Goal: Task Accomplishment & Management: Complete application form

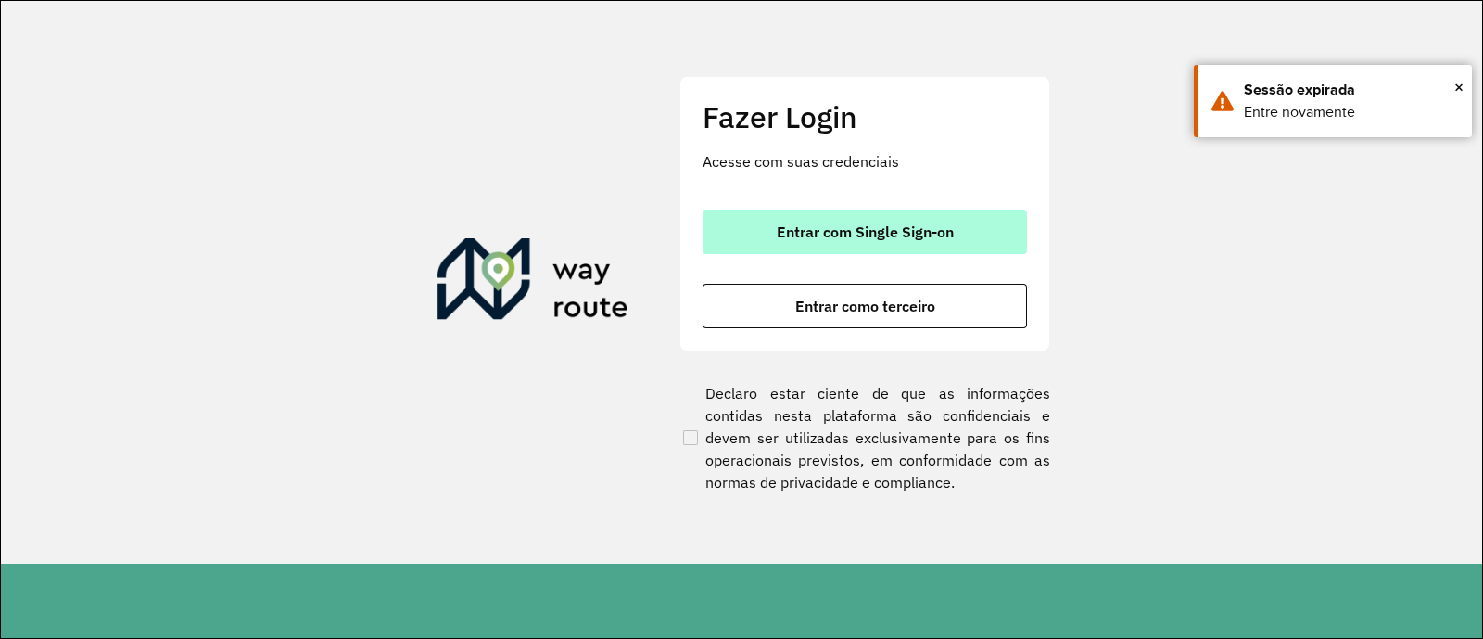
click at [889, 234] on span "Entrar com Single Sign-on" at bounding box center [865, 231] width 177 height 15
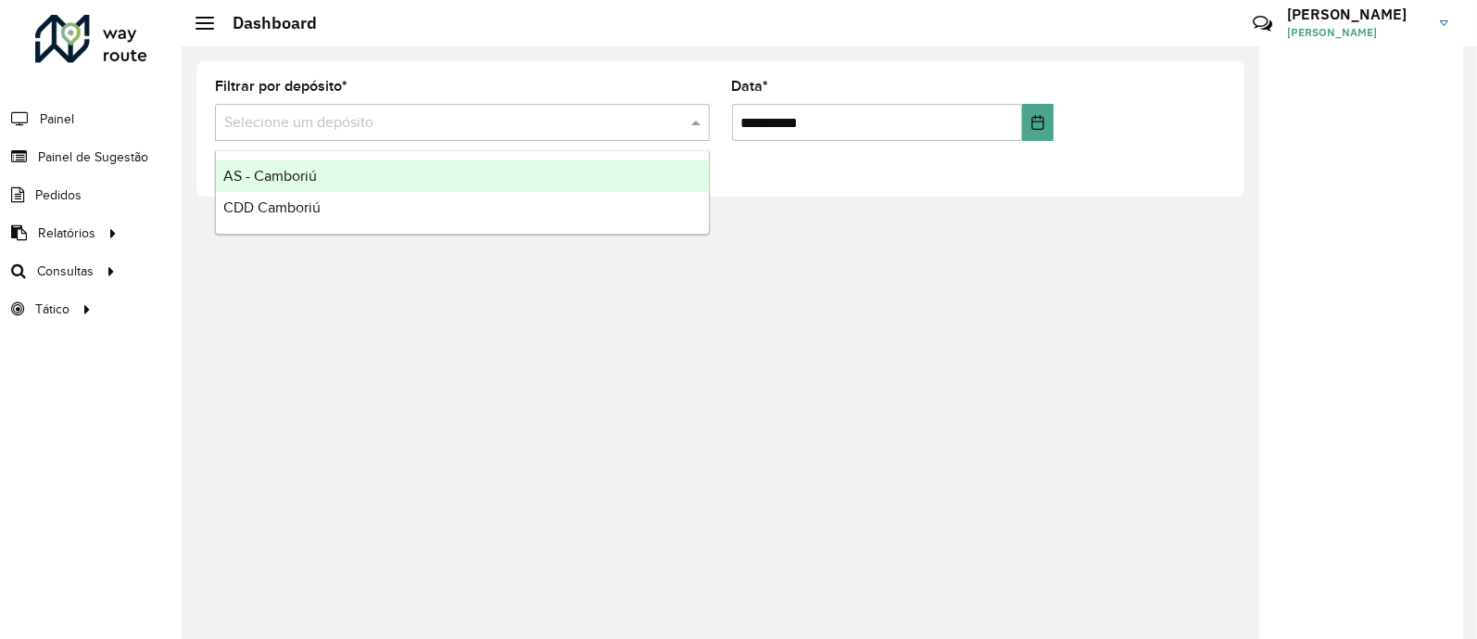
drag, startPoint x: 411, startPoint y: 131, endPoint x: 399, endPoint y: 156, distance: 27.8
click at [411, 131] on input "text" at bounding box center [443, 123] width 439 height 22
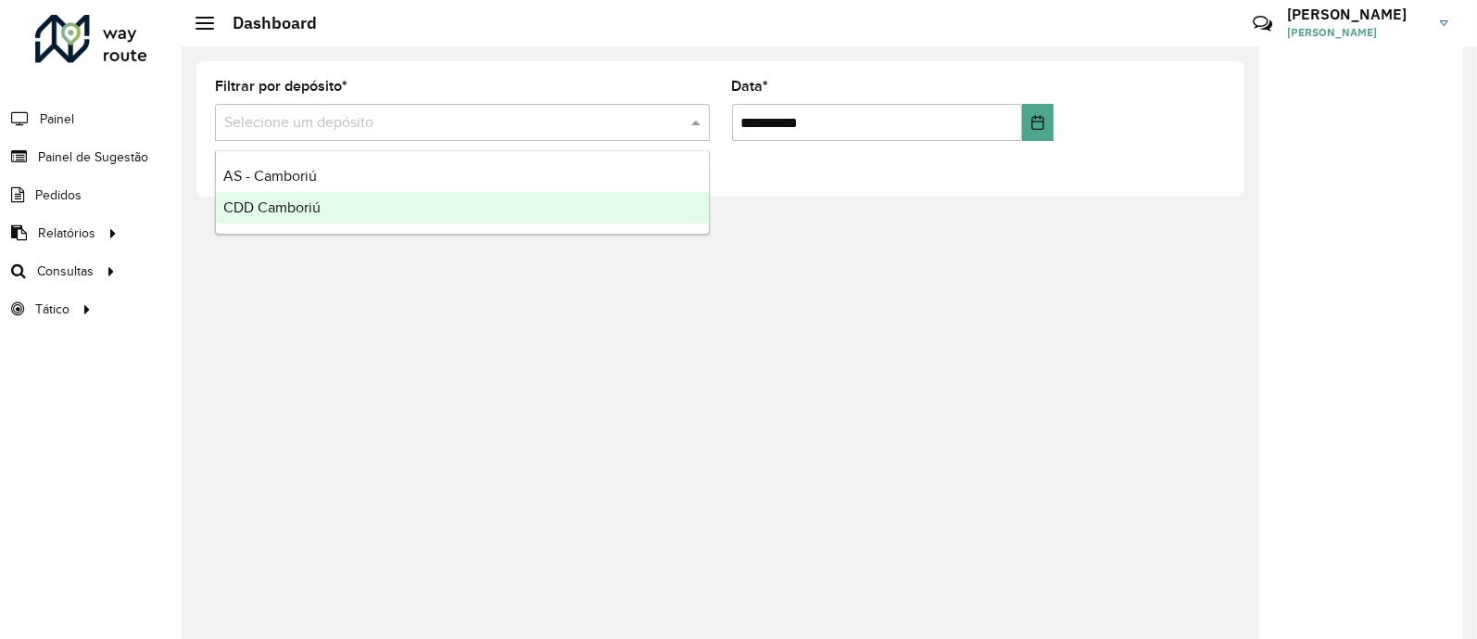
click at [336, 200] on div "CDD Camboriú" at bounding box center [462, 208] width 493 height 32
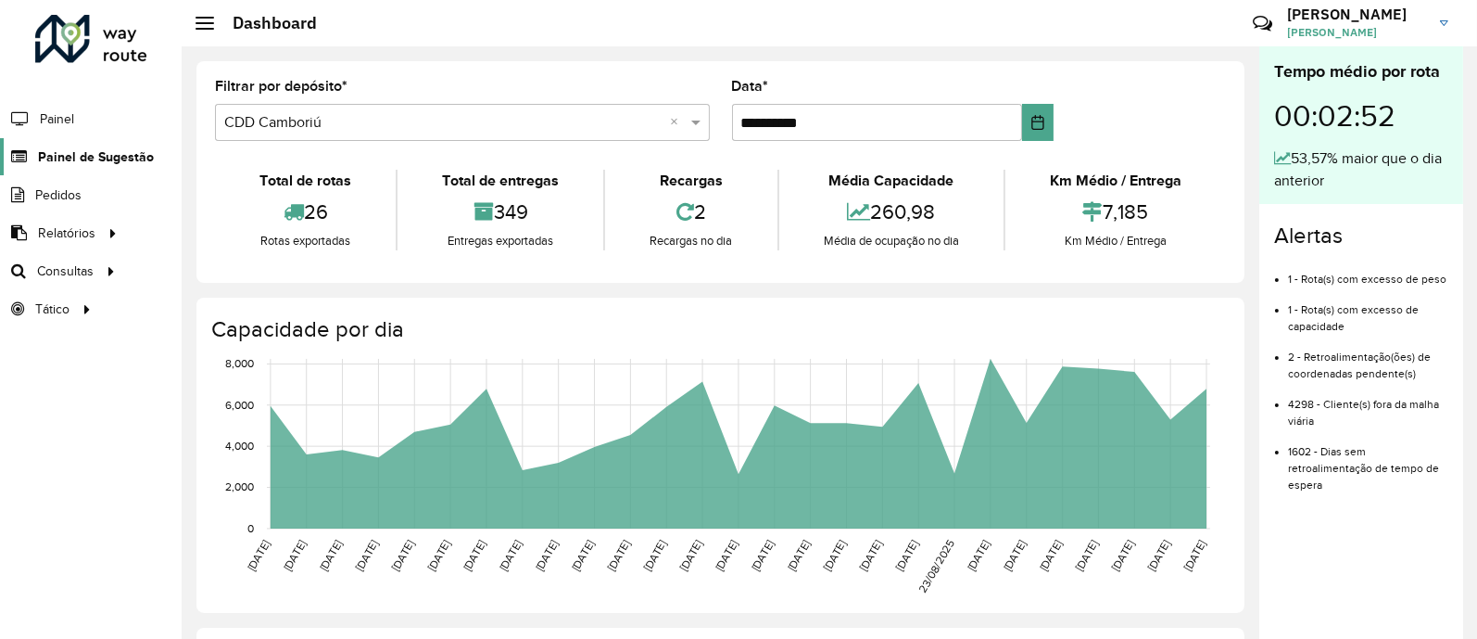
click at [93, 148] on span "Painel de Sugestão" at bounding box center [96, 156] width 116 height 19
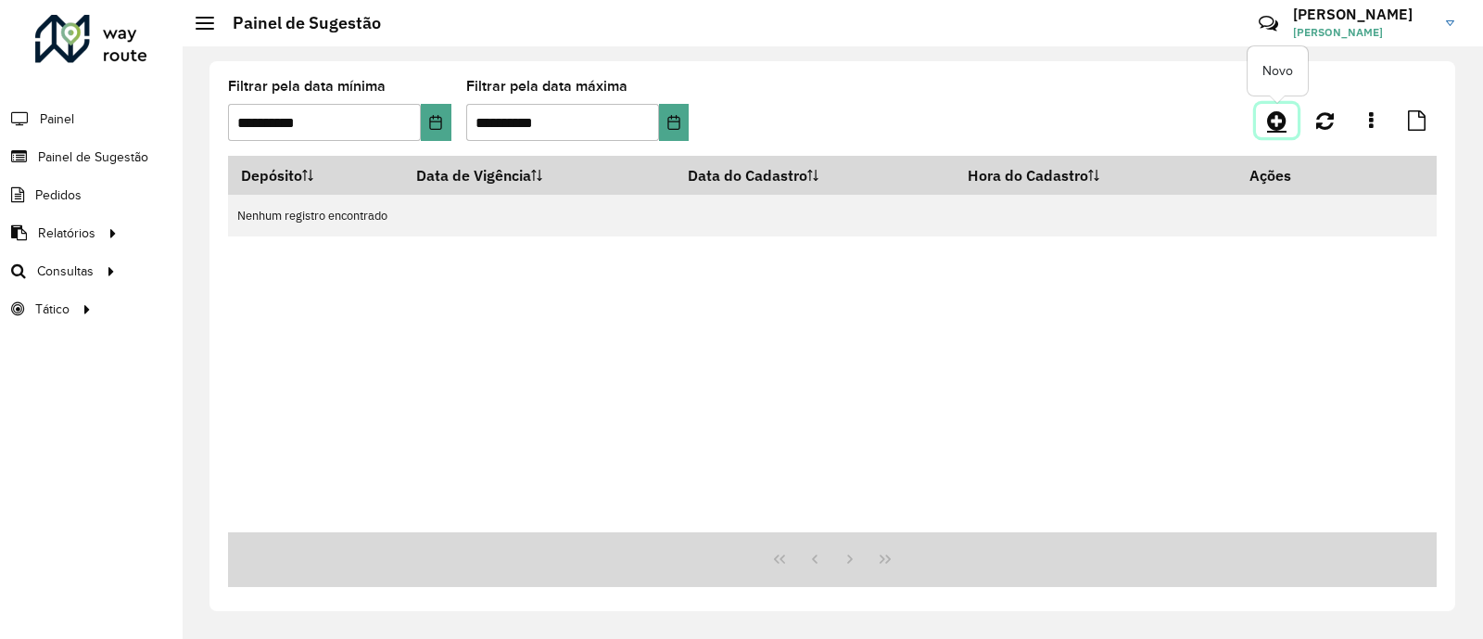
click at [1284, 119] on icon at bounding box center [1276, 120] width 19 height 22
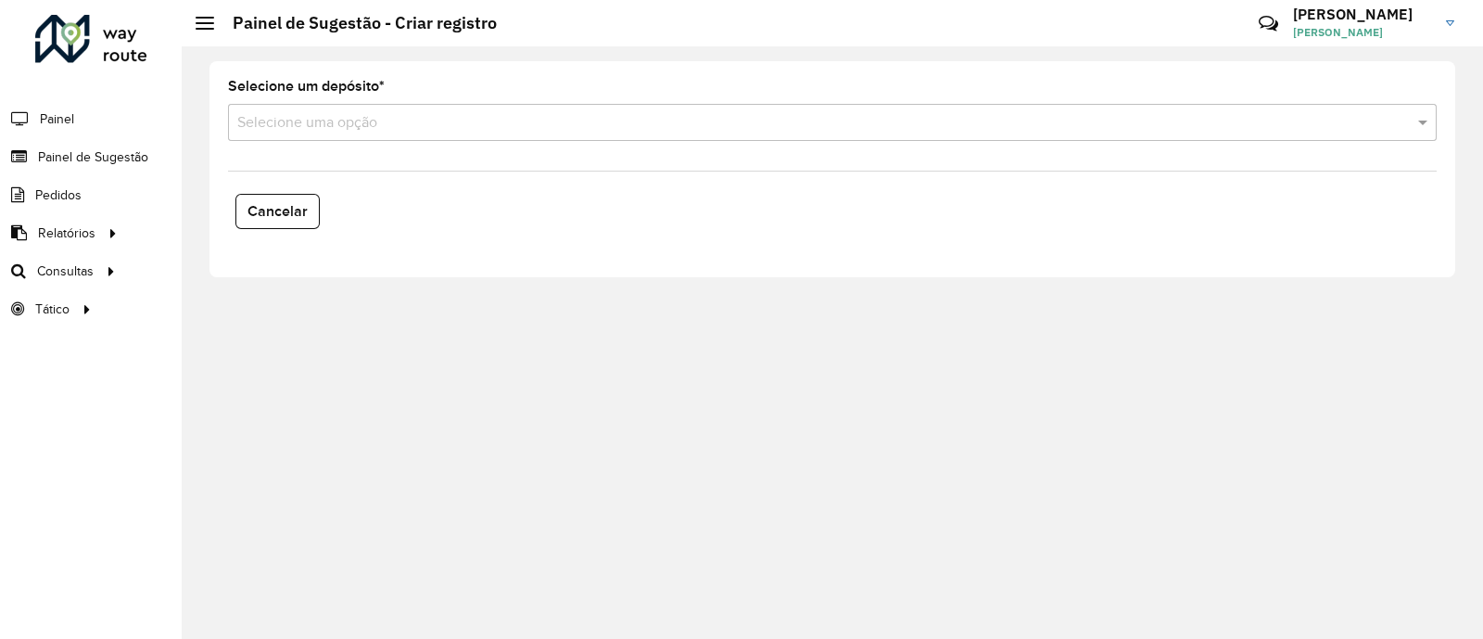
click at [542, 143] on formly-field "Selecione um depósito * Selecione uma opção" at bounding box center [832, 118] width 1231 height 76
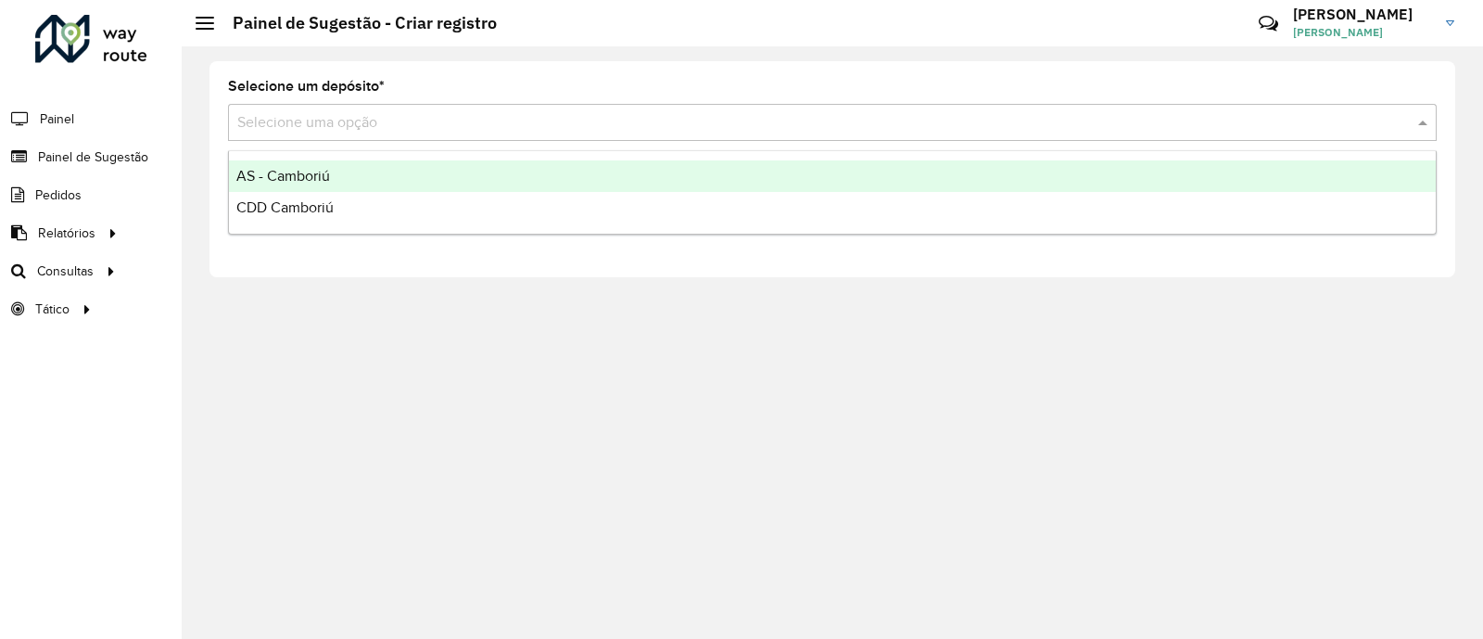
drag, startPoint x: 518, startPoint y: 132, endPoint x: 388, endPoint y: 215, distance: 154.2
click at [510, 136] on div "Selecione uma opção" at bounding box center [832, 122] width 1209 height 37
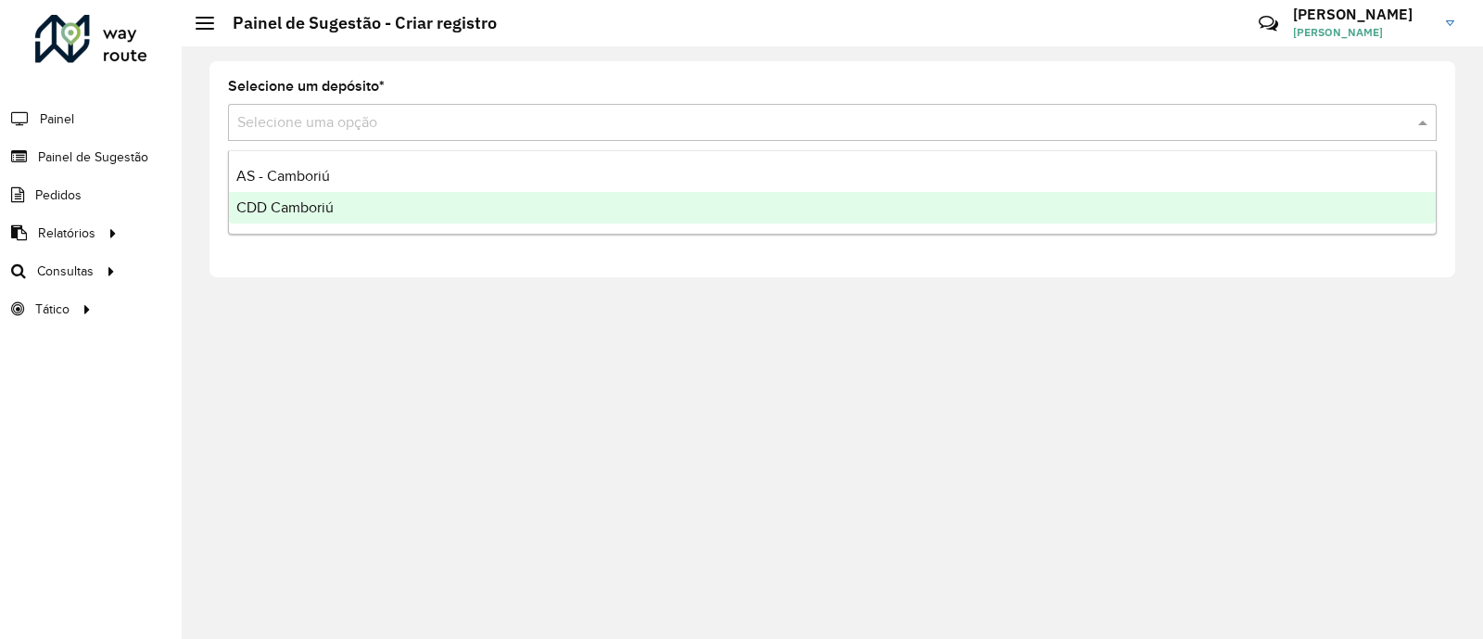
click at [378, 216] on div "CDD Camboriú" at bounding box center [832, 208] width 1207 height 32
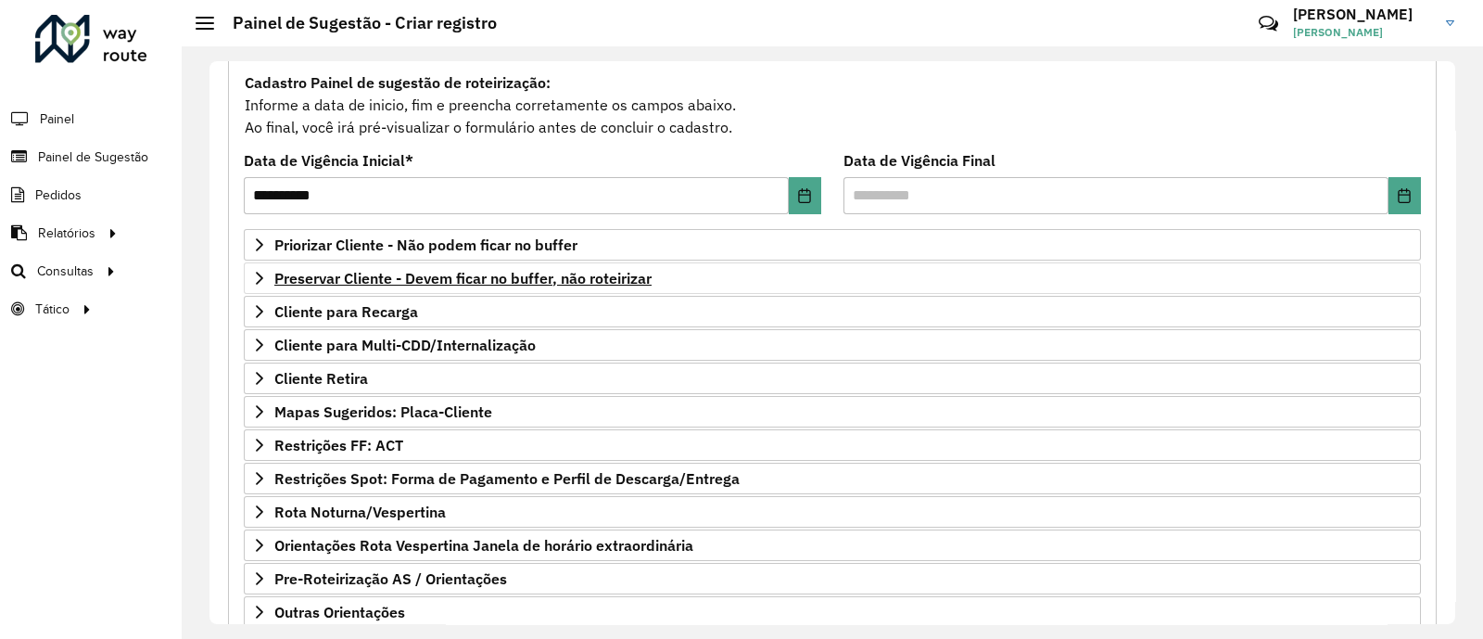
scroll to position [280, 0]
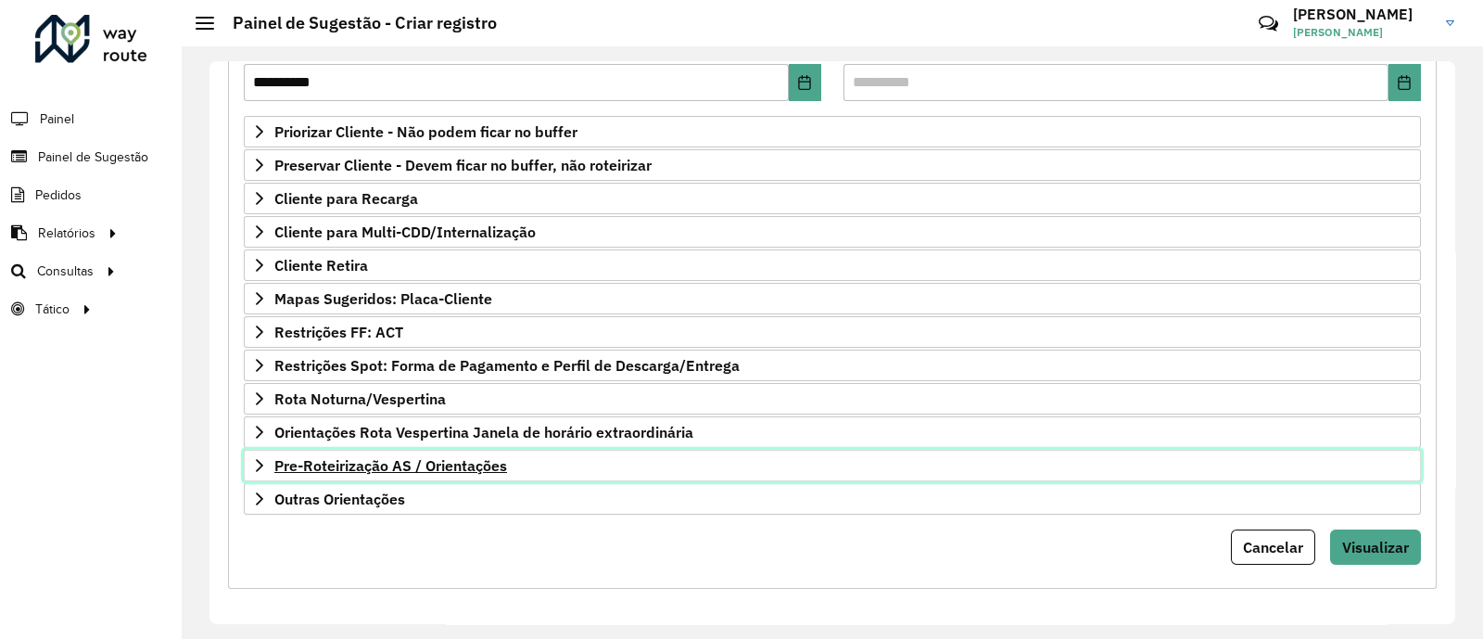
click at [483, 463] on span "Pre-Roteirização AS / Orientações" at bounding box center [390, 465] width 233 height 15
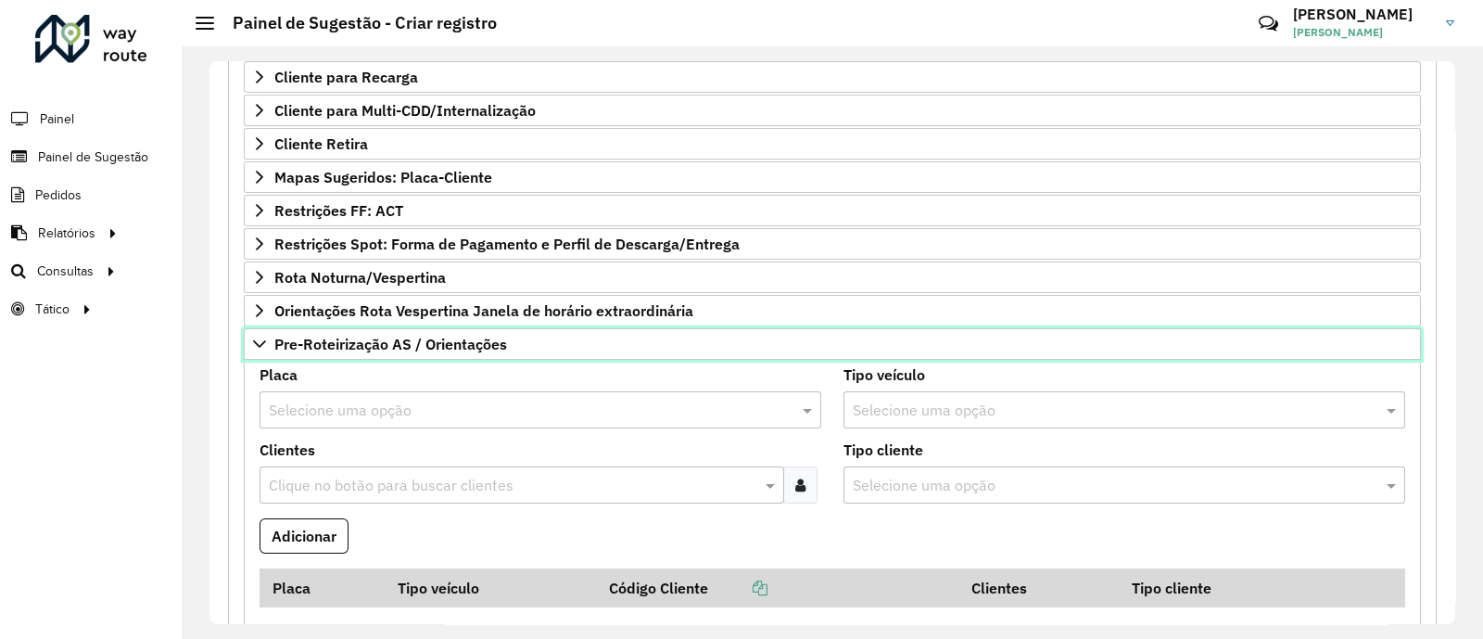
scroll to position [512, 0]
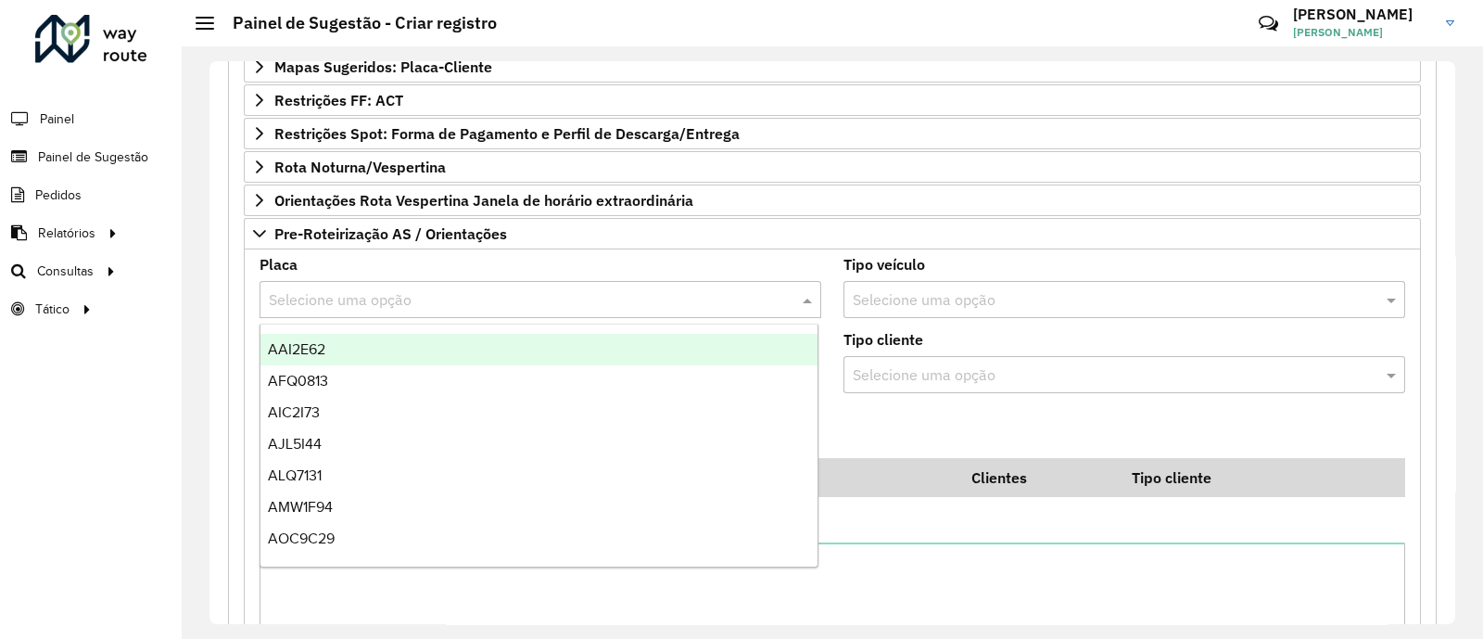
click at [419, 297] on input "text" at bounding box center [522, 300] width 506 height 22
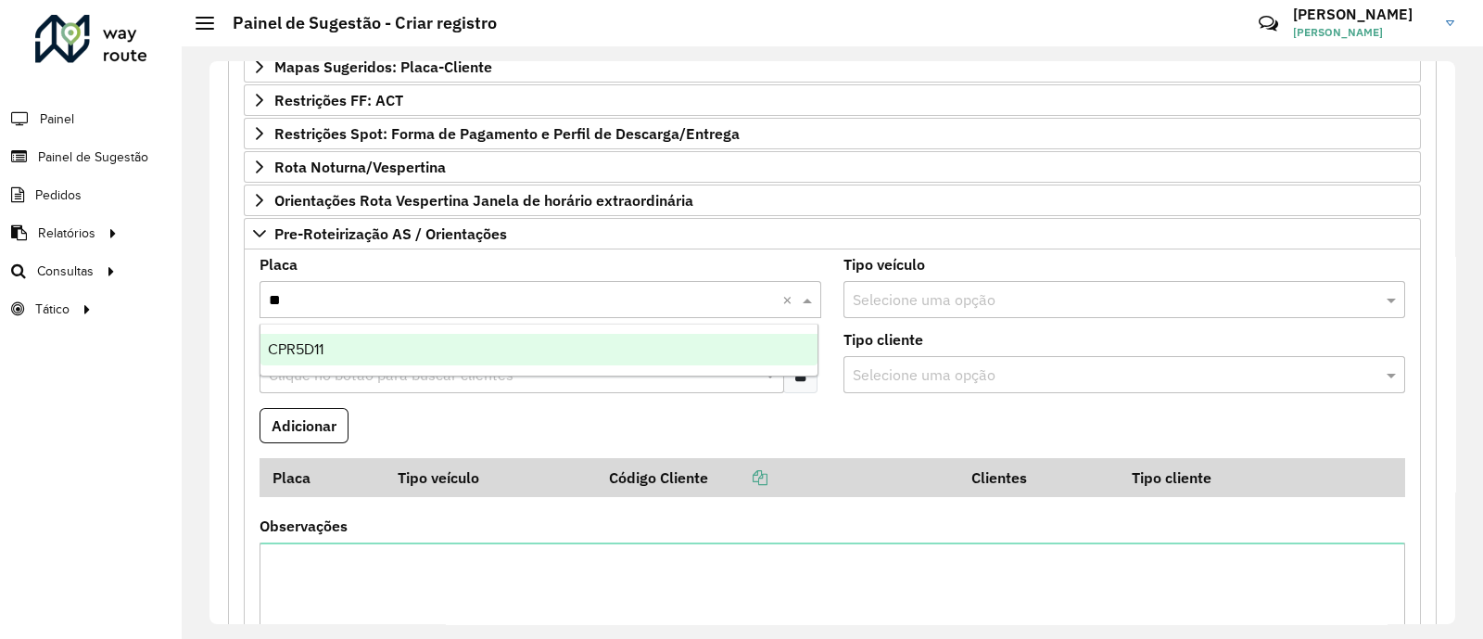
type input "***"
click at [373, 340] on div "CPR5D11" at bounding box center [538, 350] width 557 height 32
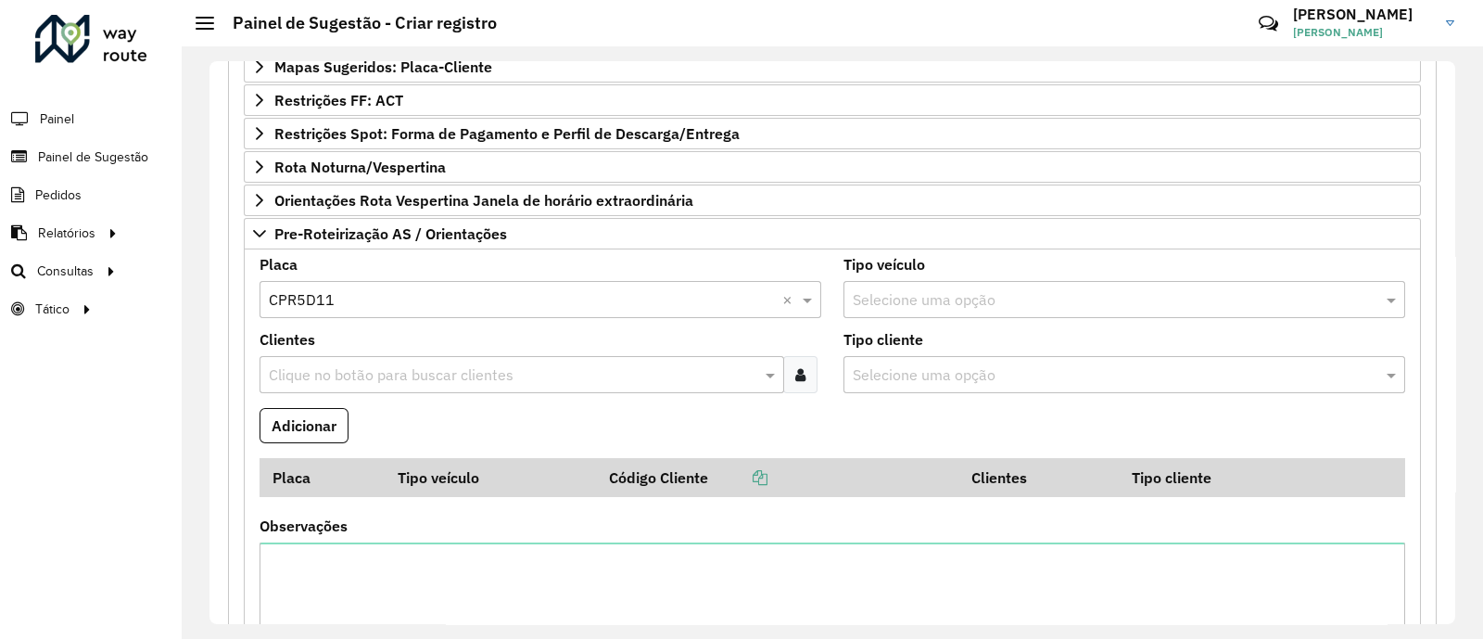
click at [389, 379] on input "text" at bounding box center [512, 375] width 497 height 22
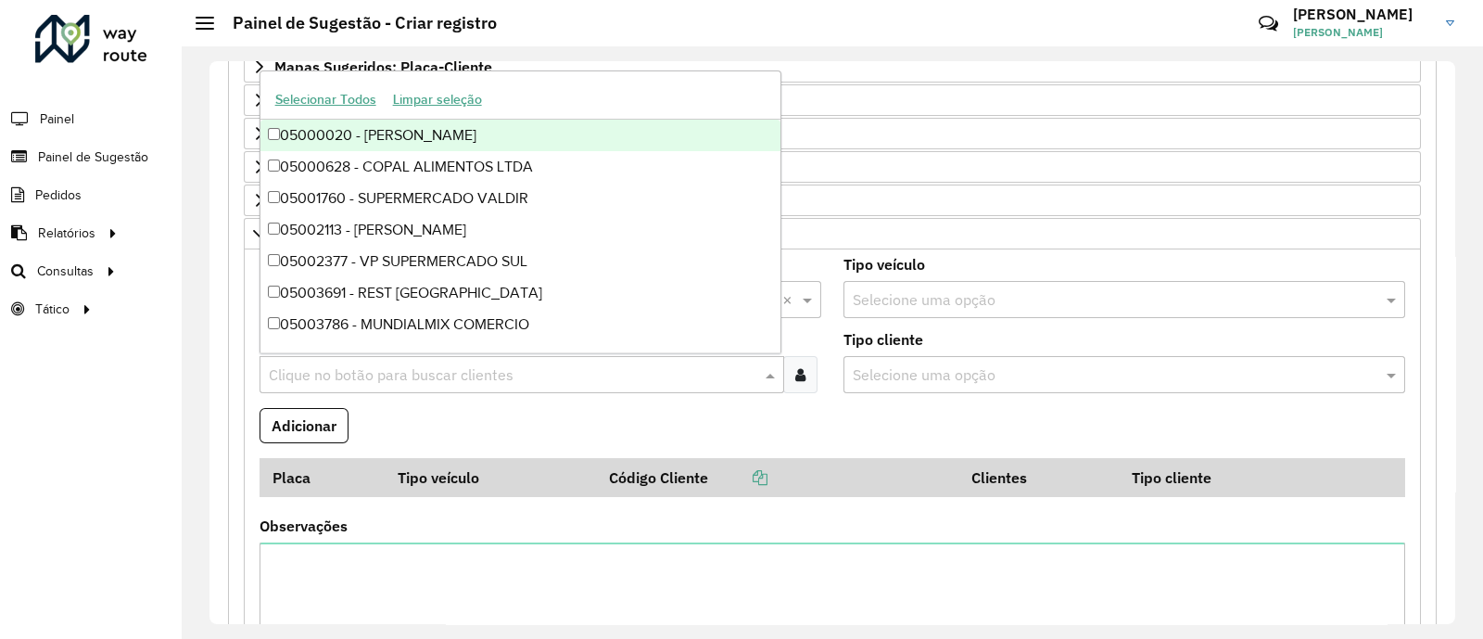
paste input "*****"
type input "*****"
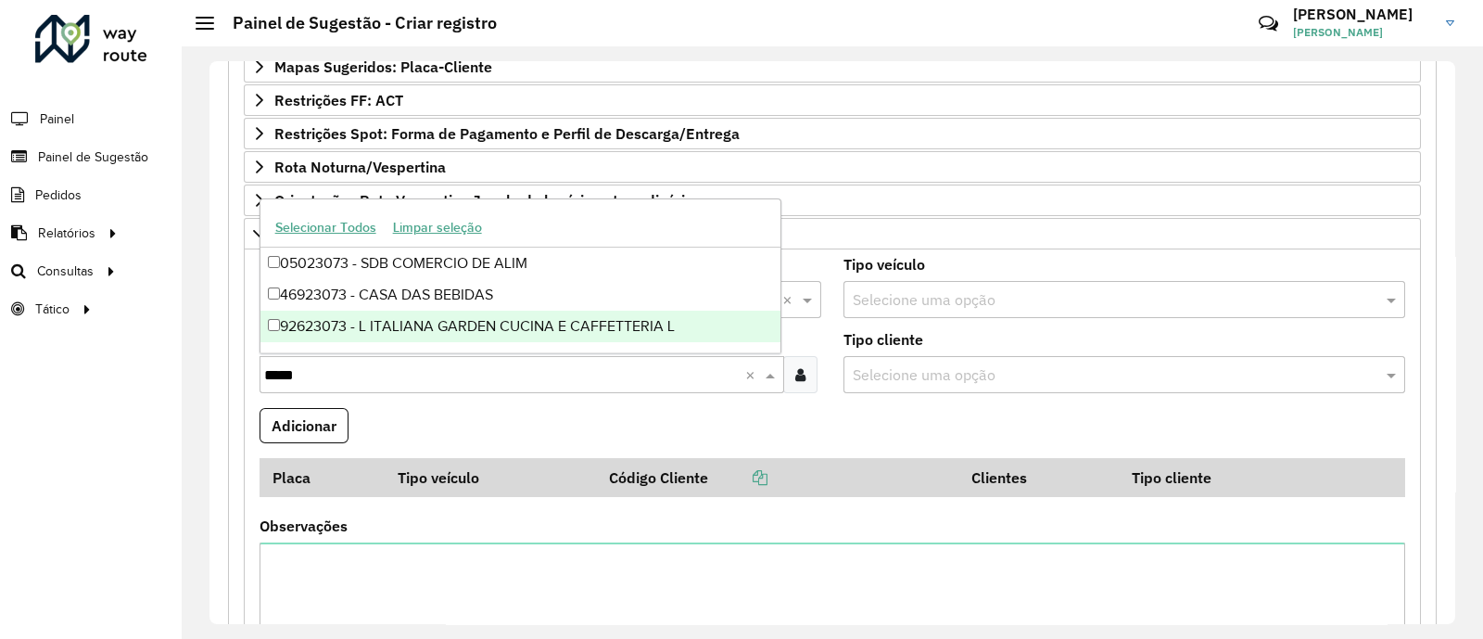
click at [478, 329] on div "92623073 - L ITALIANA GARDEN CUCINA E CAFFETTERIA L" at bounding box center [520, 326] width 520 height 32
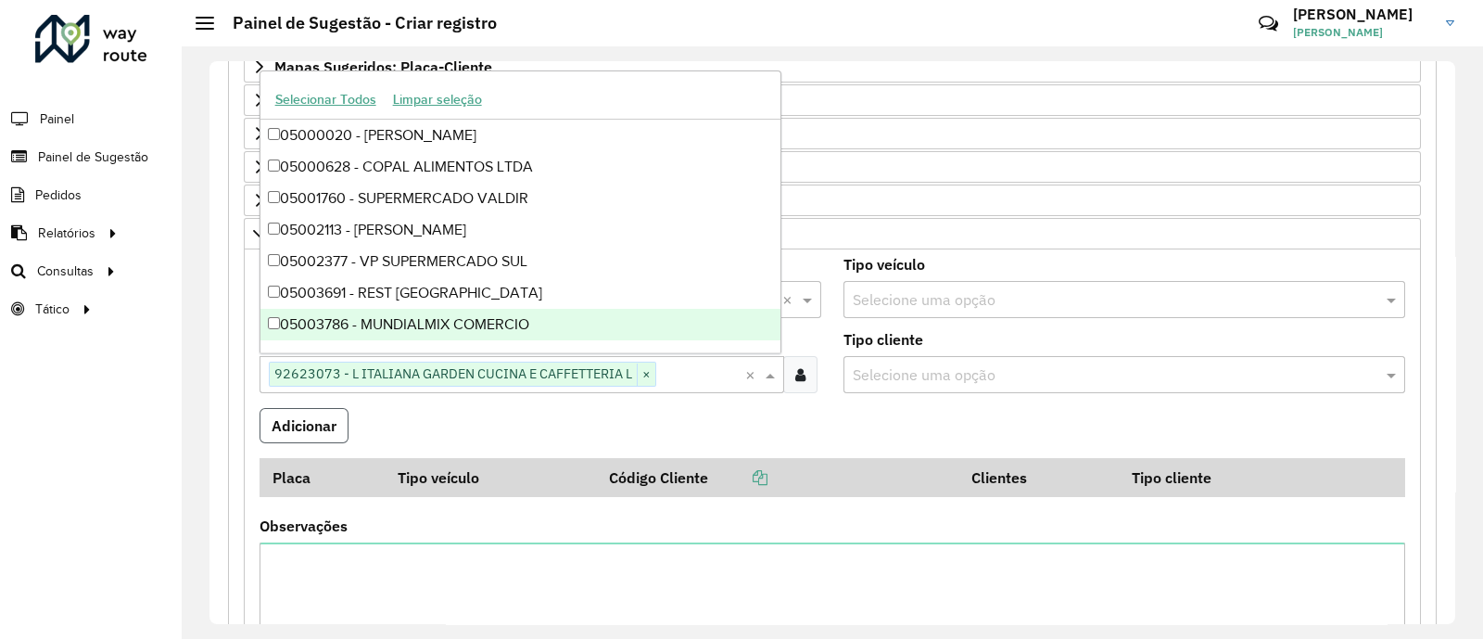
click at [291, 420] on button "Adicionar" at bounding box center [303, 425] width 89 height 35
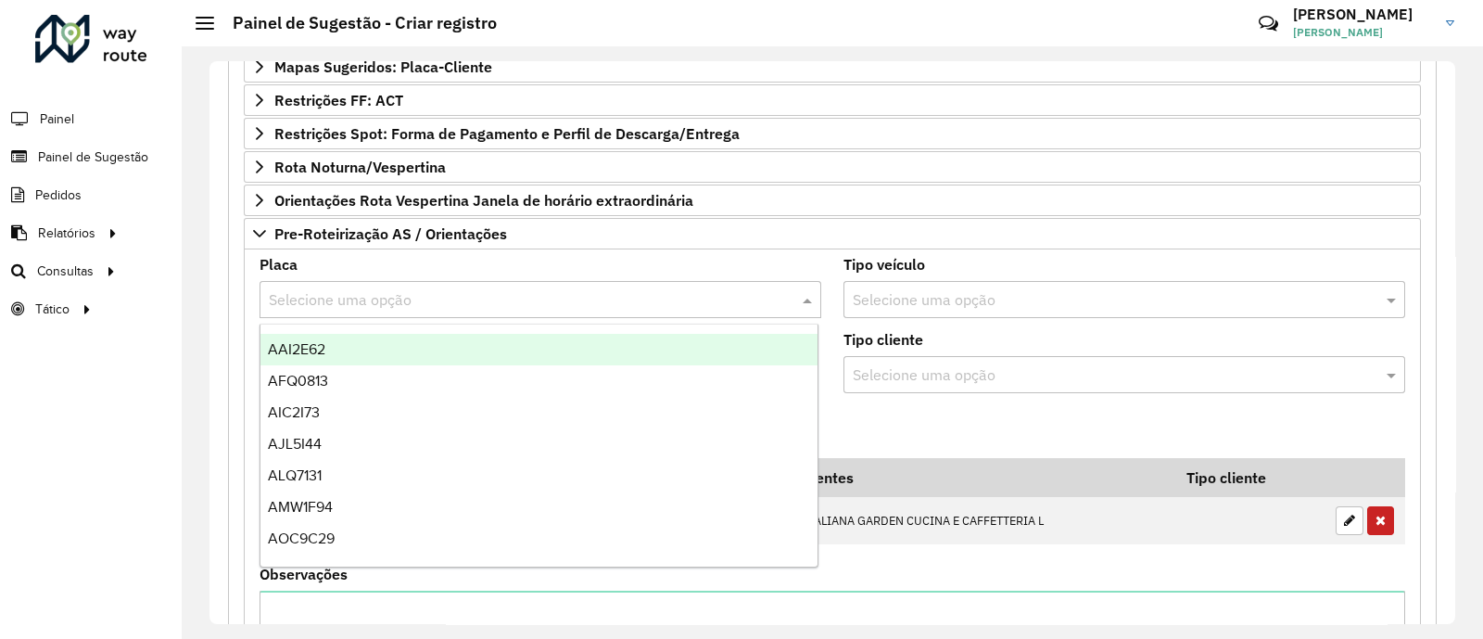
click at [407, 294] on input "text" at bounding box center [522, 300] width 506 height 22
type input "***"
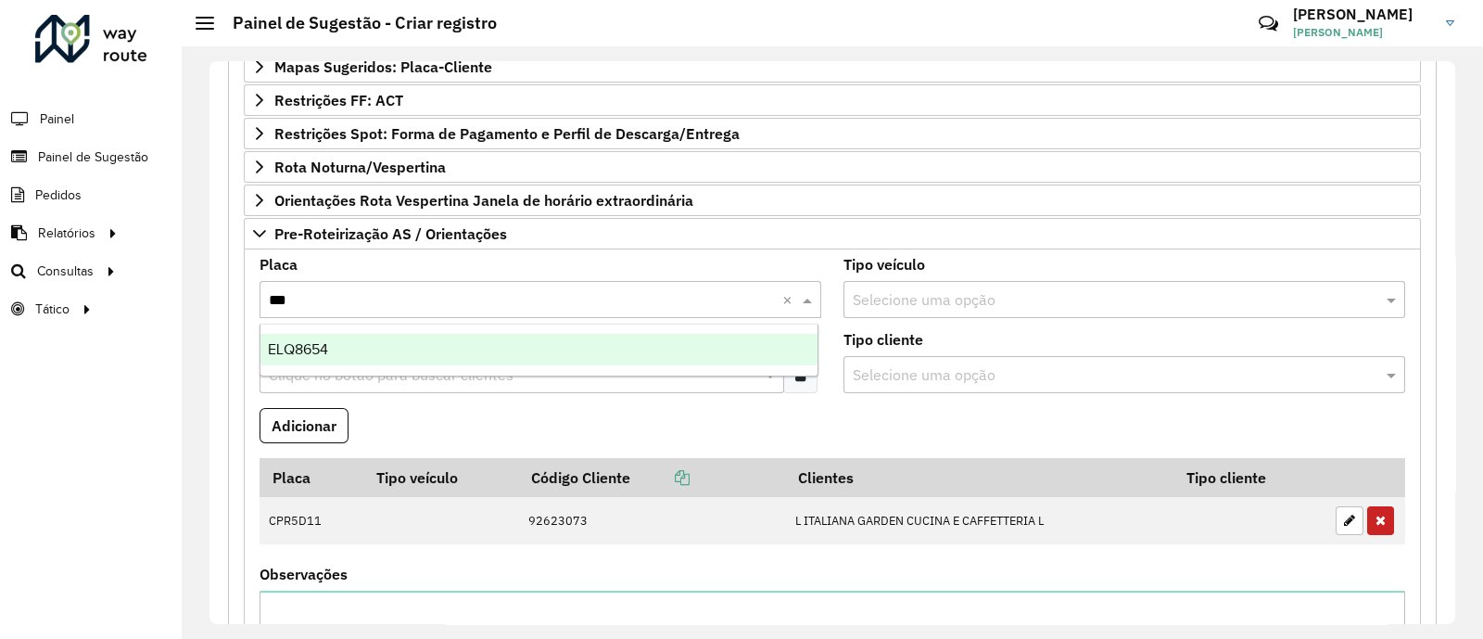
click at [450, 351] on div "ELQ8654" at bounding box center [538, 350] width 557 height 32
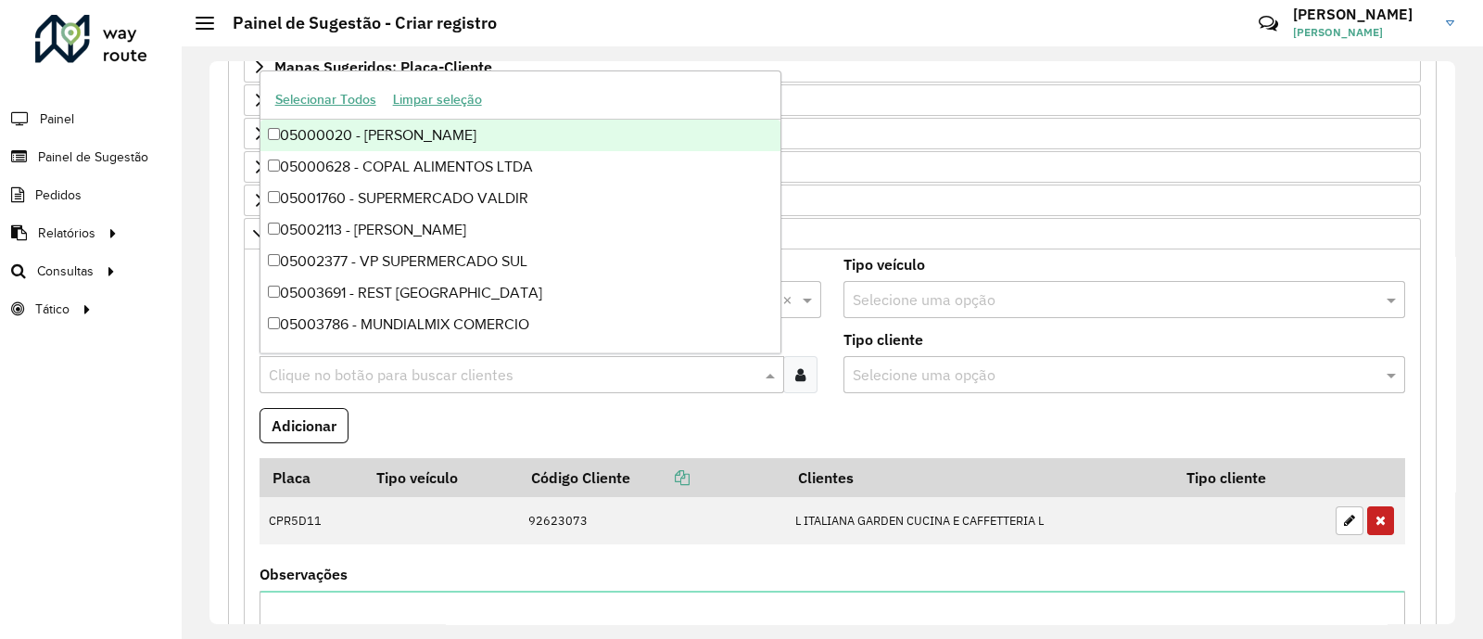
click at [424, 364] on input "text" at bounding box center [512, 375] width 497 height 22
paste input "*****"
type input "*****"
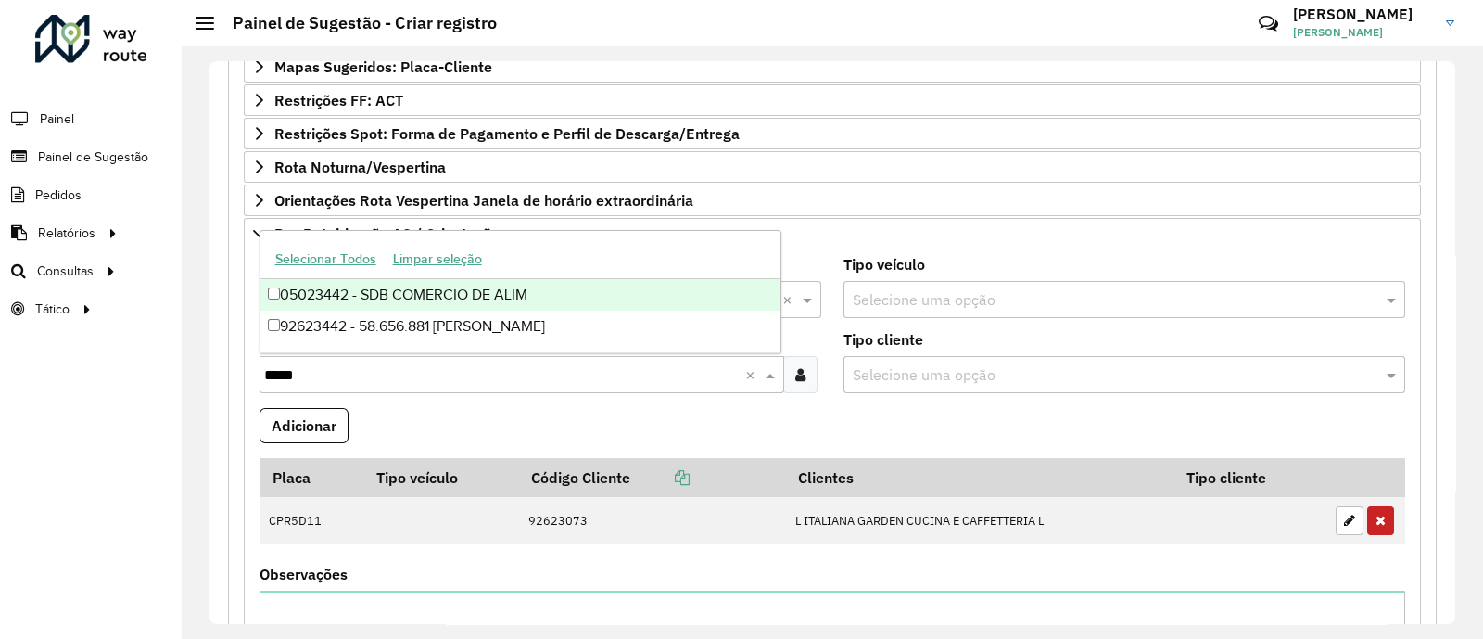
click at [459, 298] on div "05023442 - SDB COMERCIO DE ALIM" at bounding box center [520, 295] width 520 height 32
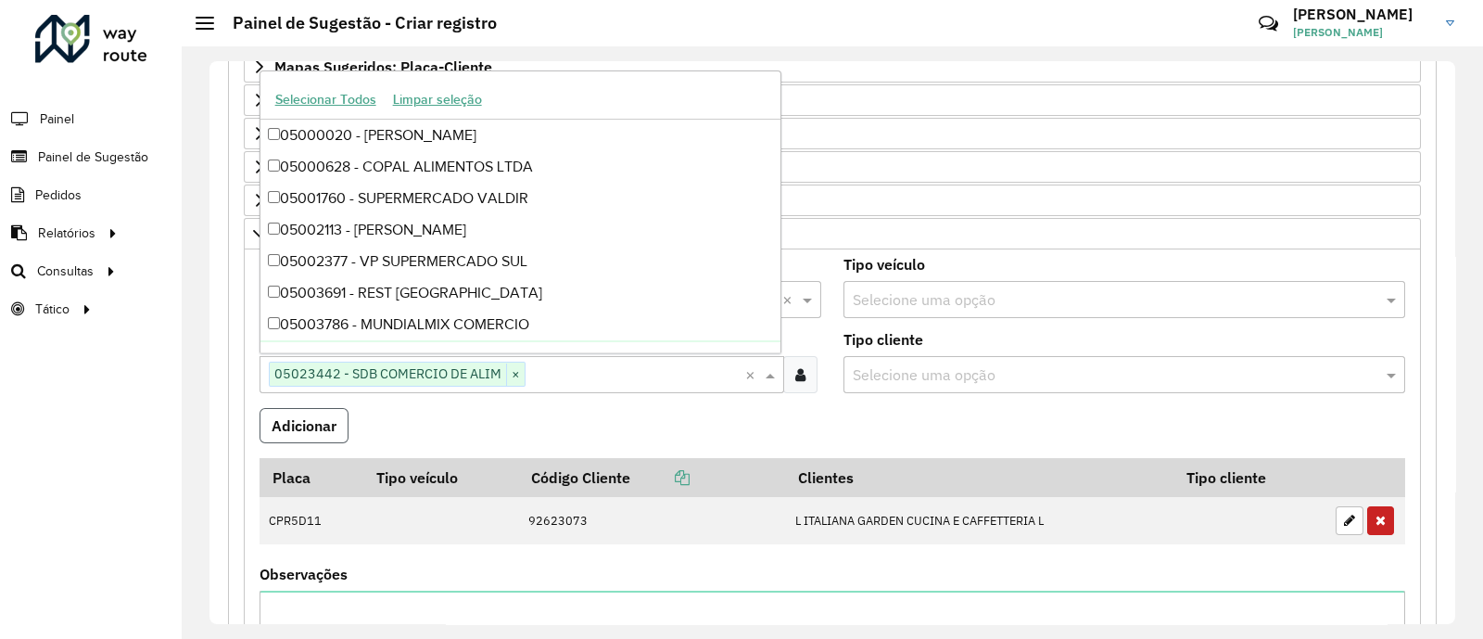
click at [295, 415] on button "Adicionar" at bounding box center [303, 425] width 89 height 35
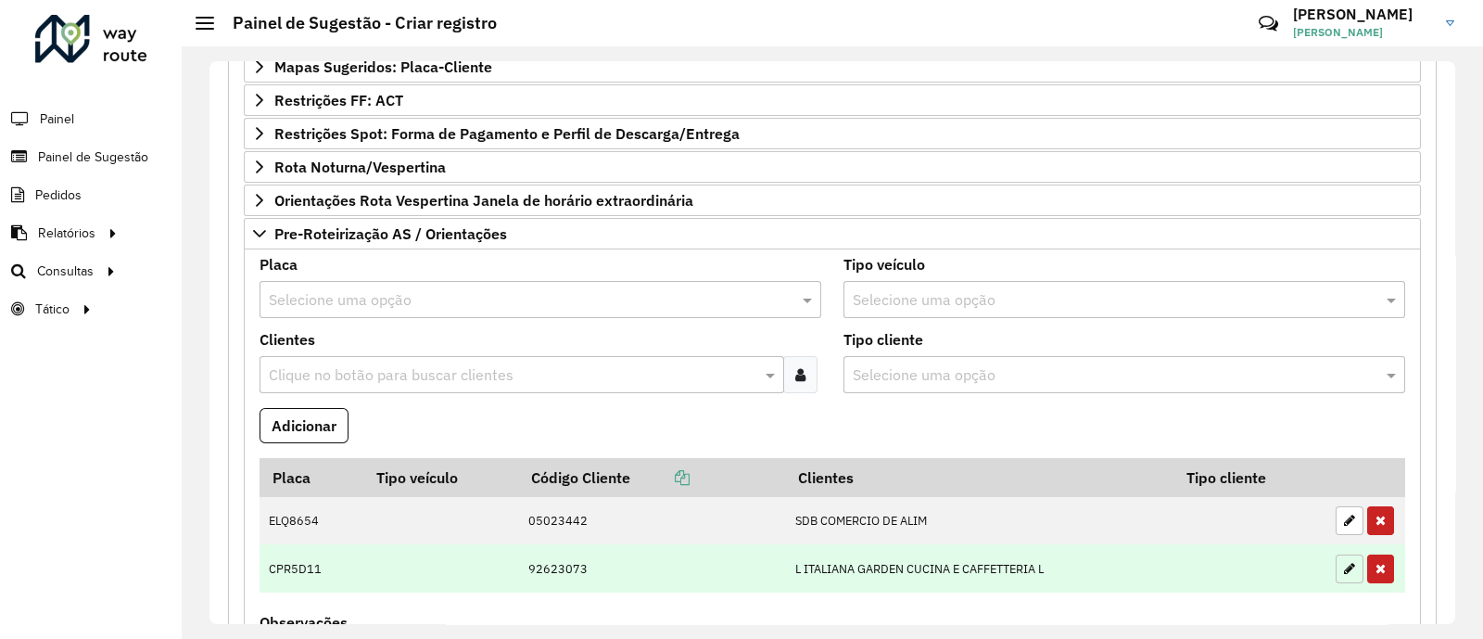
click at [1344, 572] on button "button" at bounding box center [1349, 568] width 28 height 29
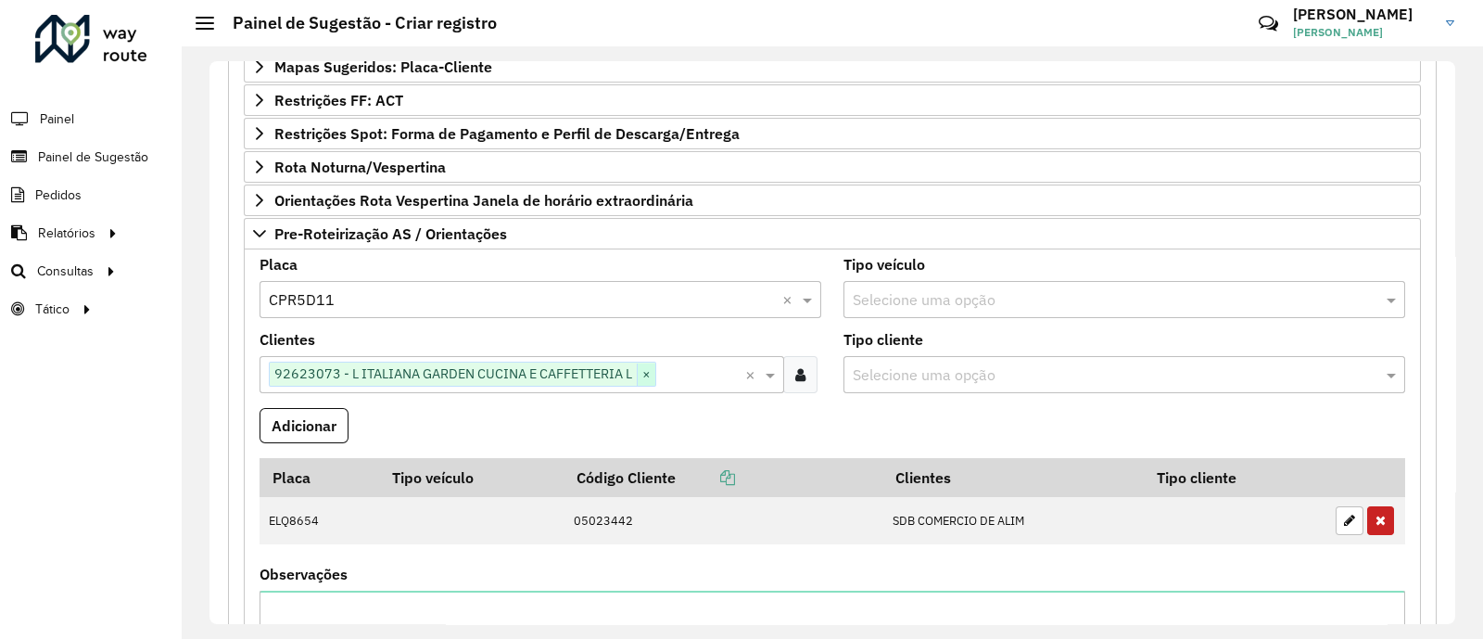
click at [648, 372] on span "×" at bounding box center [646, 374] width 19 height 22
paste input "*****"
type input "*****"
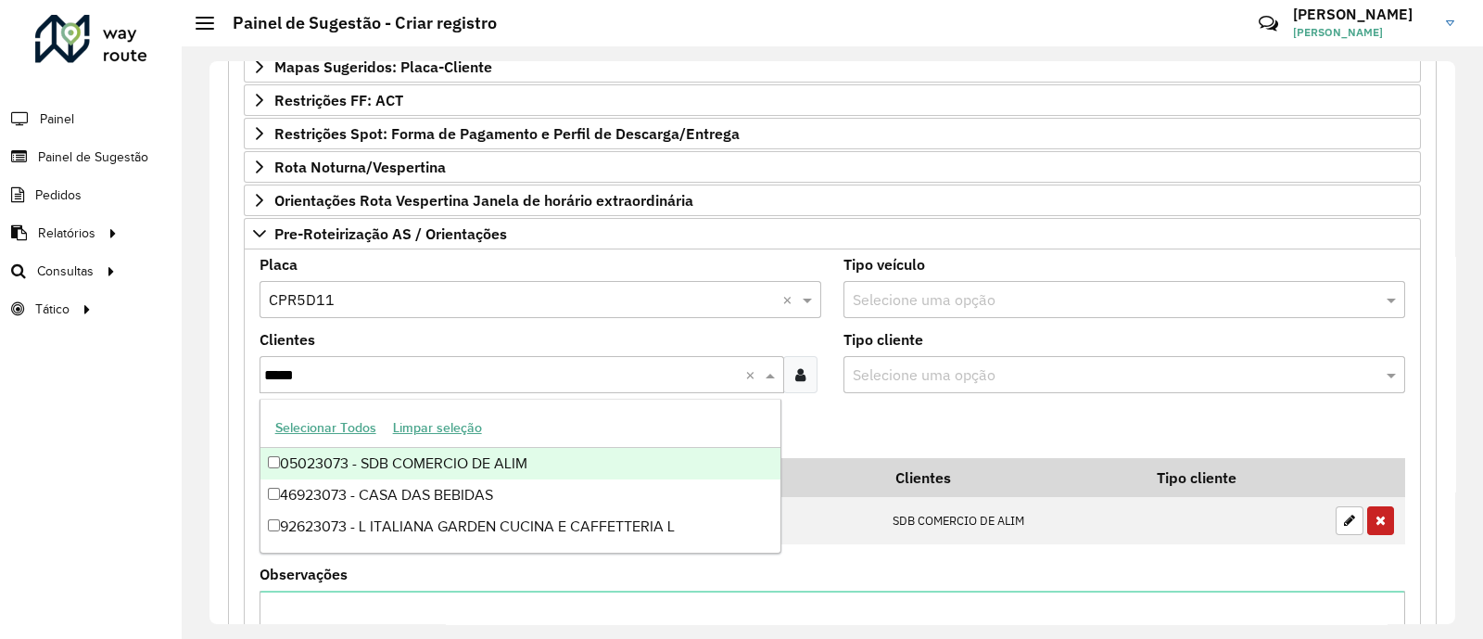
click at [476, 465] on div "05023073 - SDB COMERCIO DE ALIM" at bounding box center [520, 464] width 520 height 32
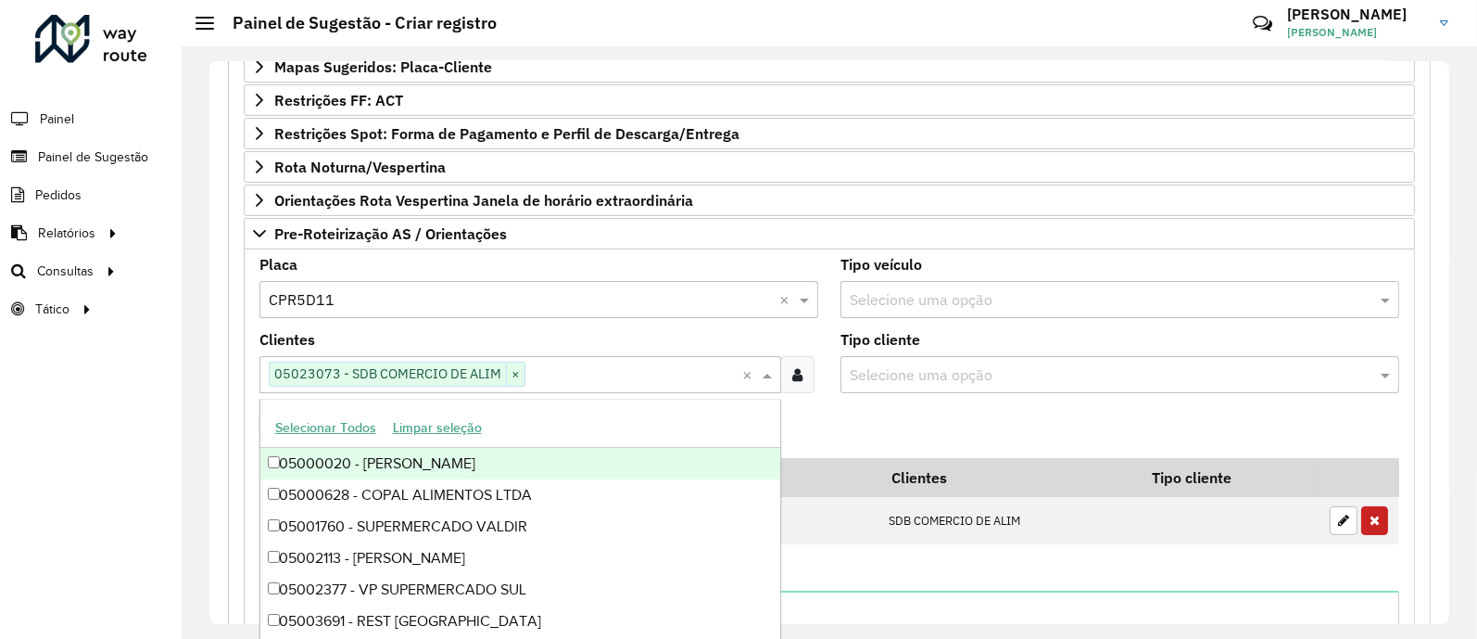
click at [905, 417] on formly-field "Adicionar" at bounding box center [829, 433] width 1162 height 50
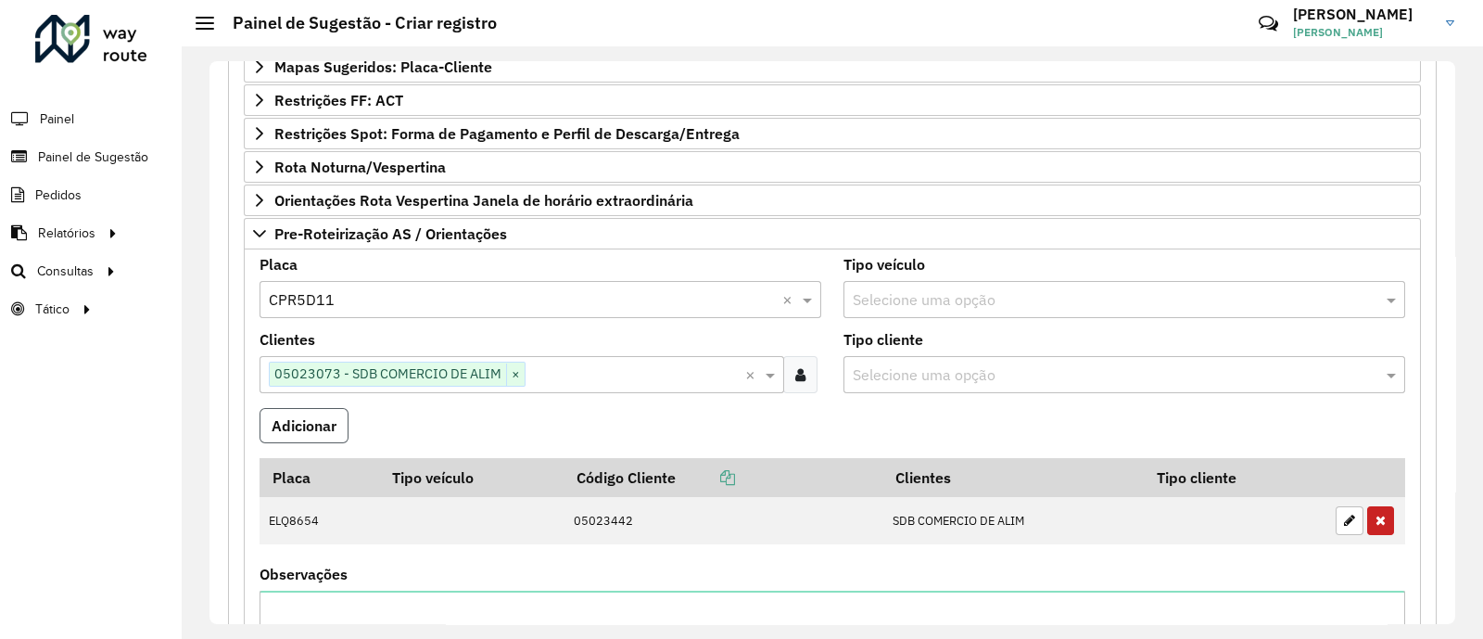
click at [282, 413] on button "Adicionar" at bounding box center [303, 425] width 89 height 35
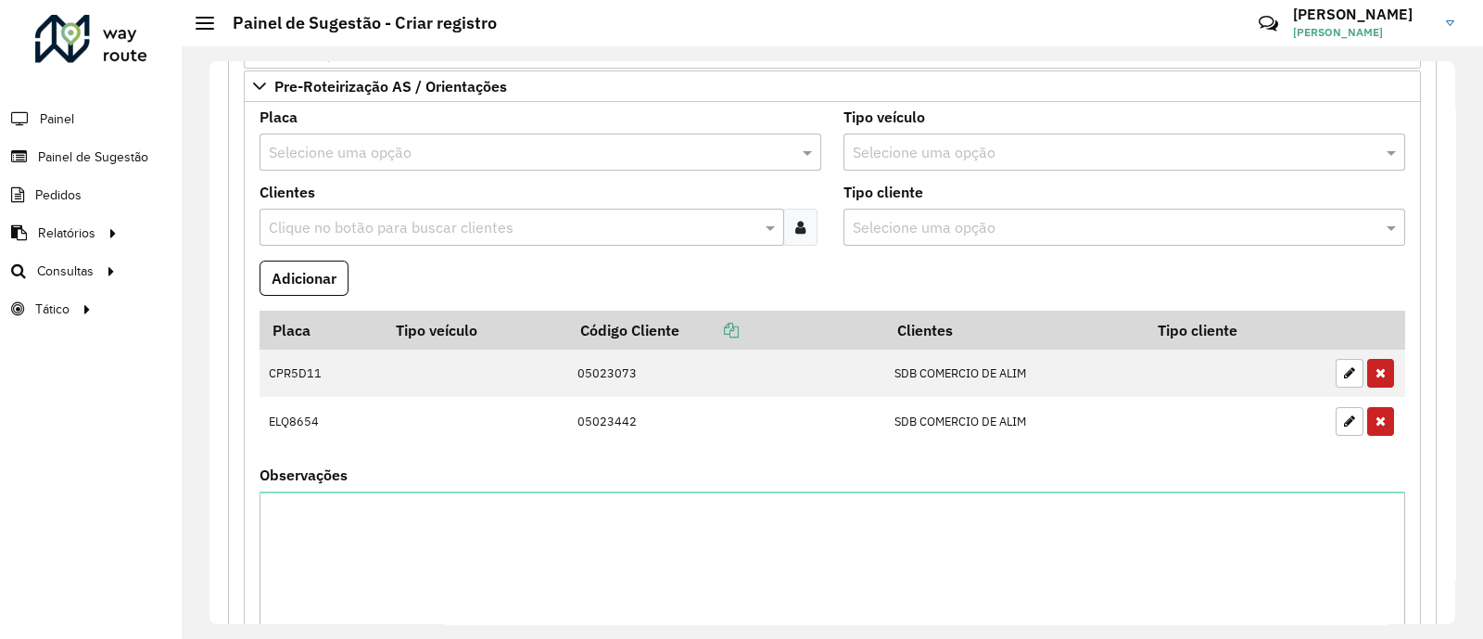
scroll to position [743, 0]
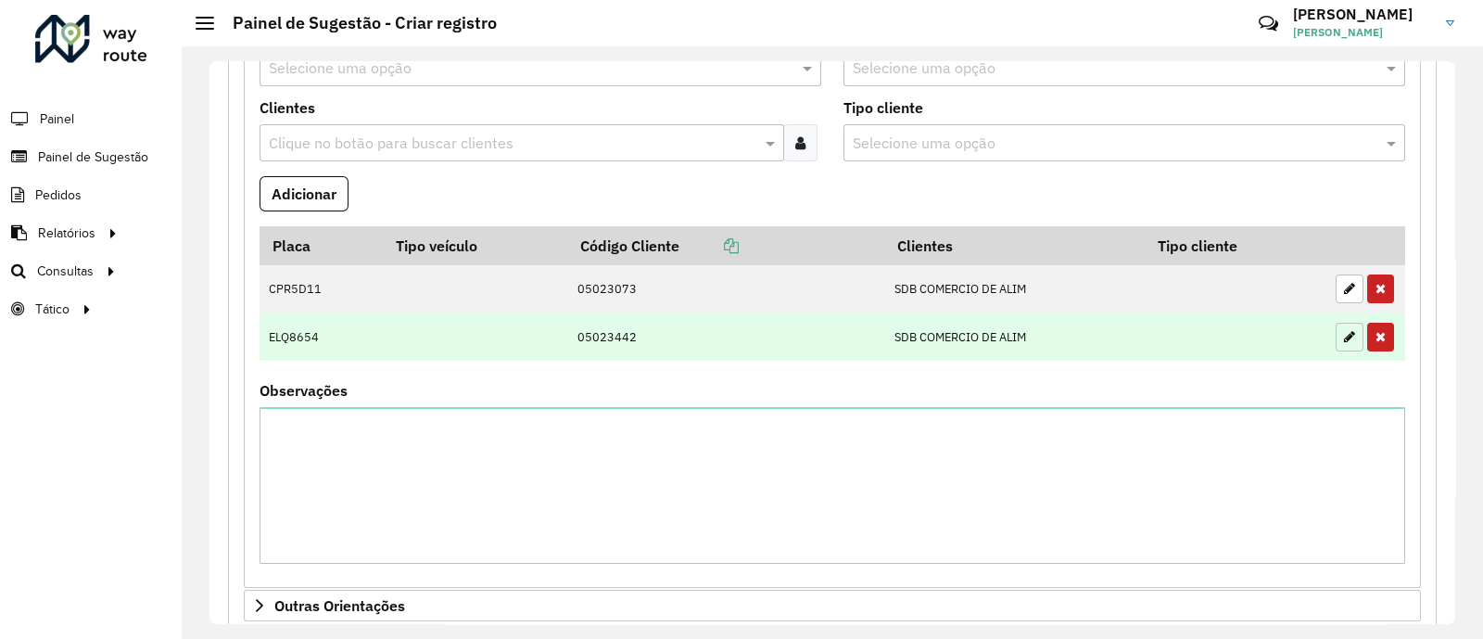
click at [1344, 337] on icon "button" at bounding box center [1349, 336] width 11 height 13
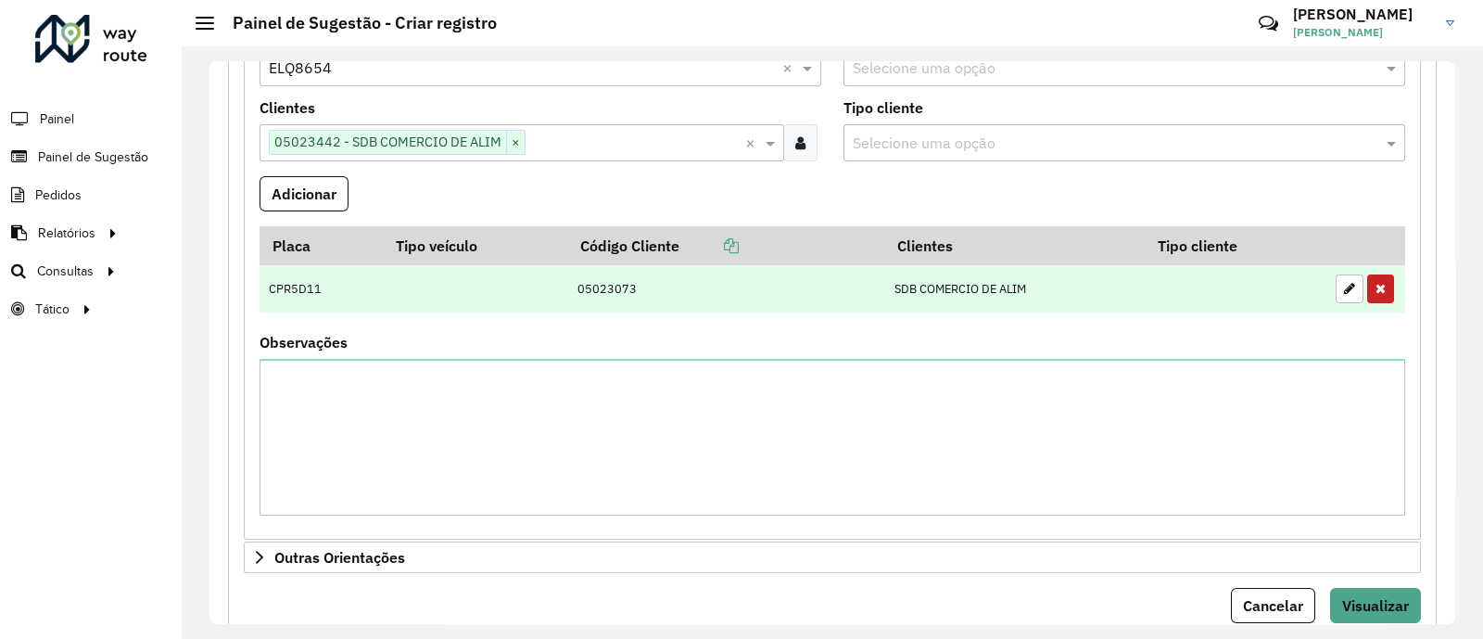
scroll to position [512, 0]
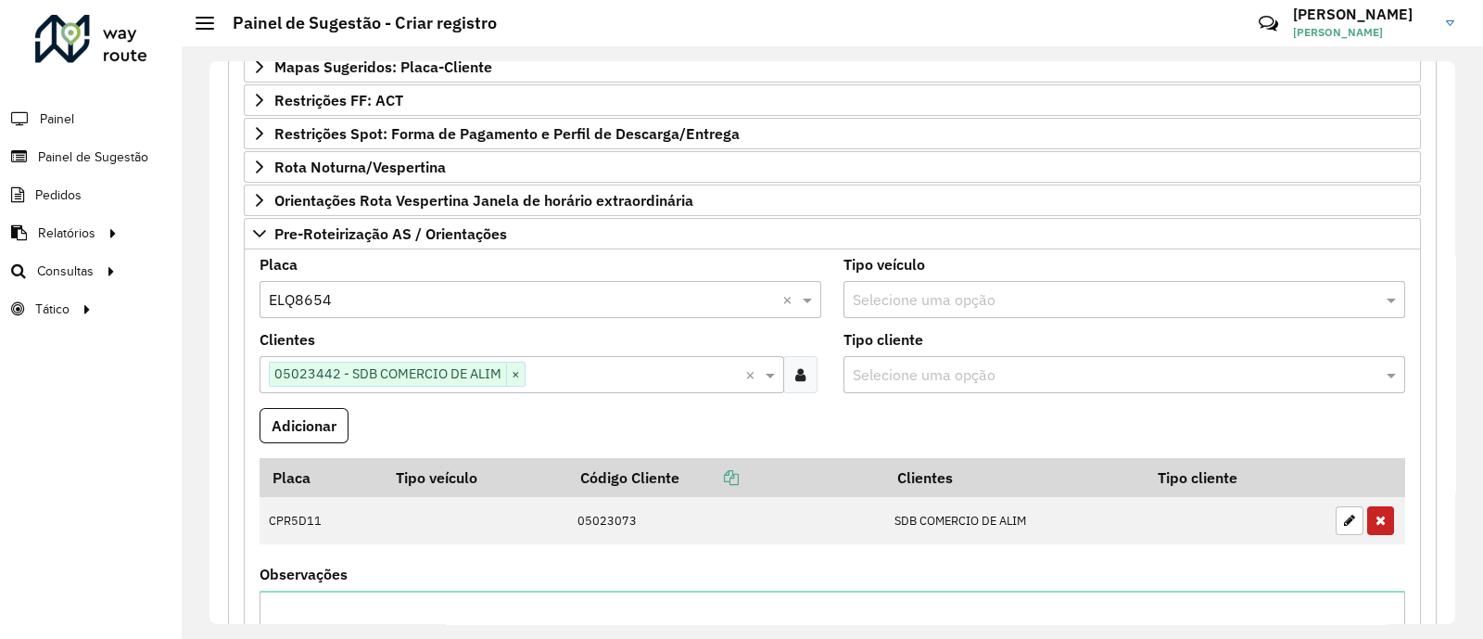
click at [589, 418] on formly-field "Adicionar" at bounding box center [832, 433] width 1168 height 50
click at [616, 411] on formly-field "Adicionar" at bounding box center [832, 433] width 1168 height 50
click at [307, 423] on button "Adicionar" at bounding box center [303, 425] width 89 height 35
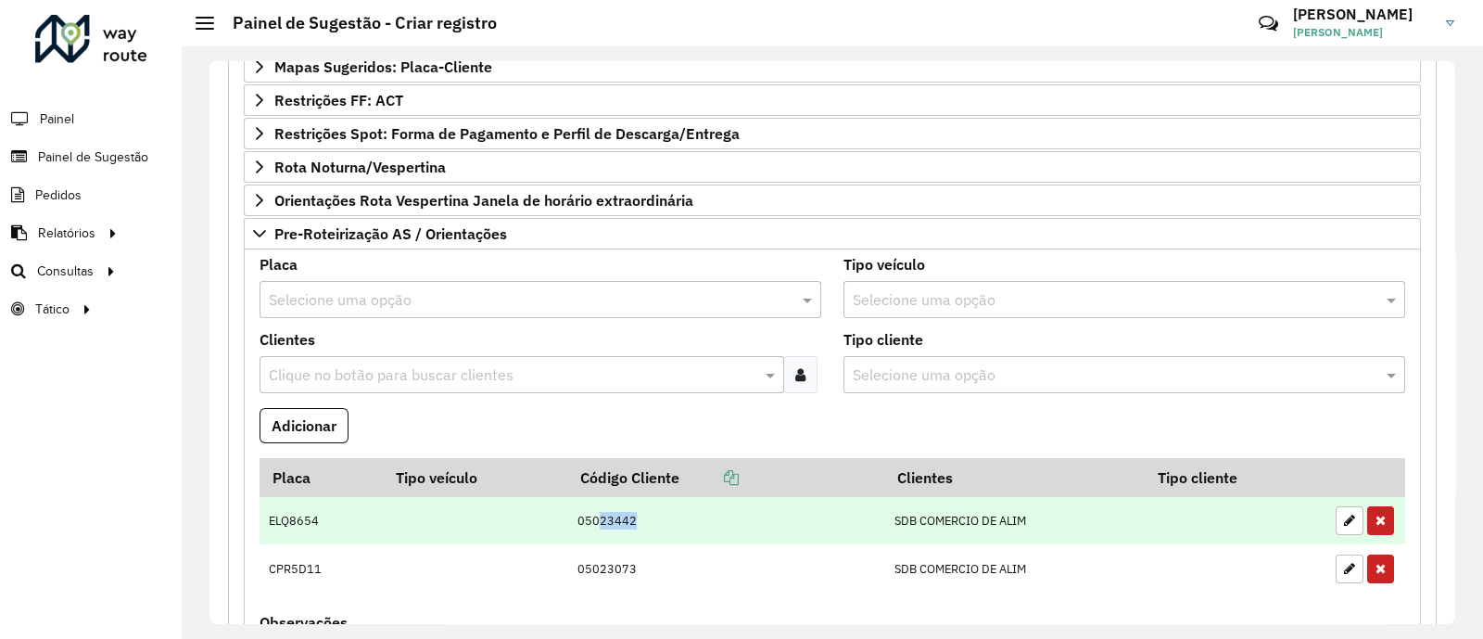
drag, startPoint x: 591, startPoint y: 516, endPoint x: 704, endPoint y: 512, distance: 113.2
click at [704, 512] on td "05023442" at bounding box center [725, 521] width 317 height 48
click at [689, 512] on td "05023442" at bounding box center [725, 521] width 317 height 48
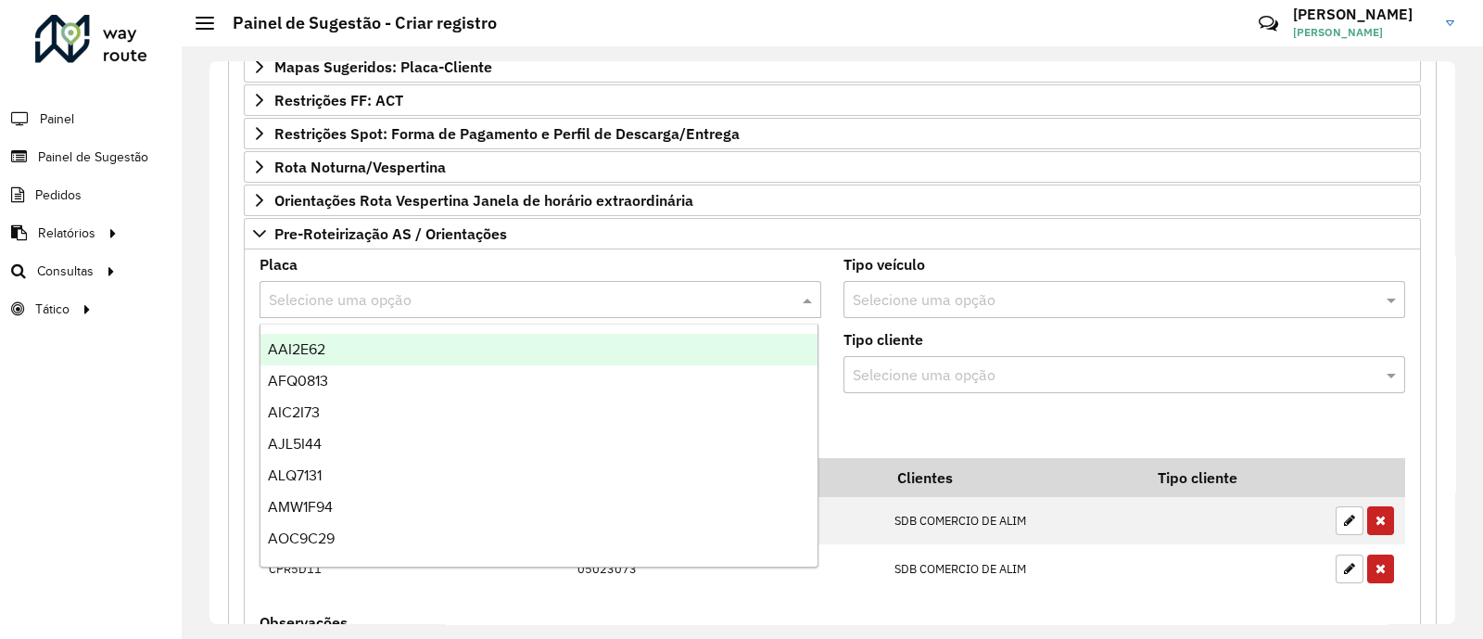
click at [422, 292] on input "text" at bounding box center [522, 300] width 506 height 22
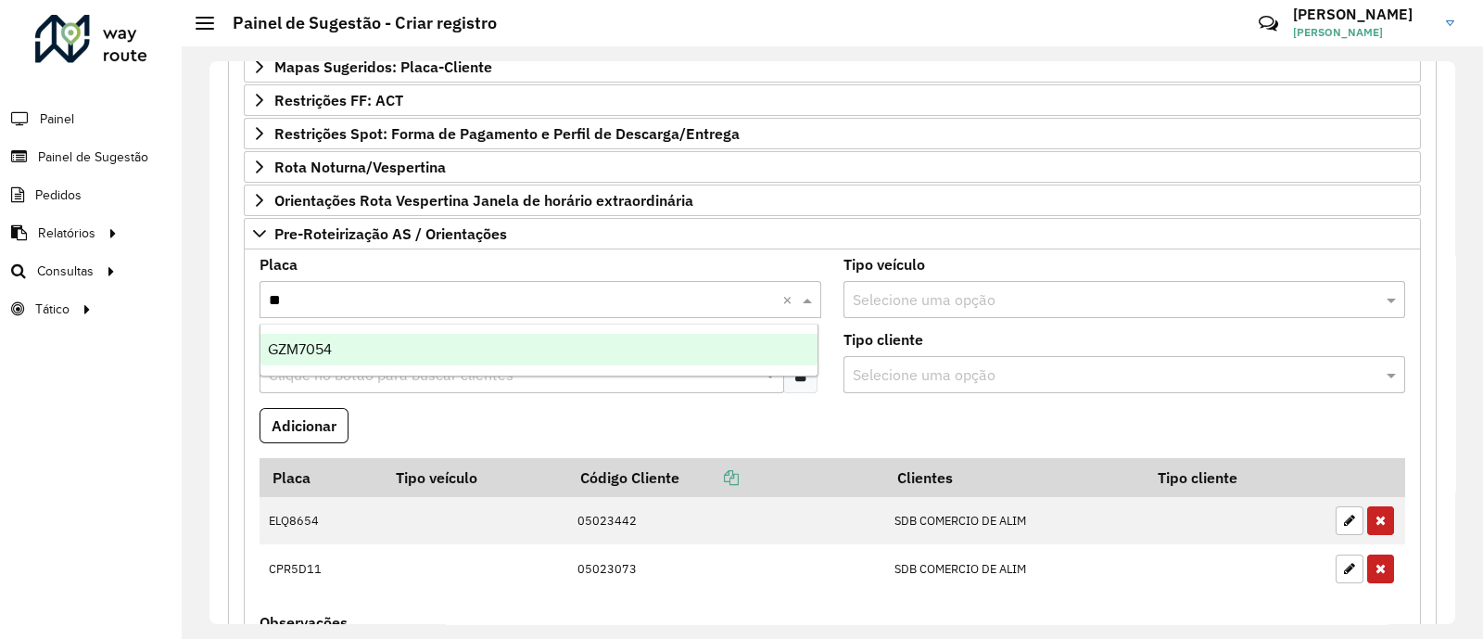
type input "***"
click at [413, 360] on div "GZM7054" at bounding box center [538, 350] width 557 height 32
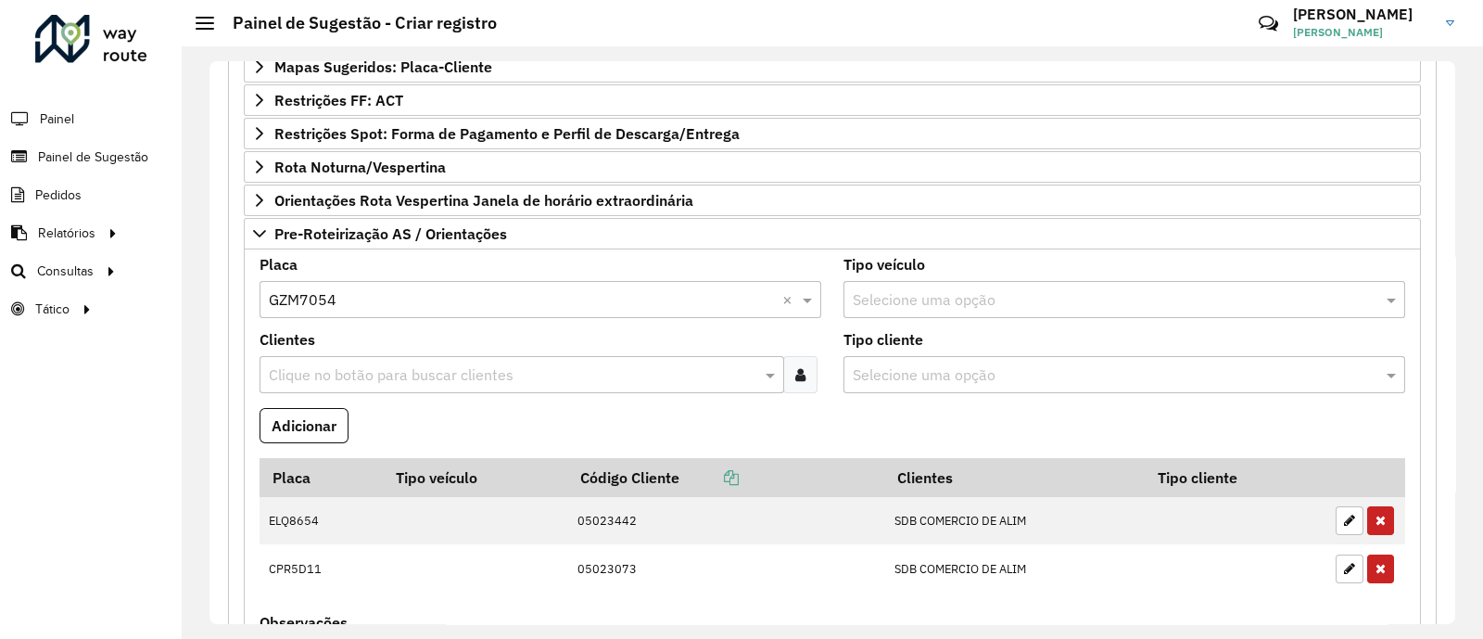
click at [397, 399] on formly-field "Clientes Clique no botão para buscar clientes" at bounding box center [540, 370] width 584 height 75
click at [397, 382] on div "Clique no botão para buscar clientes" at bounding box center [521, 374] width 525 height 37
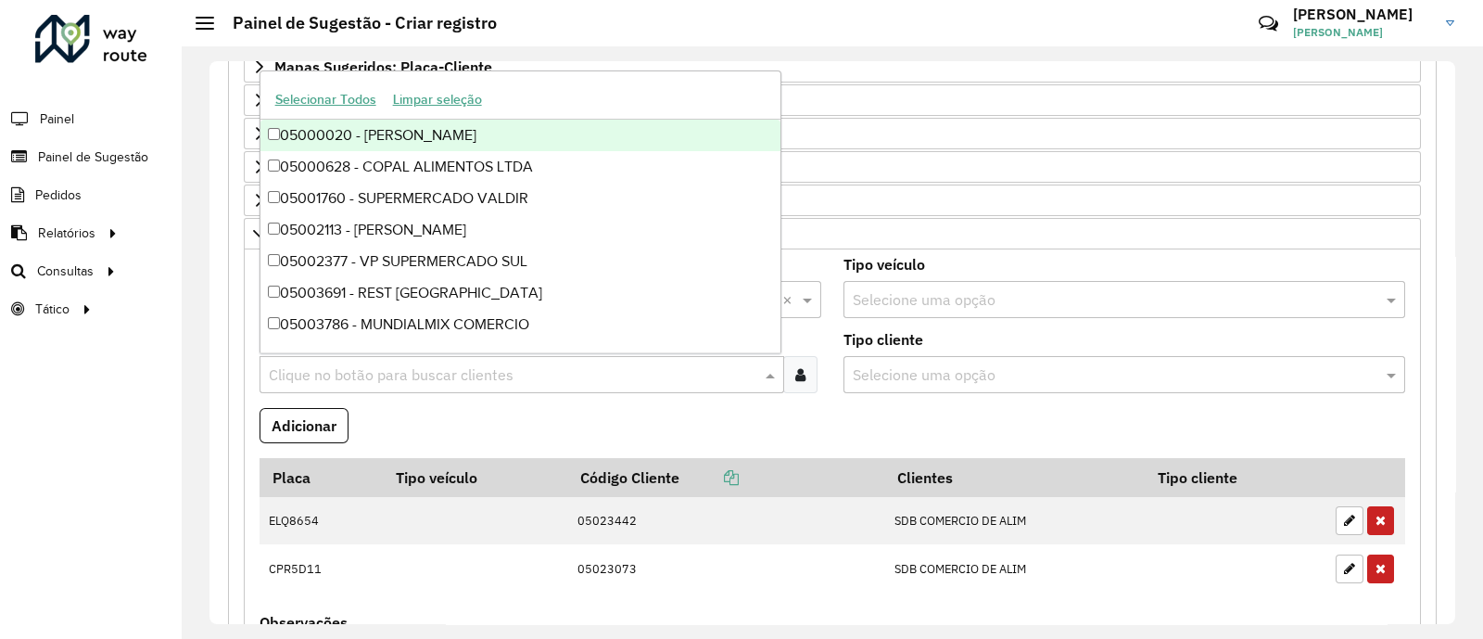
paste input "*****"
type input "*****"
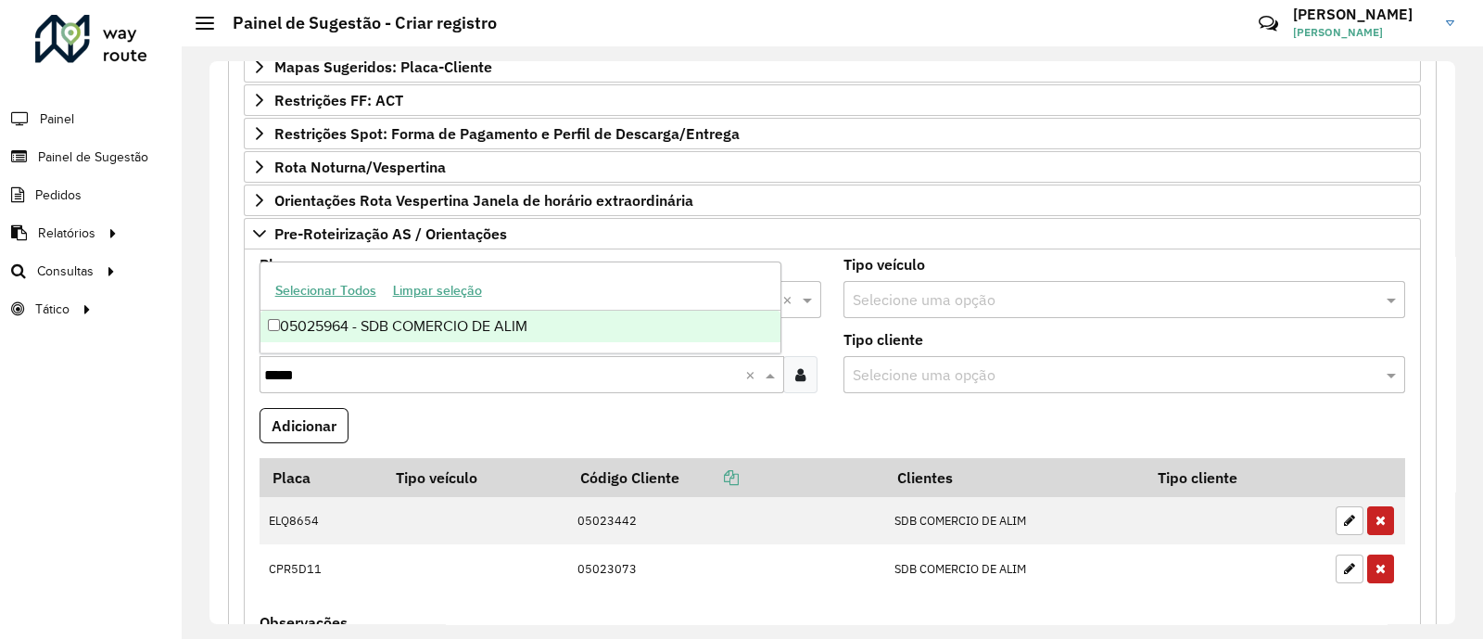
click at [332, 333] on div "05025964 - SDB COMERCIO DE ALIM" at bounding box center [520, 326] width 520 height 32
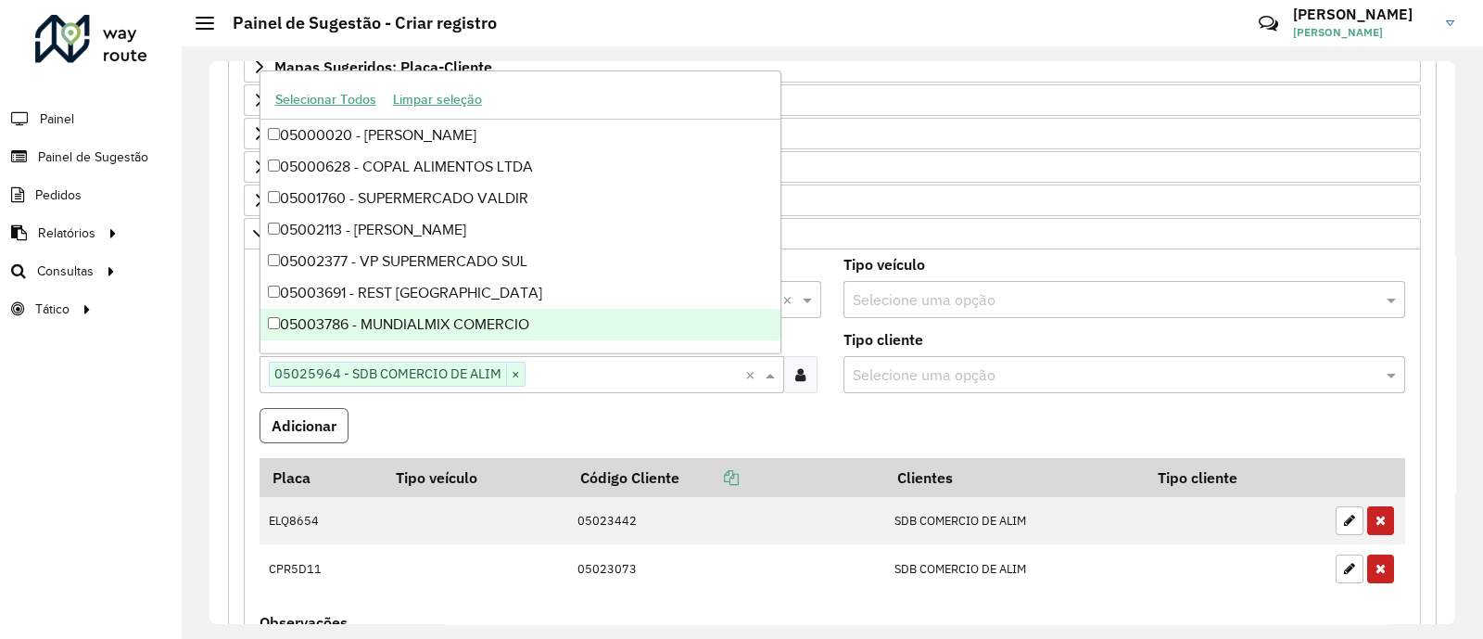
click at [279, 424] on button "Adicionar" at bounding box center [303, 425] width 89 height 35
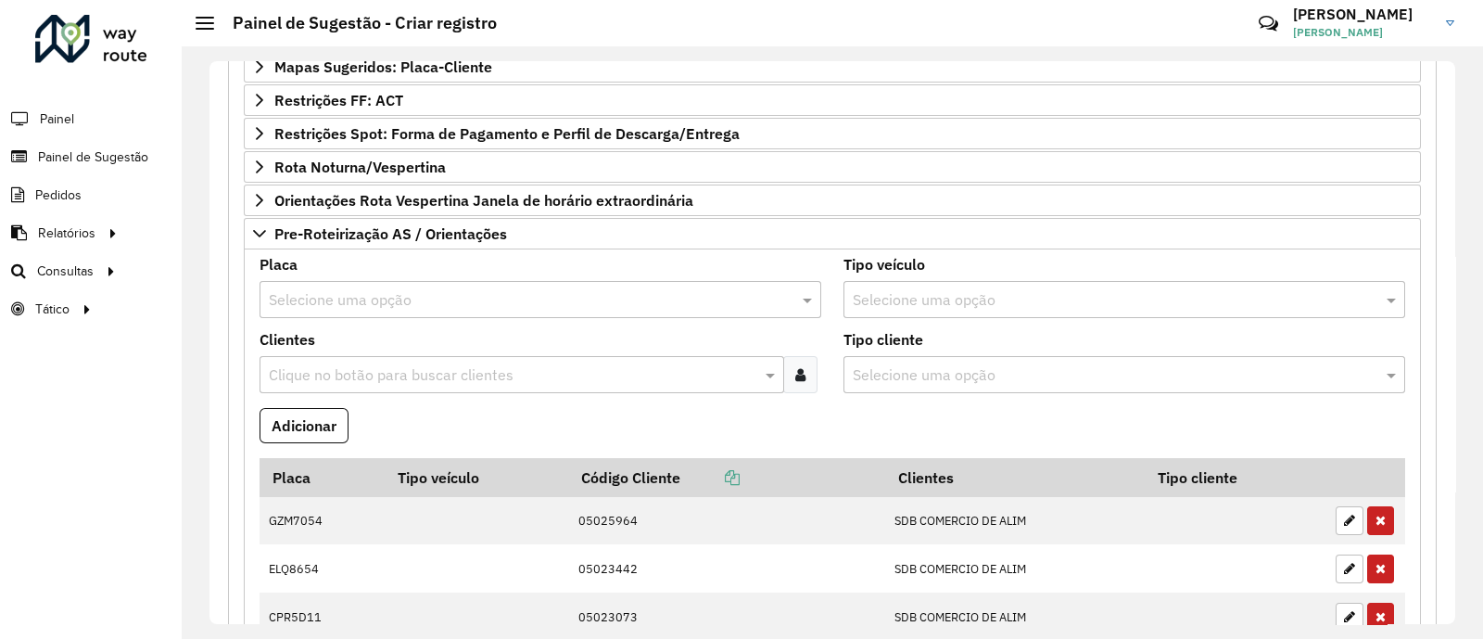
click at [375, 289] on input "text" at bounding box center [522, 300] width 506 height 22
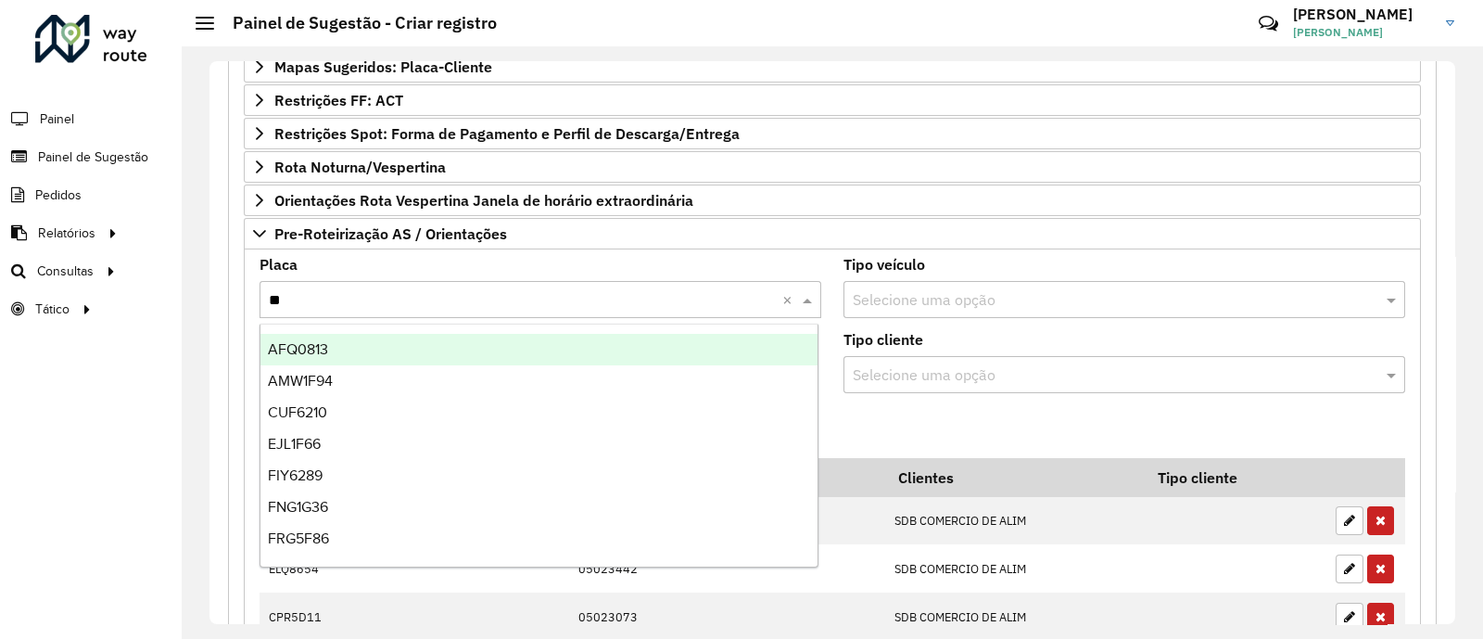
type input "***"
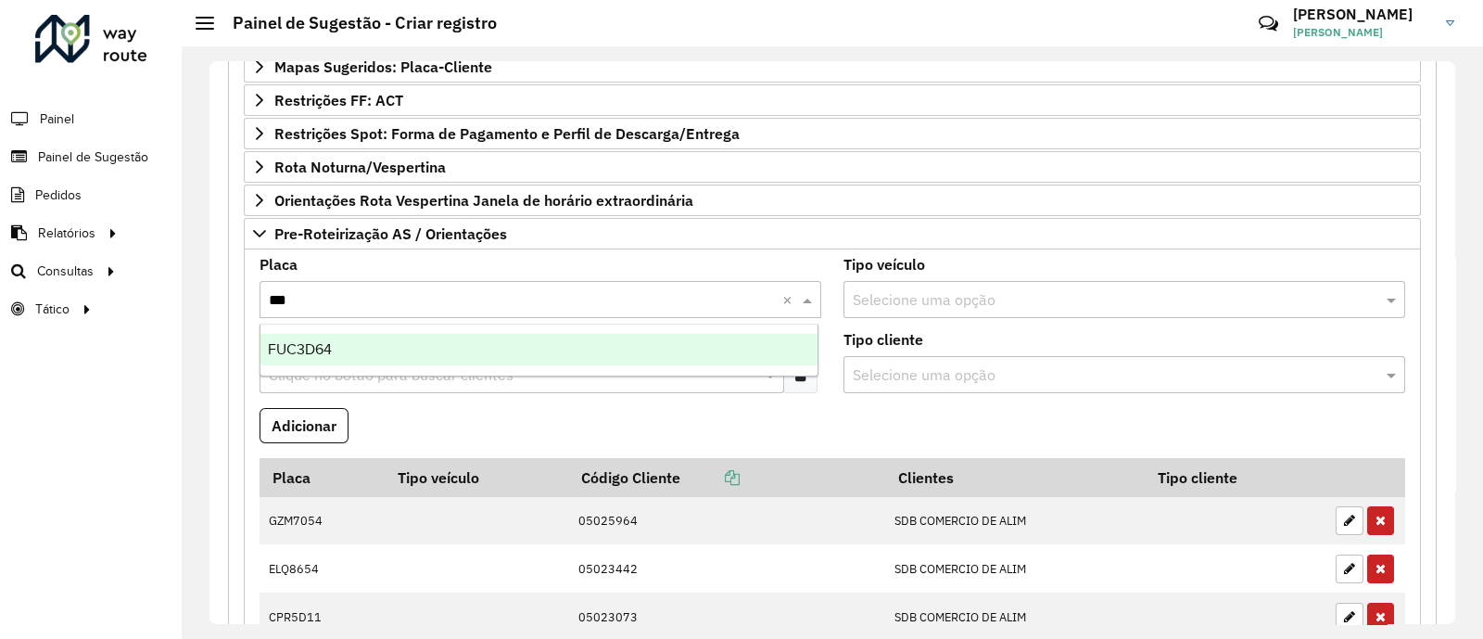
click at [341, 334] on div "FUC3D64" at bounding box center [538, 350] width 557 height 32
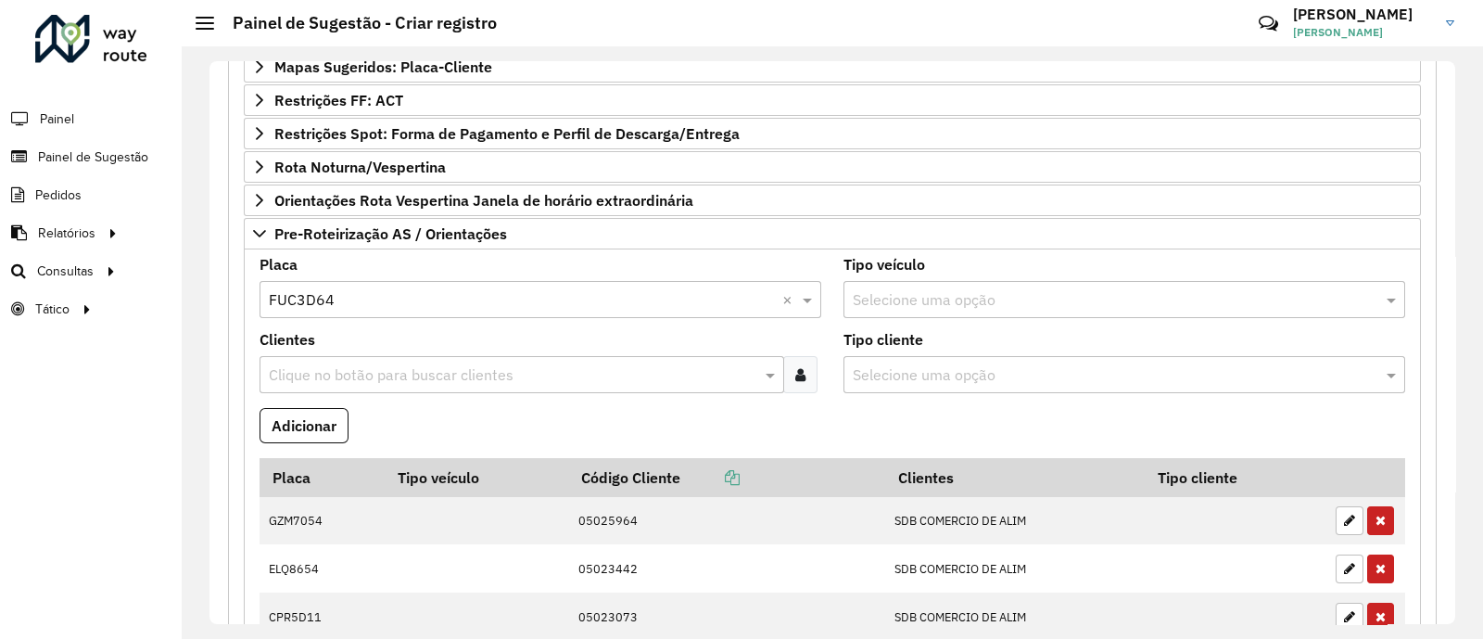
click at [334, 358] on div "Clique no botão para buscar clientes" at bounding box center [521, 374] width 525 height 37
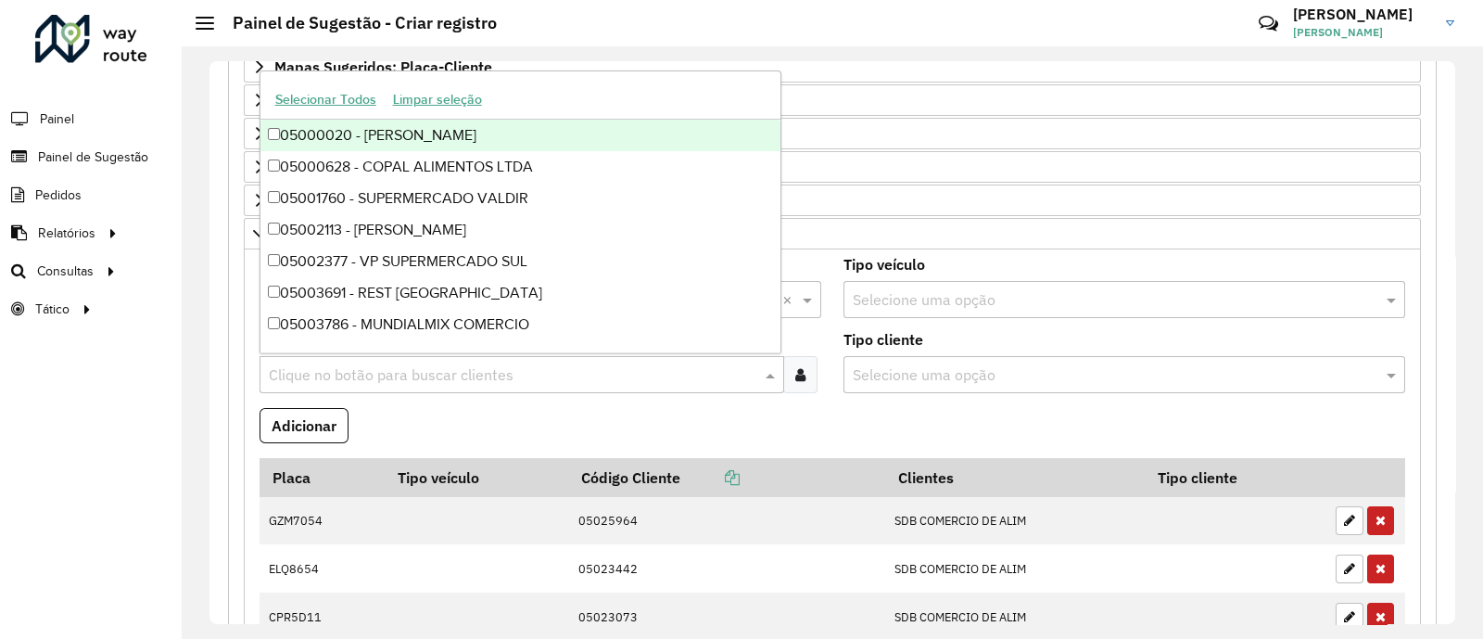
paste input "****"
type input "****"
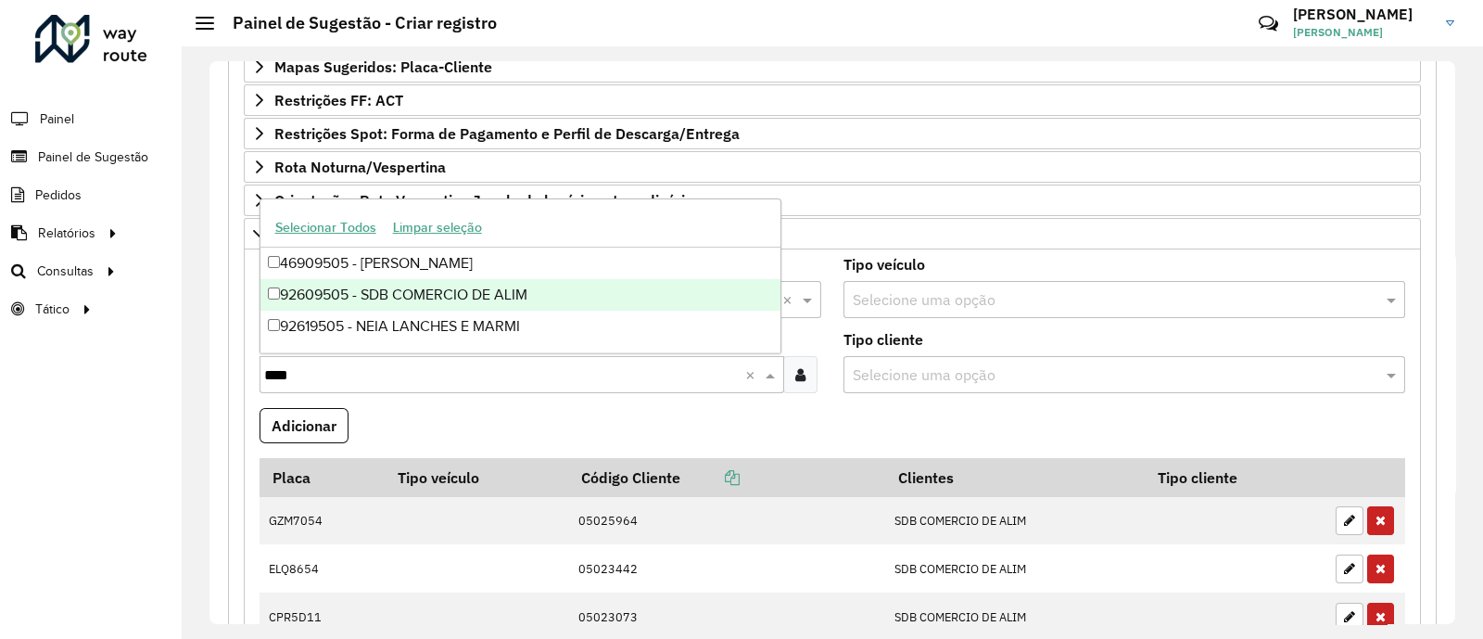
click at [439, 300] on div "92609505 - SDB COMERCIO DE ALIM" at bounding box center [520, 295] width 520 height 32
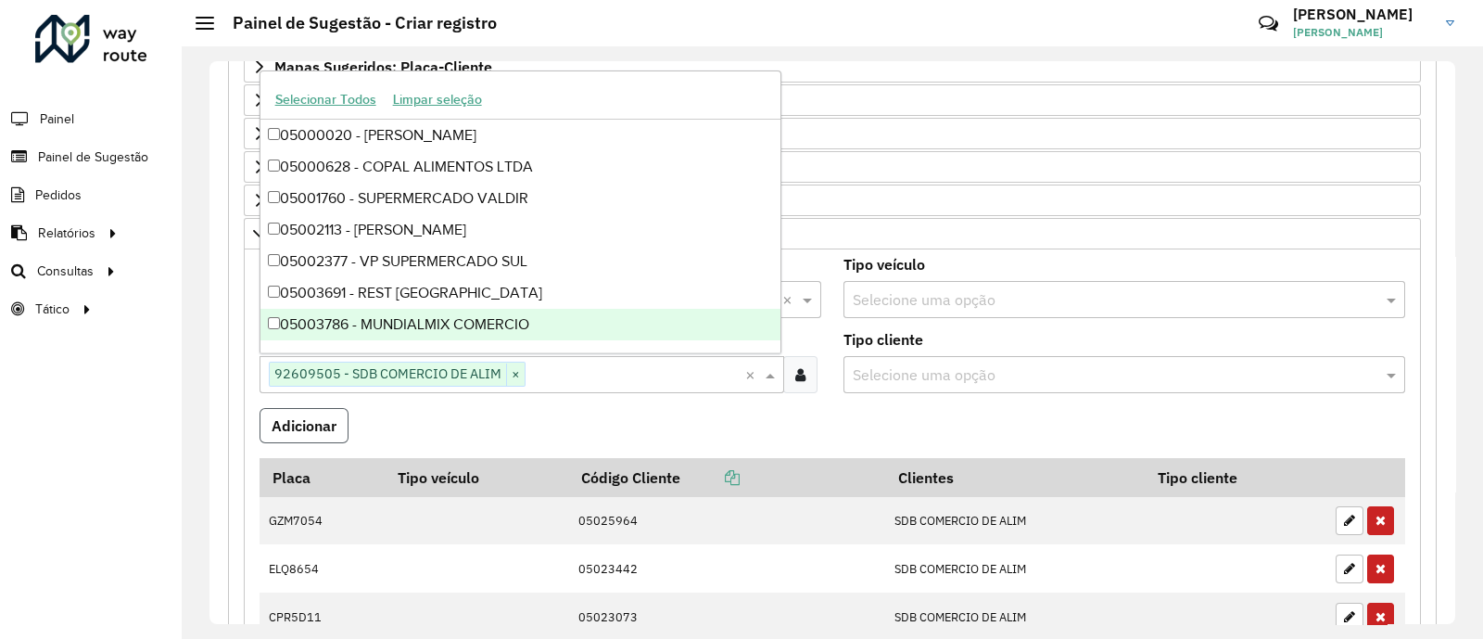
click at [315, 425] on button "Adicionar" at bounding box center [303, 425] width 89 height 35
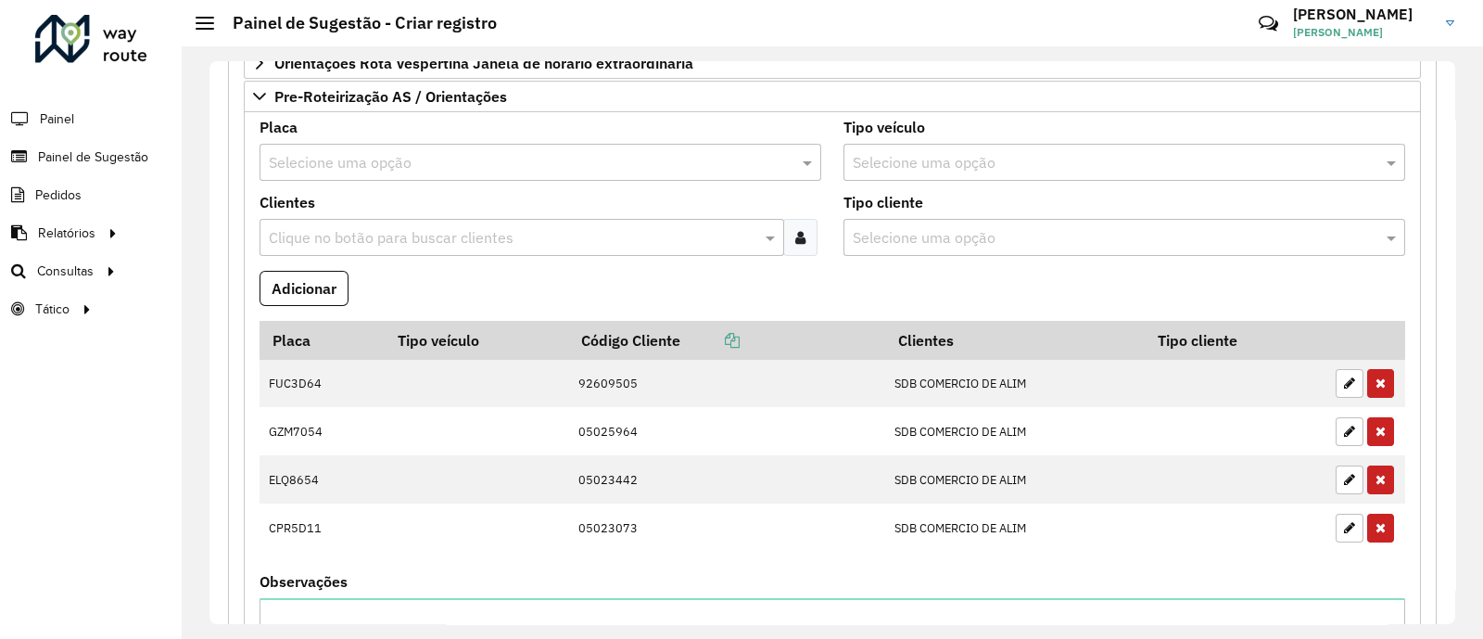
scroll to position [627, 0]
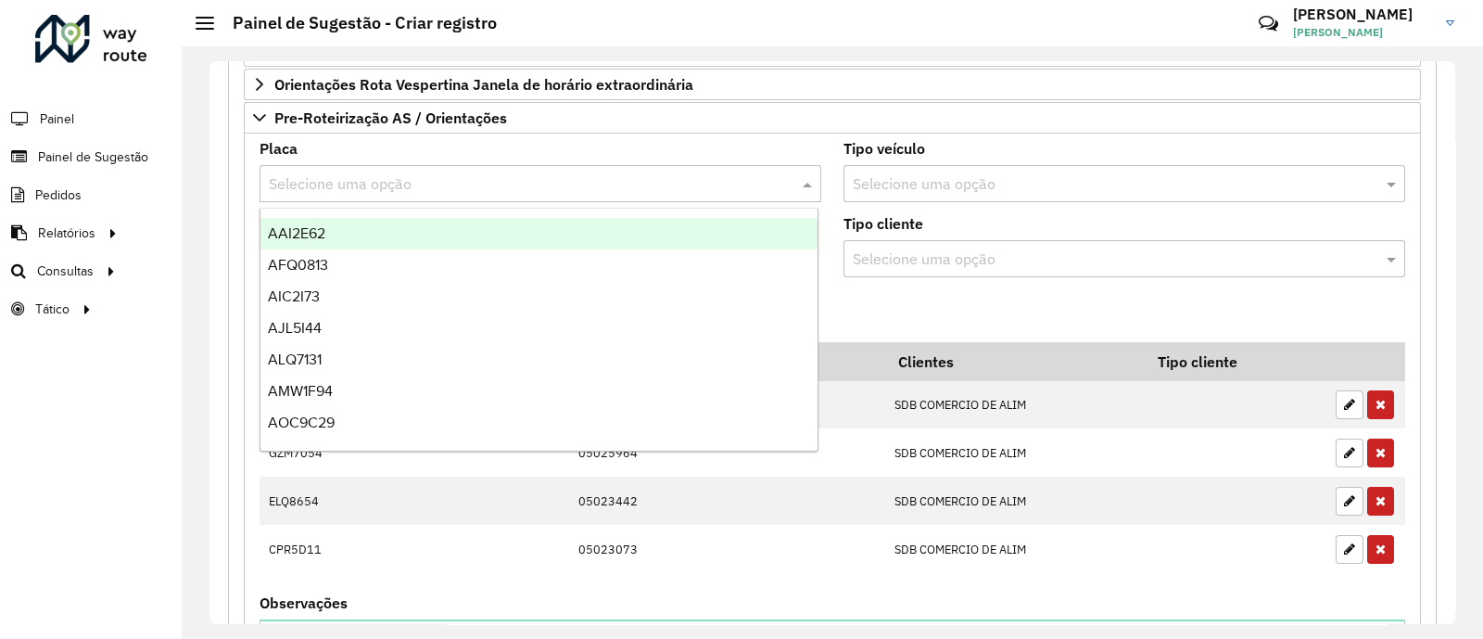
click at [443, 180] on input "text" at bounding box center [522, 184] width 506 height 22
type input "***"
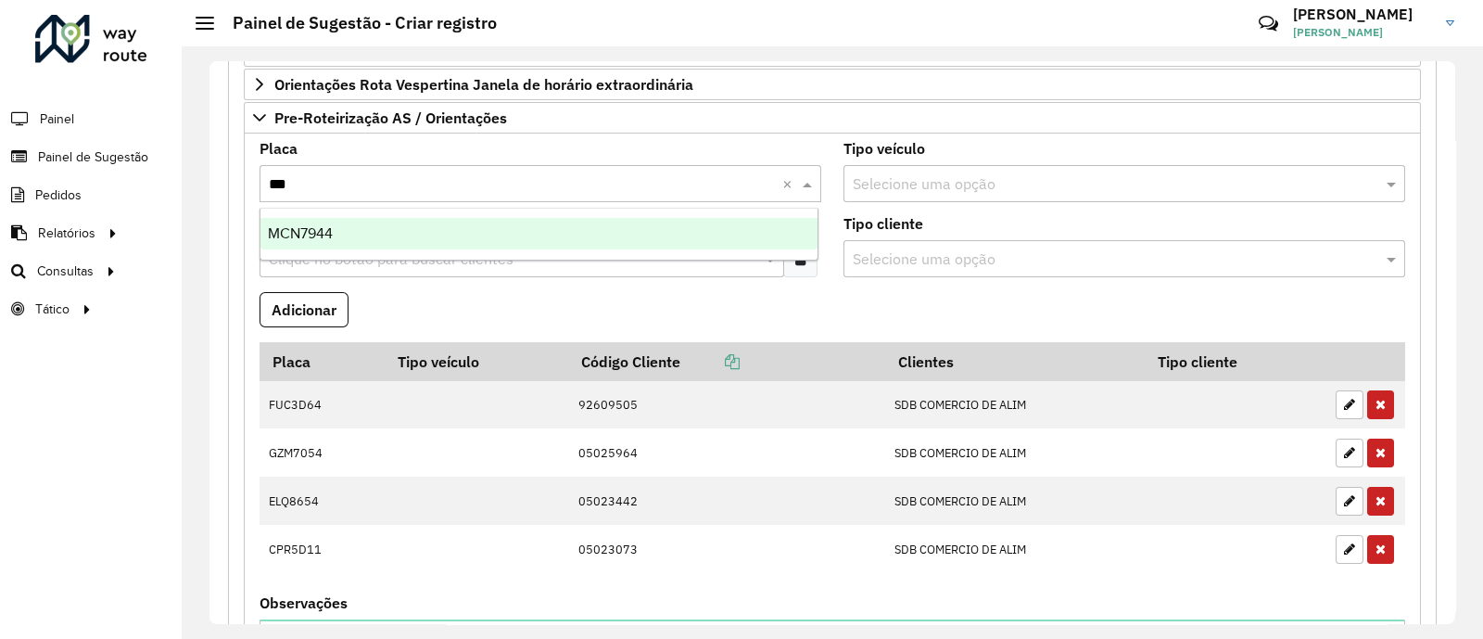
click at [297, 239] on span "MCN7944" at bounding box center [300, 233] width 65 height 16
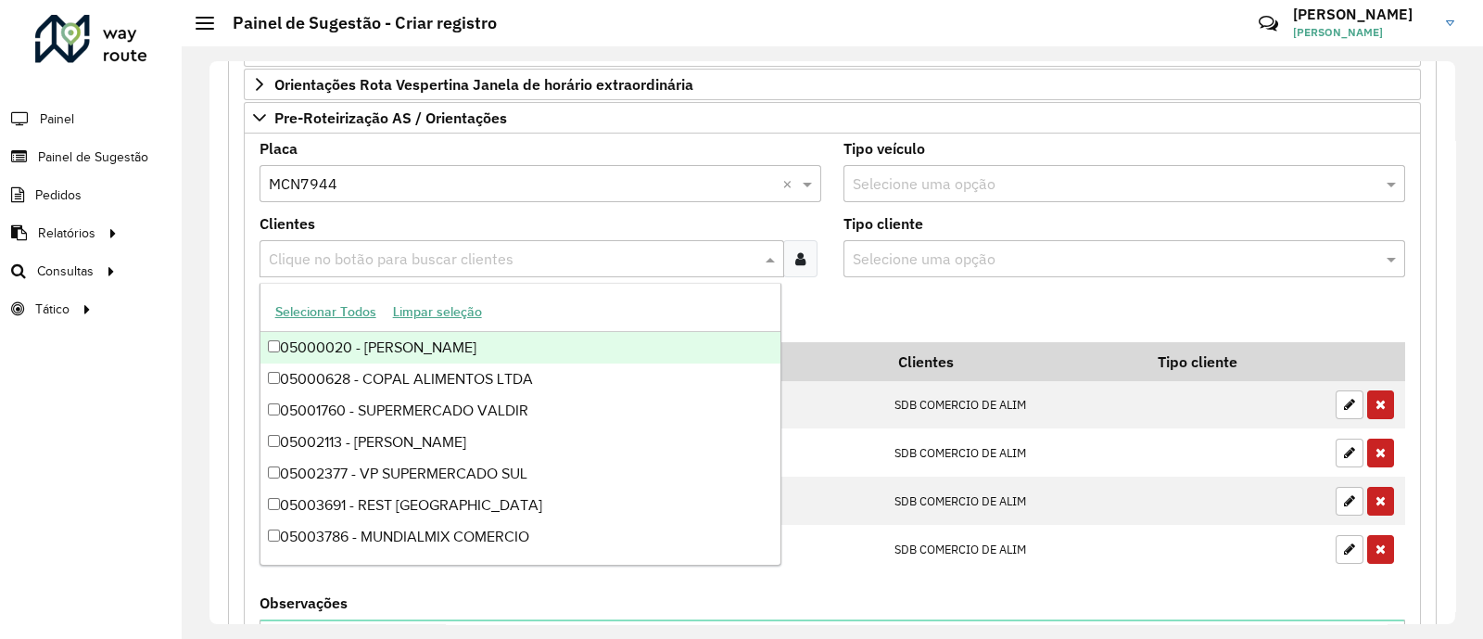
click at [323, 241] on div "Clique no botão para buscar clientes" at bounding box center [521, 258] width 525 height 37
type input "****"
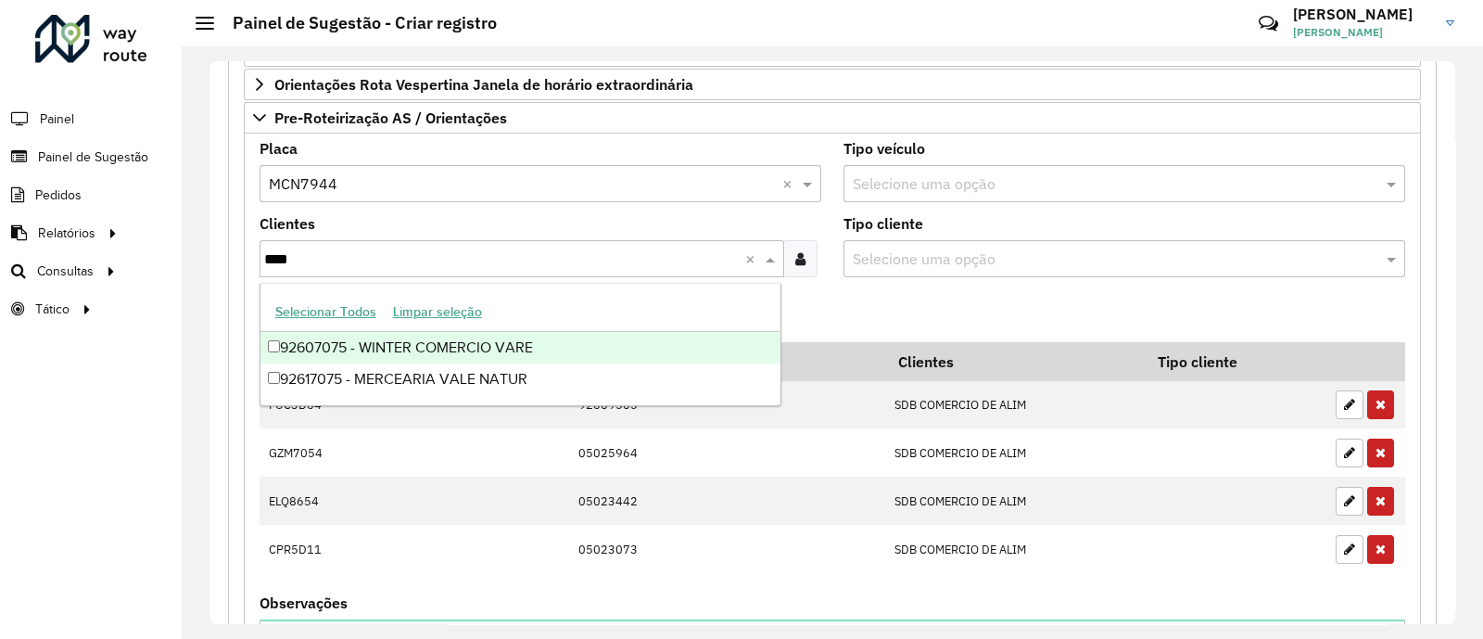
click at [398, 345] on div "92607075 - WINTER COMERCIO VARE" at bounding box center [520, 348] width 520 height 32
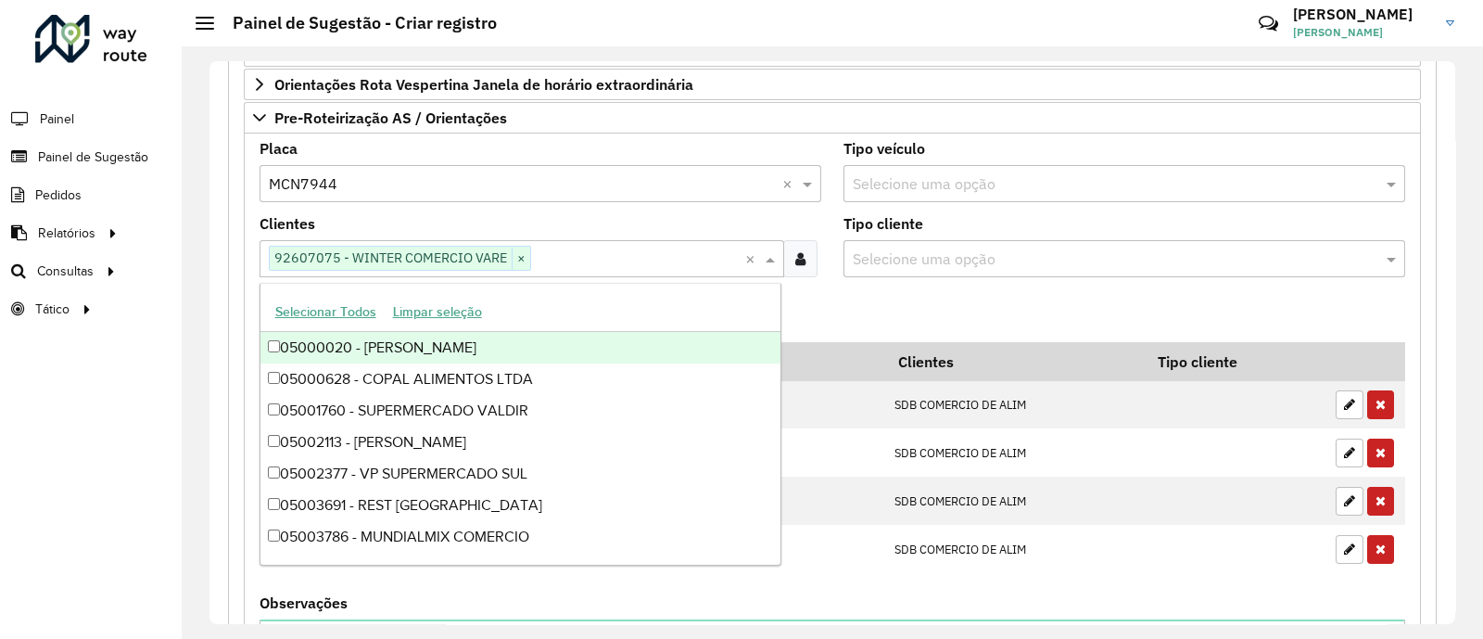
drag, startPoint x: 876, startPoint y: 307, endPoint x: 493, endPoint y: 323, distance: 383.1
click at [876, 307] on formly-field "Adicionar" at bounding box center [832, 317] width 1168 height 50
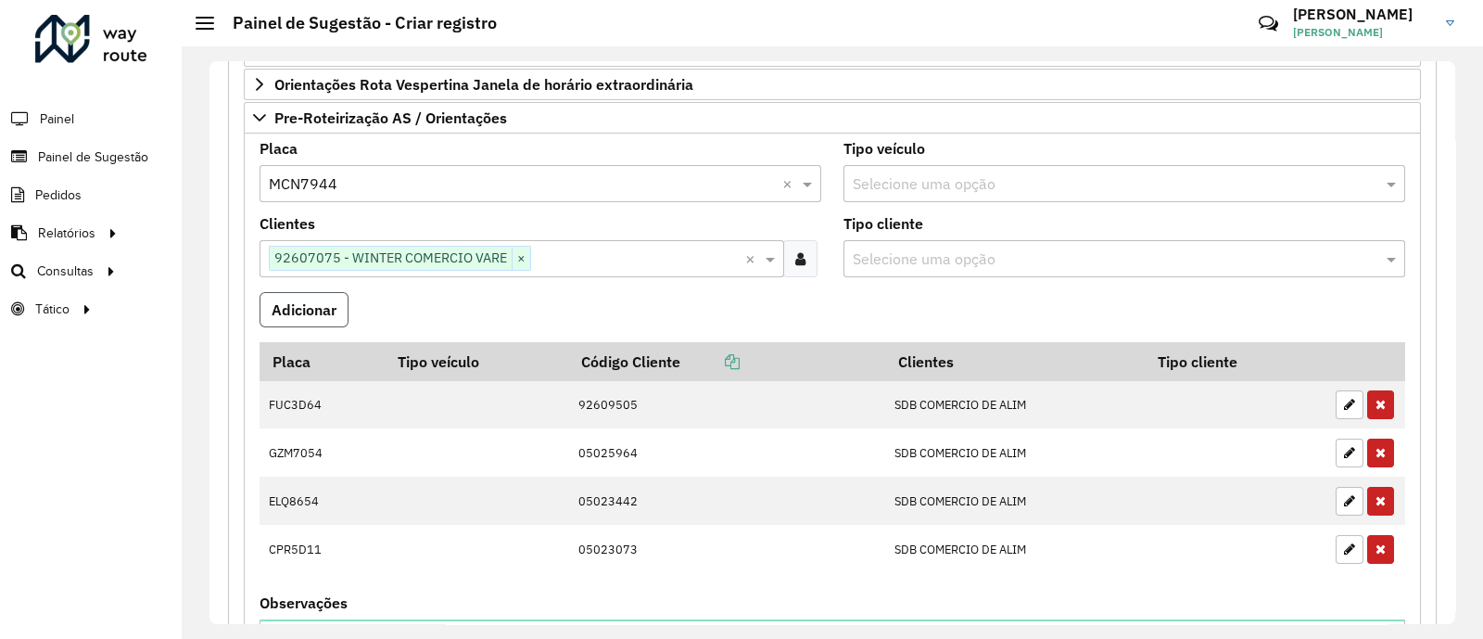
click at [310, 314] on button "Adicionar" at bounding box center [303, 309] width 89 height 35
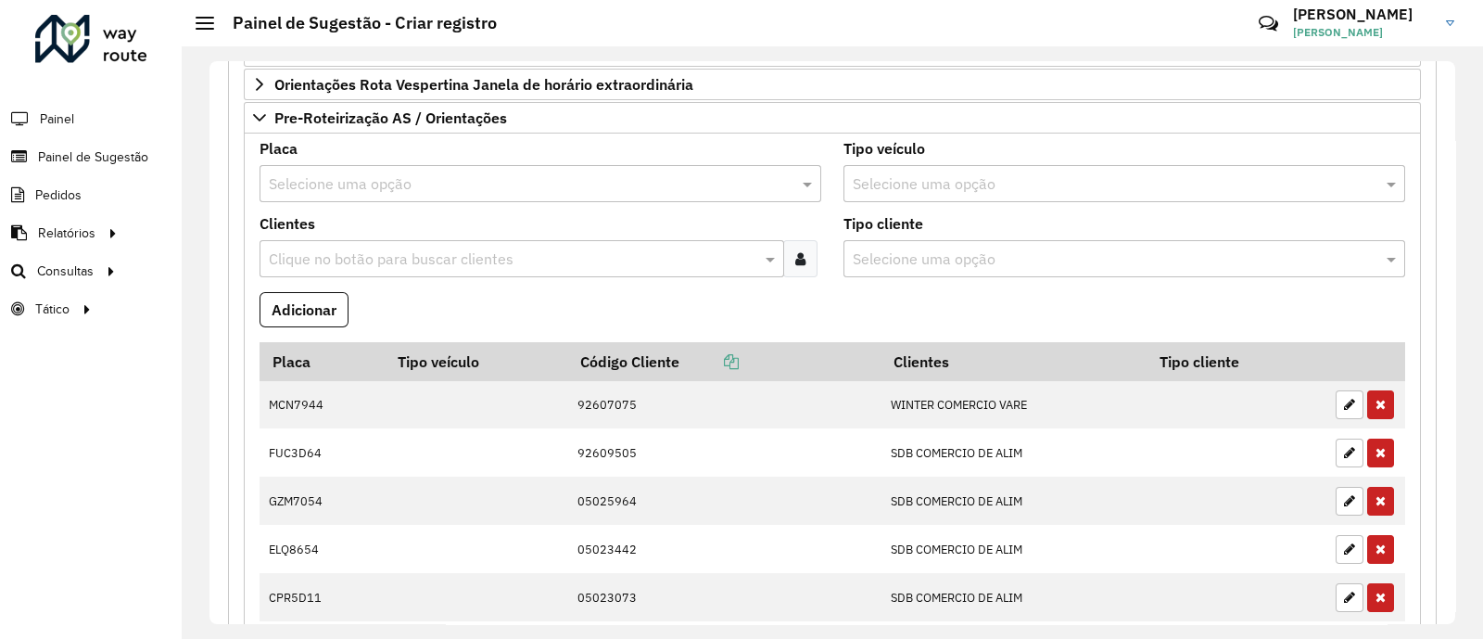
click at [330, 183] on hb-app "Aguarde... Pop-up bloqueado! Seu navegador bloqueou automáticamente a abertura …" at bounding box center [741, 319] width 1483 height 639
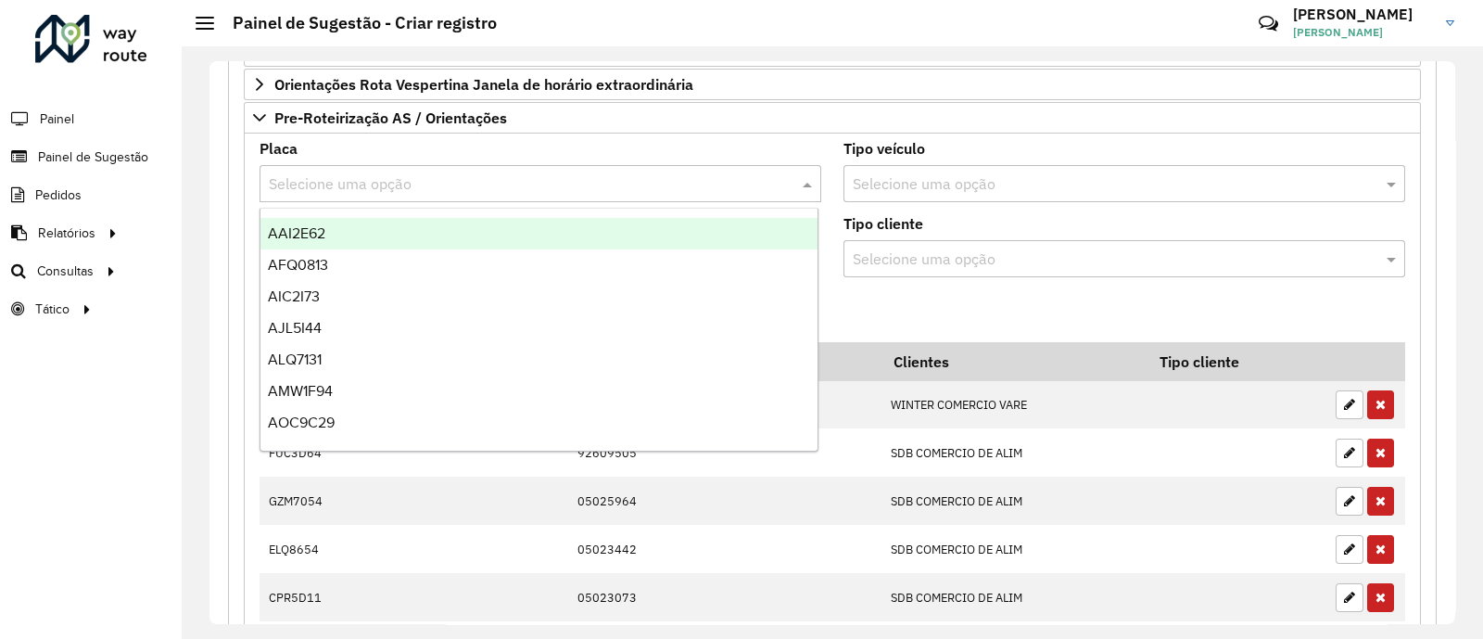
click at [301, 184] on input "text" at bounding box center [522, 184] width 506 height 22
type input "***"
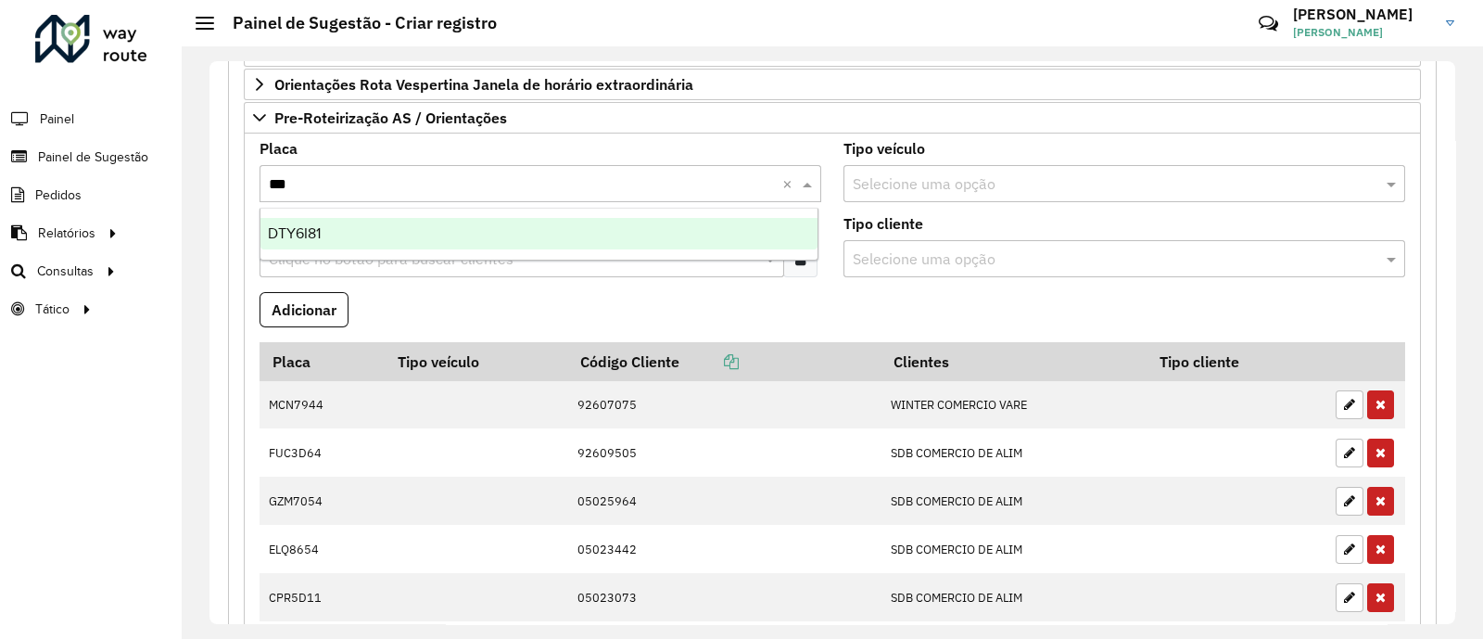
click at [296, 239] on span "DTY6I81" at bounding box center [294, 233] width 53 height 16
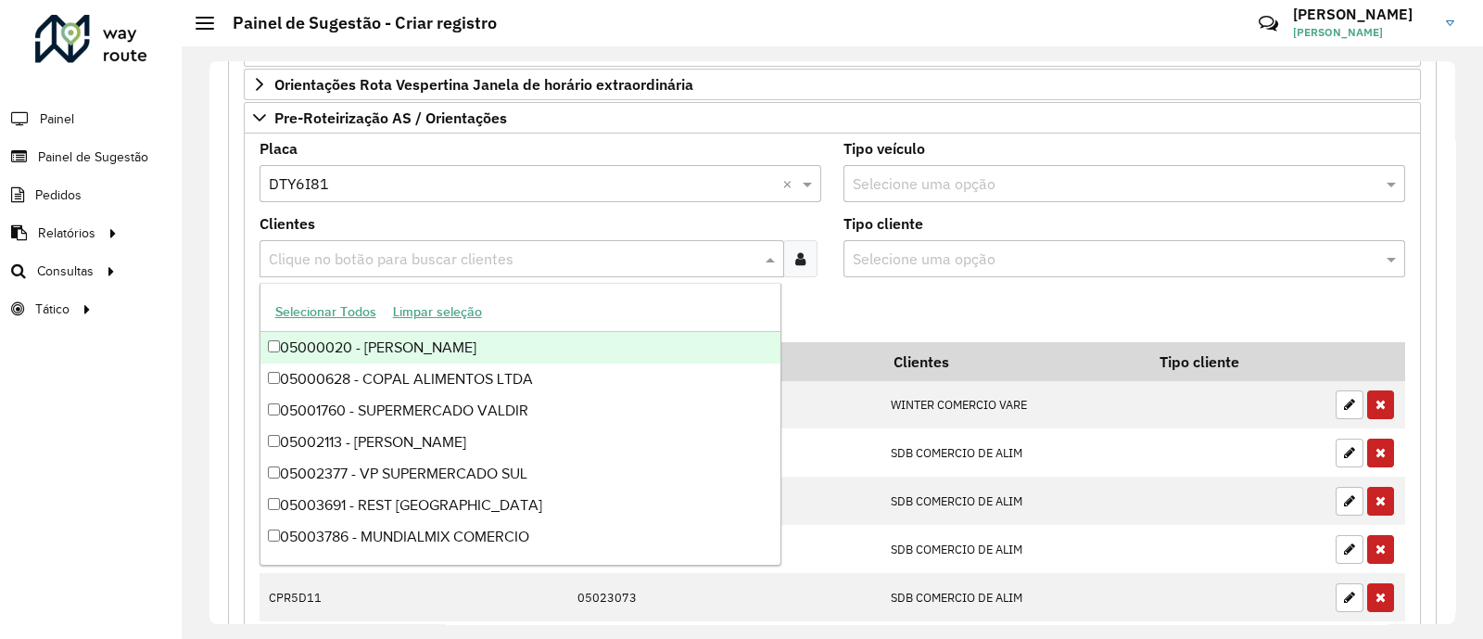
click at [297, 248] on input "text" at bounding box center [512, 259] width 497 height 22
type input "****"
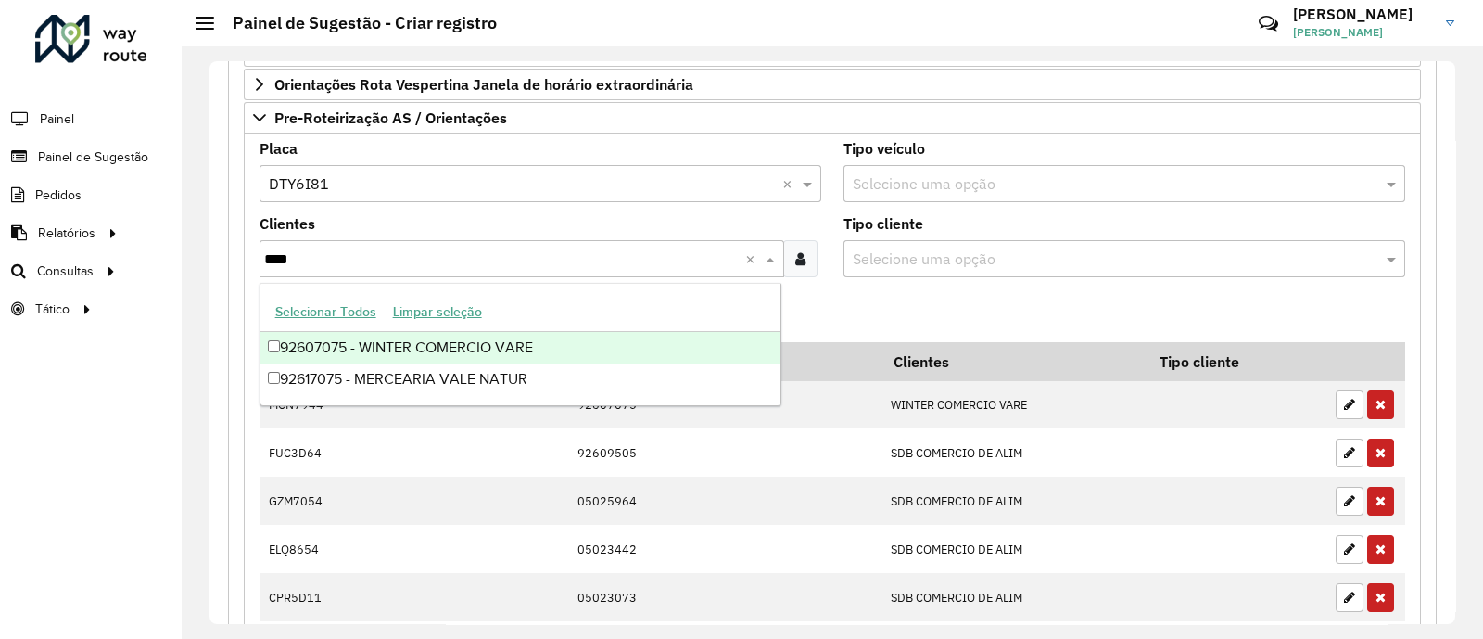
click at [416, 340] on div "92607075 - WINTER COMERCIO VARE" at bounding box center [520, 348] width 520 height 32
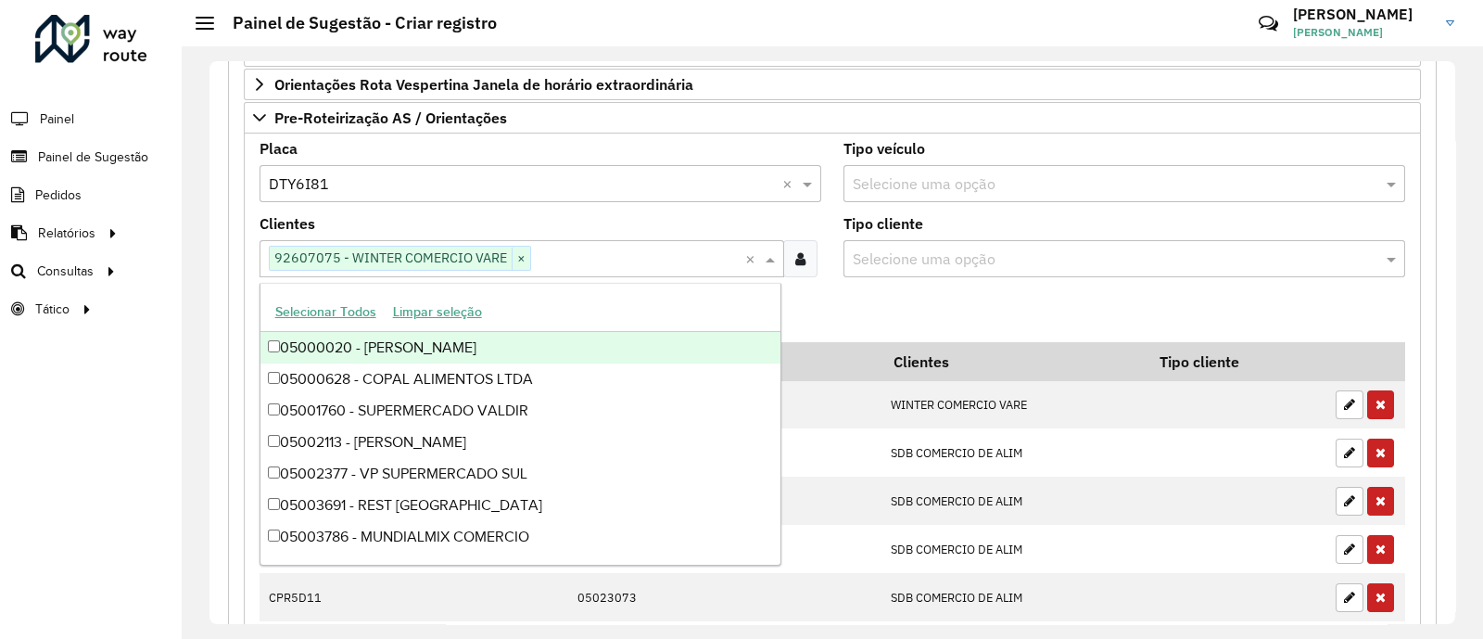
click at [968, 310] on formly-field "Adicionar" at bounding box center [832, 317] width 1168 height 50
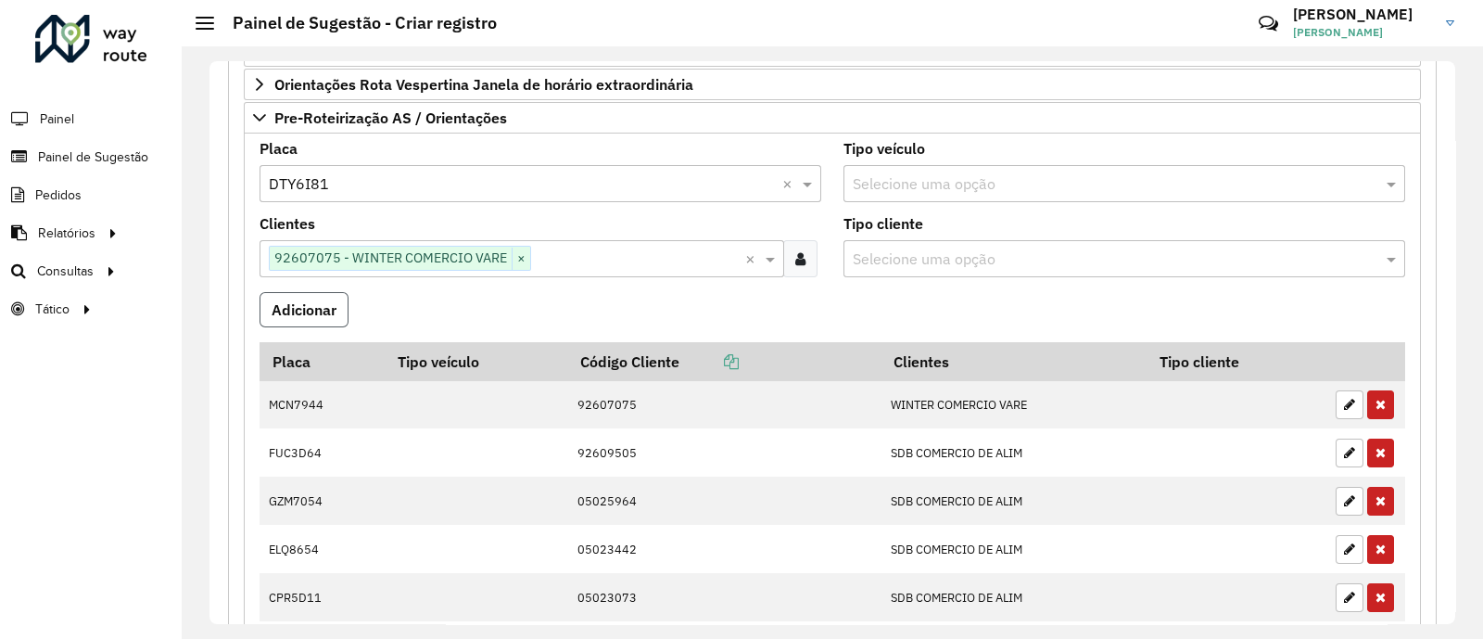
click at [308, 310] on button "Adicionar" at bounding box center [303, 309] width 89 height 35
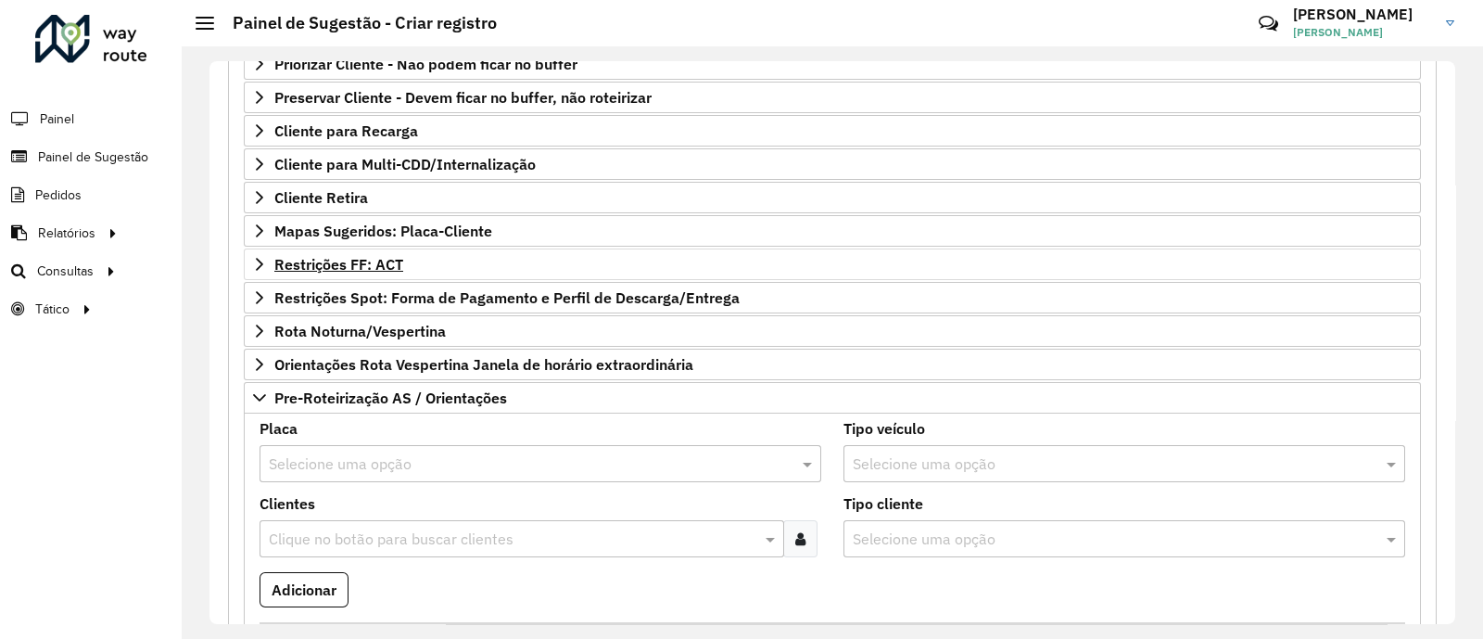
scroll to position [346, 0]
click at [528, 226] on link "Mapas Sugeridos: Placa-Cliente" at bounding box center [832, 233] width 1177 height 32
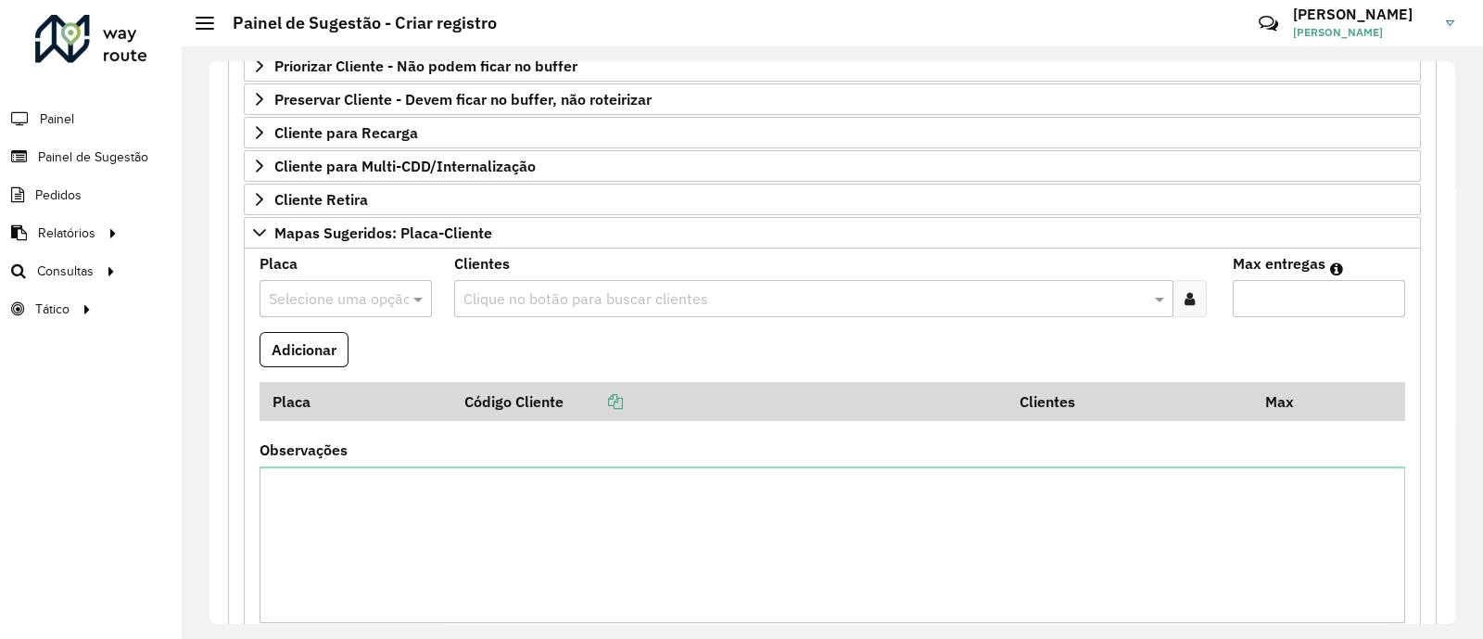
click at [379, 297] on input "text" at bounding box center [327, 299] width 117 height 22
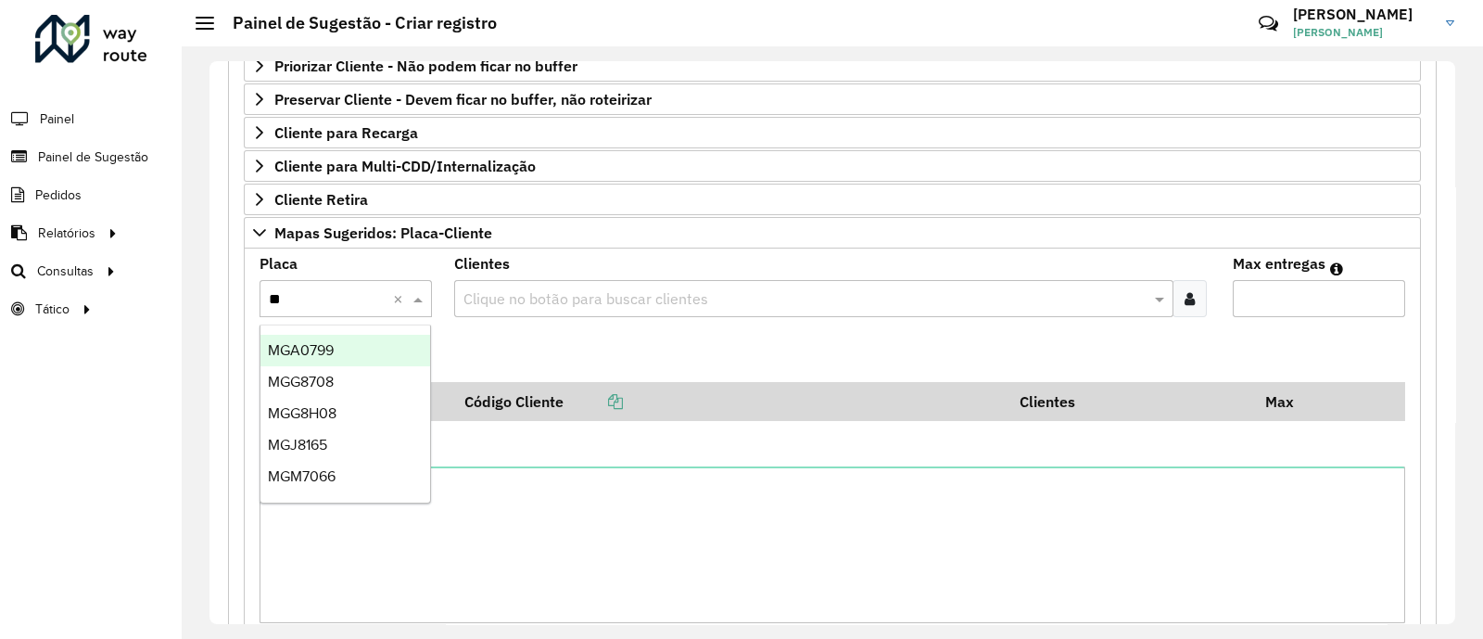
type input "***"
click at [386, 346] on div "MGJ8165" at bounding box center [345, 351] width 170 height 32
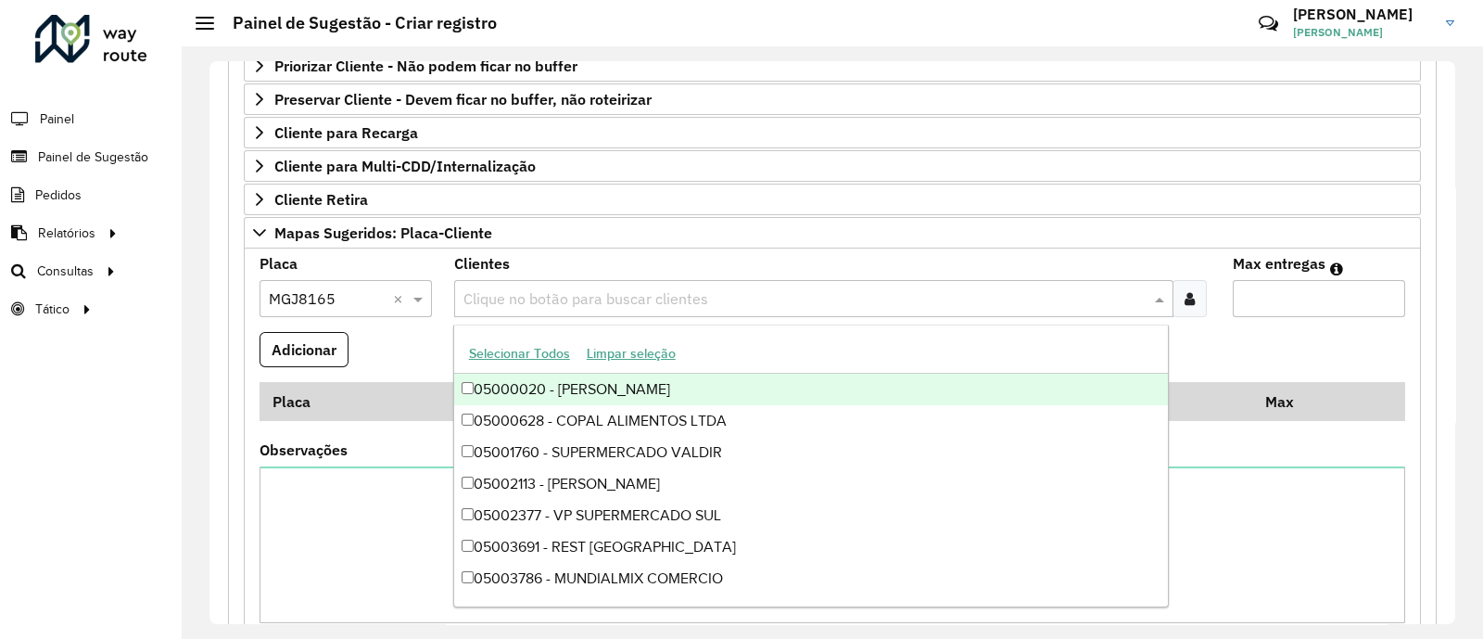
click at [503, 300] on input "text" at bounding box center [804, 299] width 691 height 22
paste input "*****"
type input "*****"
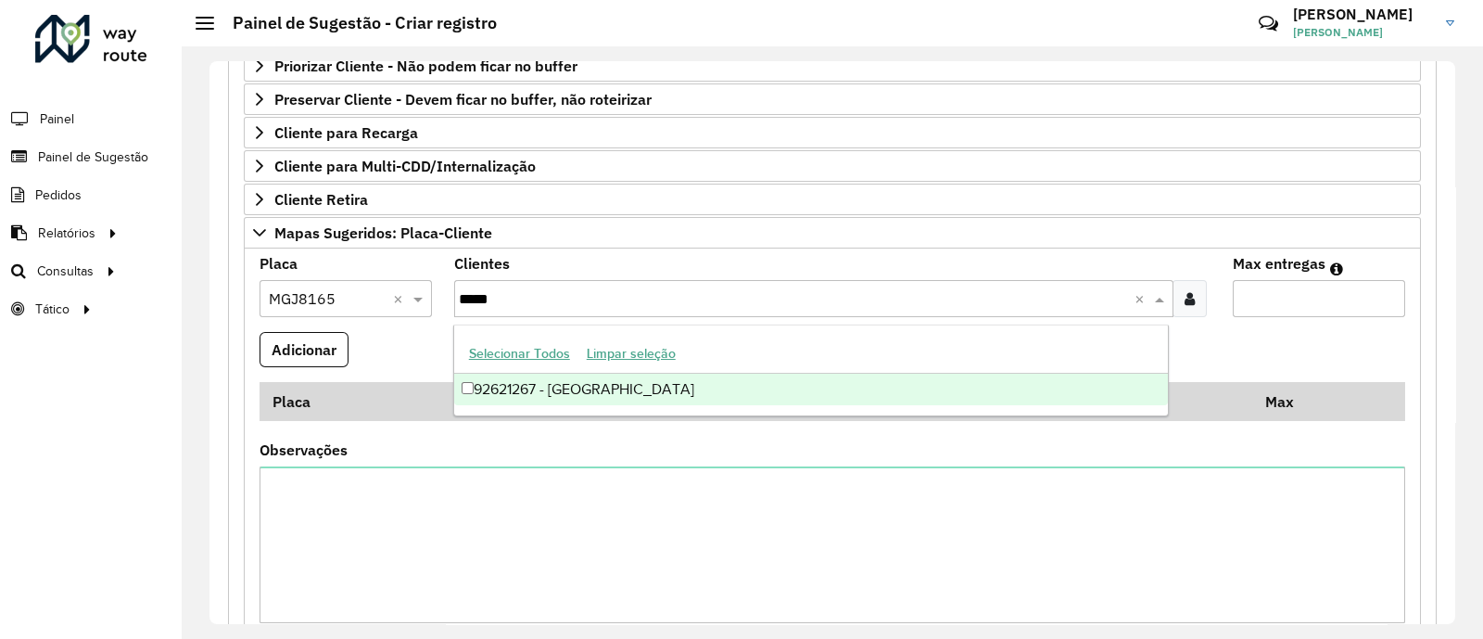
click at [576, 388] on div "92621267 - [GEOGRAPHIC_DATA]" at bounding box center [811, 389] width 715 height 32
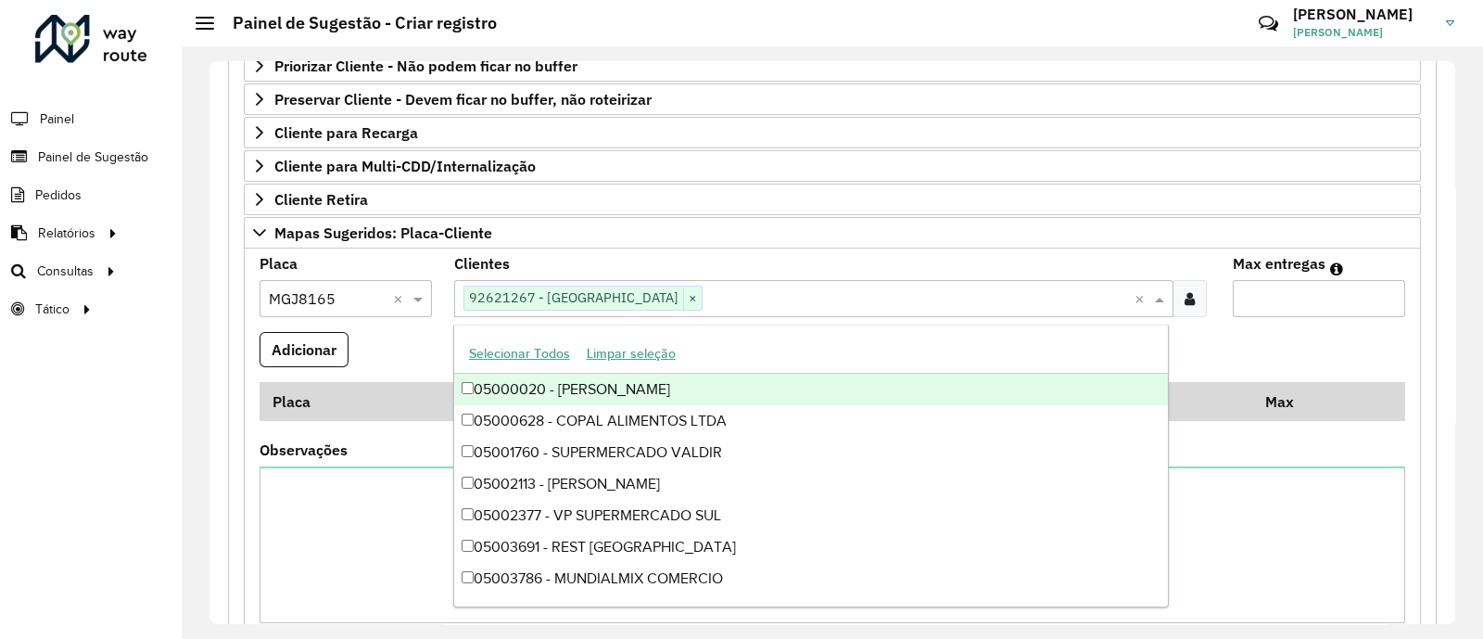
click at [1310, 309] on input "Max entregas" at bounding box center [1319, 298] width 172 height 37
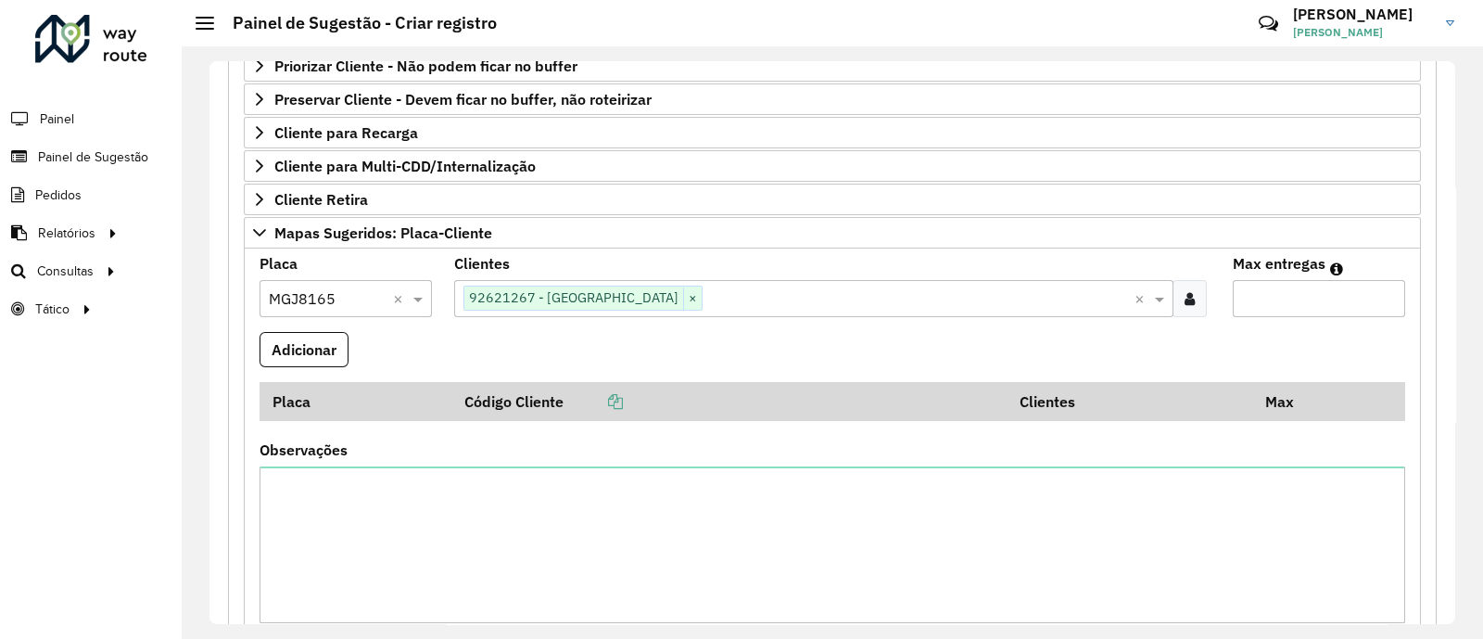
click at [1276, 299] on input "Max entregas" at bounding box center [1319, 298] width 172 height 37
click at [1277, 300] on input "Max entregas" at bounding box center [1319, 298] width 172 height 37
type input "**"
click at [318, 353] on button "Adicionar" at bounding box center [303, 349] width 89 height 35
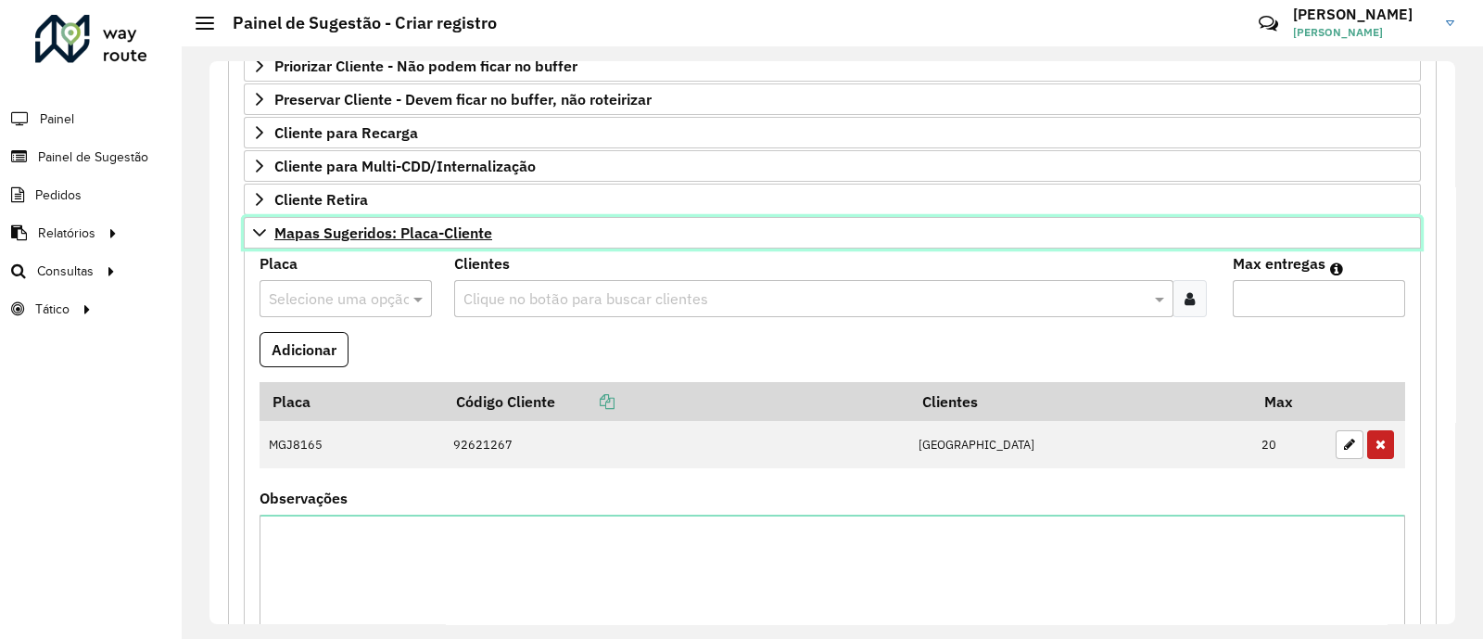
click at [603, 241] on link "Mapas Sugeridos: Placa-Cliente" at bounding box center [832, 233] width 1177 height 32
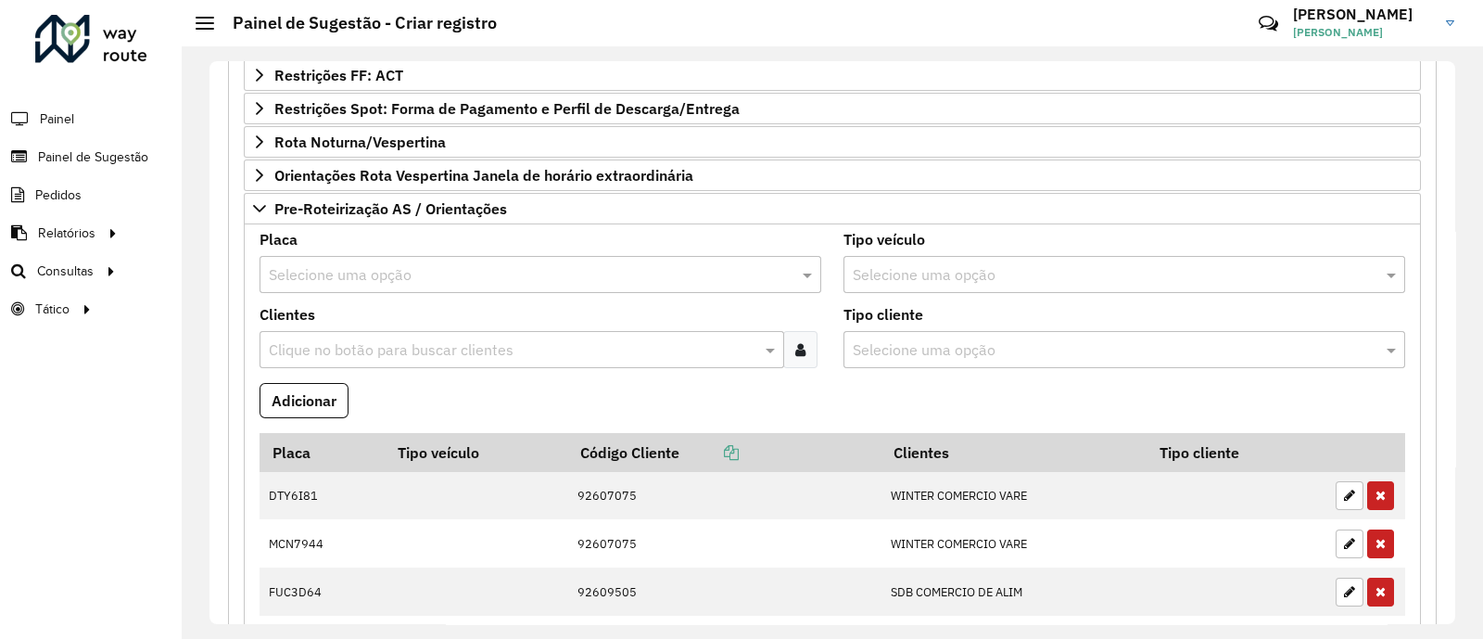
scroll to position [462, 0]
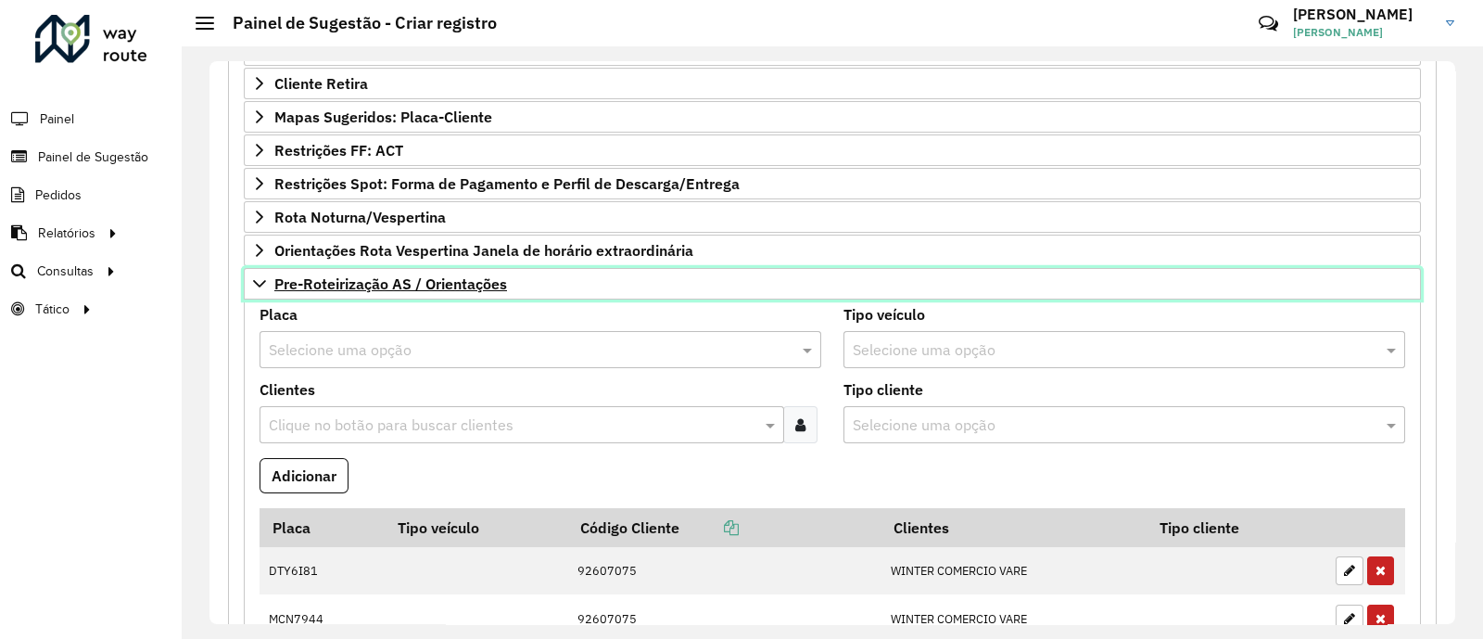
click at [538, 288] on link "Pre-Roteirização AS / Orientações" at bounding box center [832, 284] width 1177 height 32
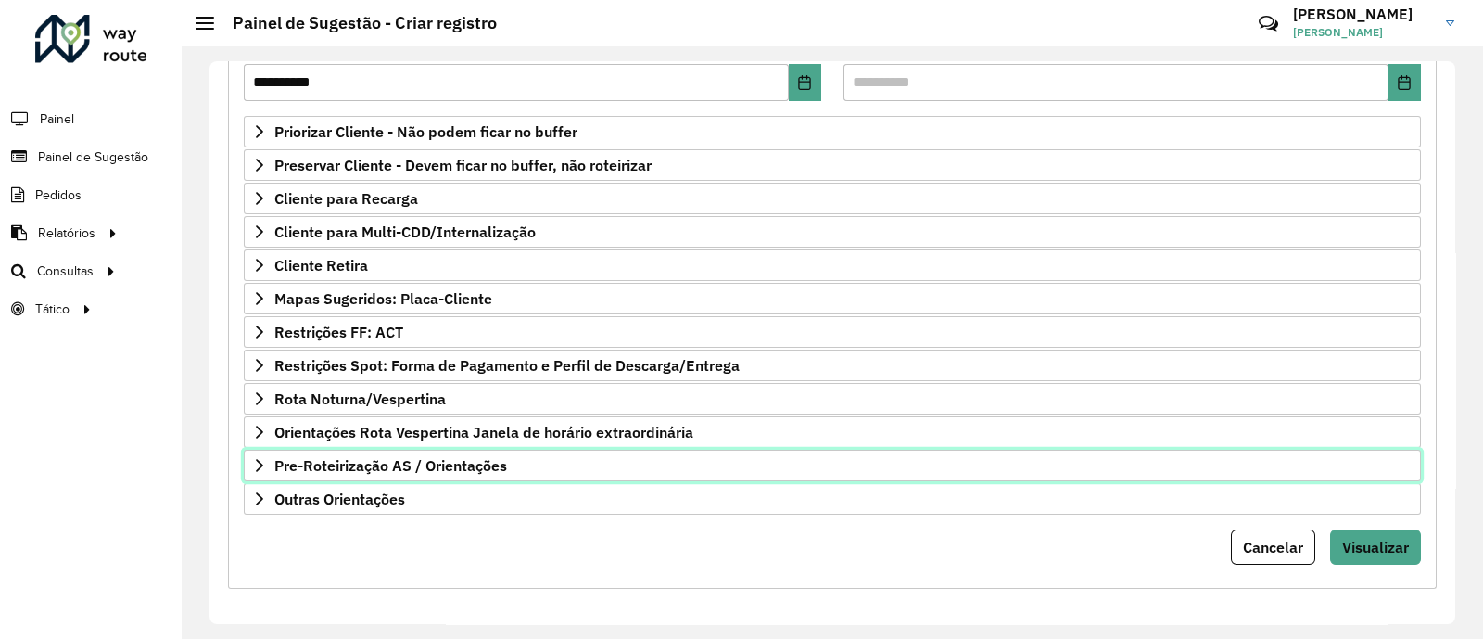
drag, startPoint x: 531, startPoint y: 467, endPoint x: 540, endPoint y: 458, distance: 13.1
click at [530, 466] on link "Pre-Roteirização AS / Orientações" at bounding box center [832, 465] width 1177 height 32
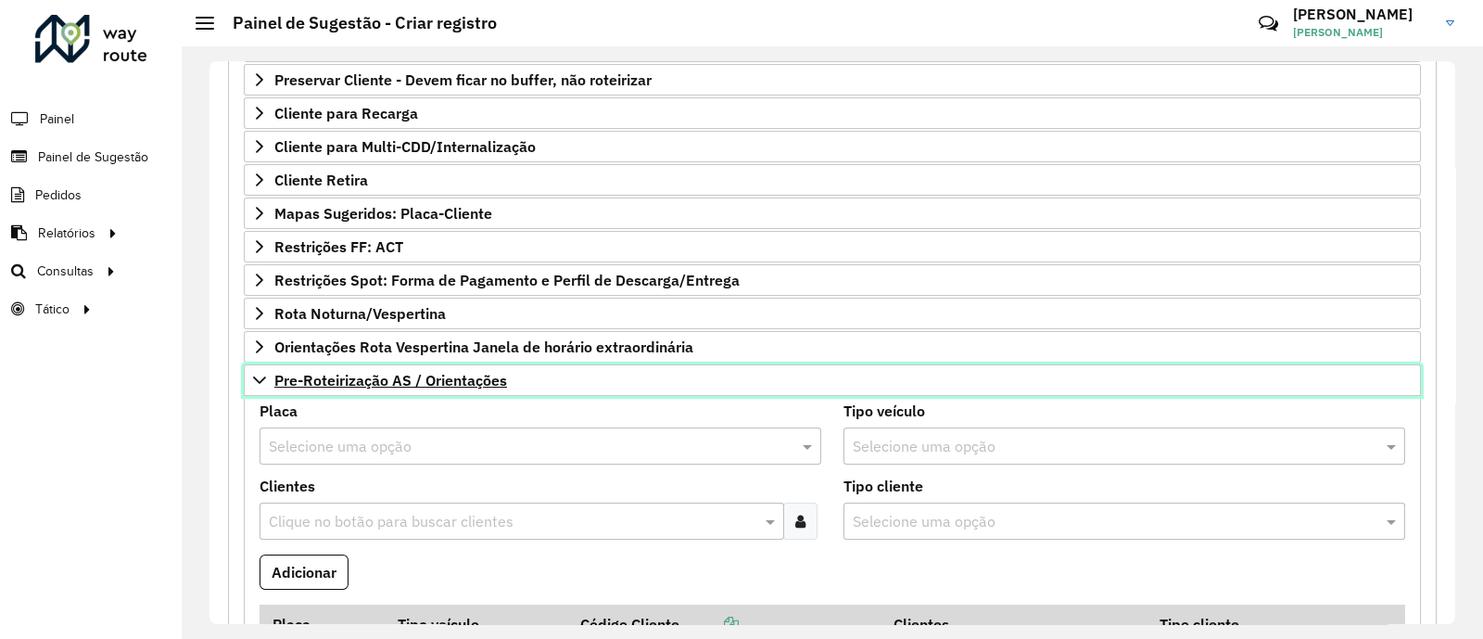
scroll to position [335, 0]
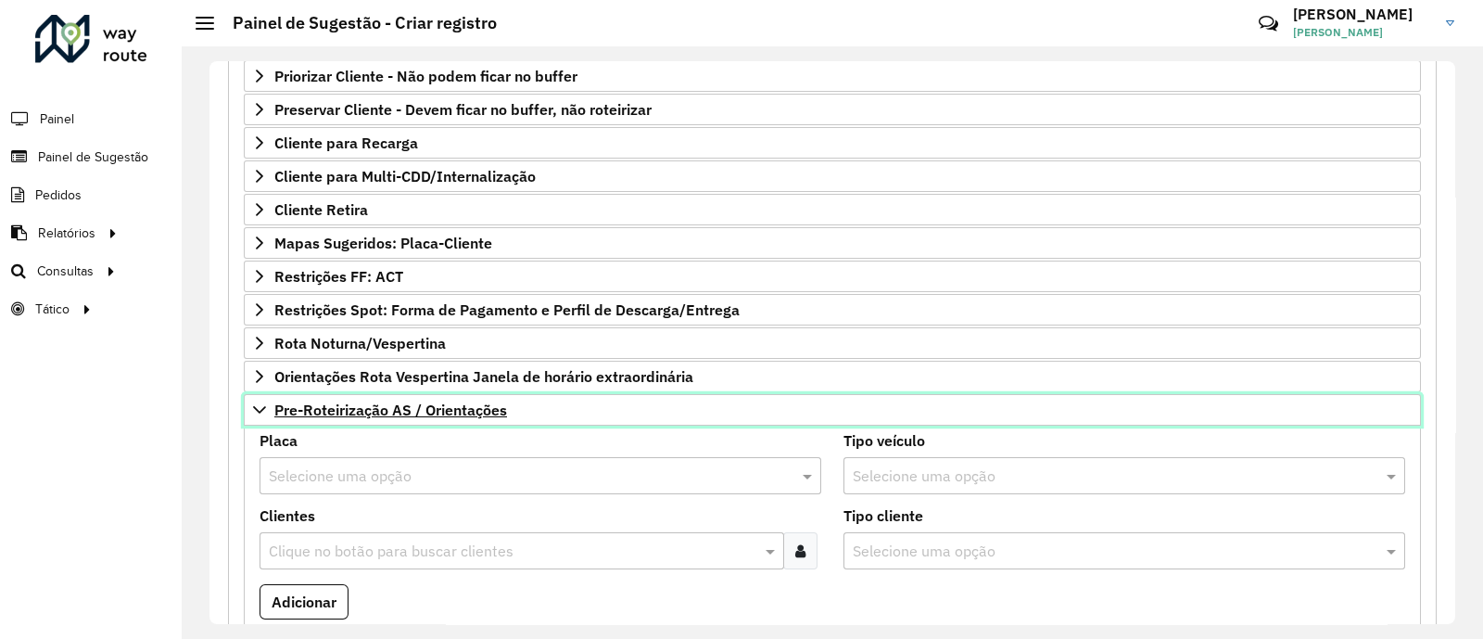
click at [508, 404] on link "Pre-Roteirização AS / Orientações" at bounding box center [832, 410] width 1177 height 32
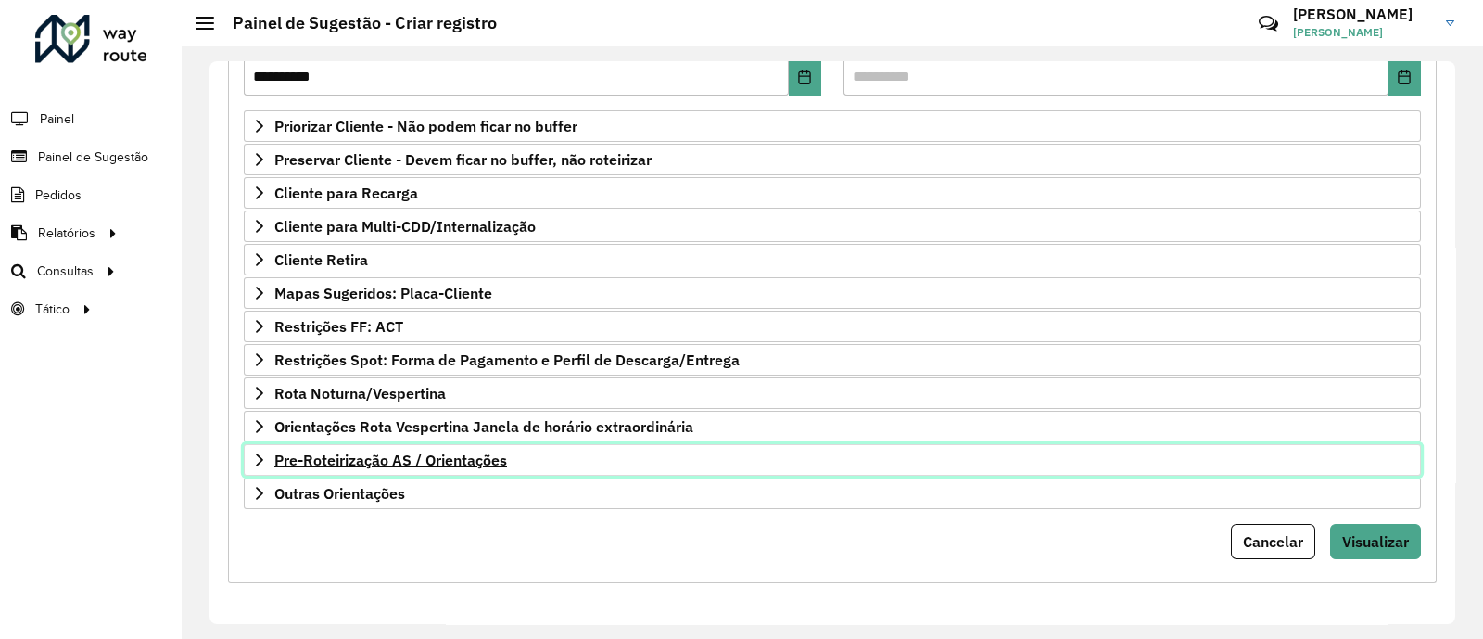
scroll to position [280, 0]
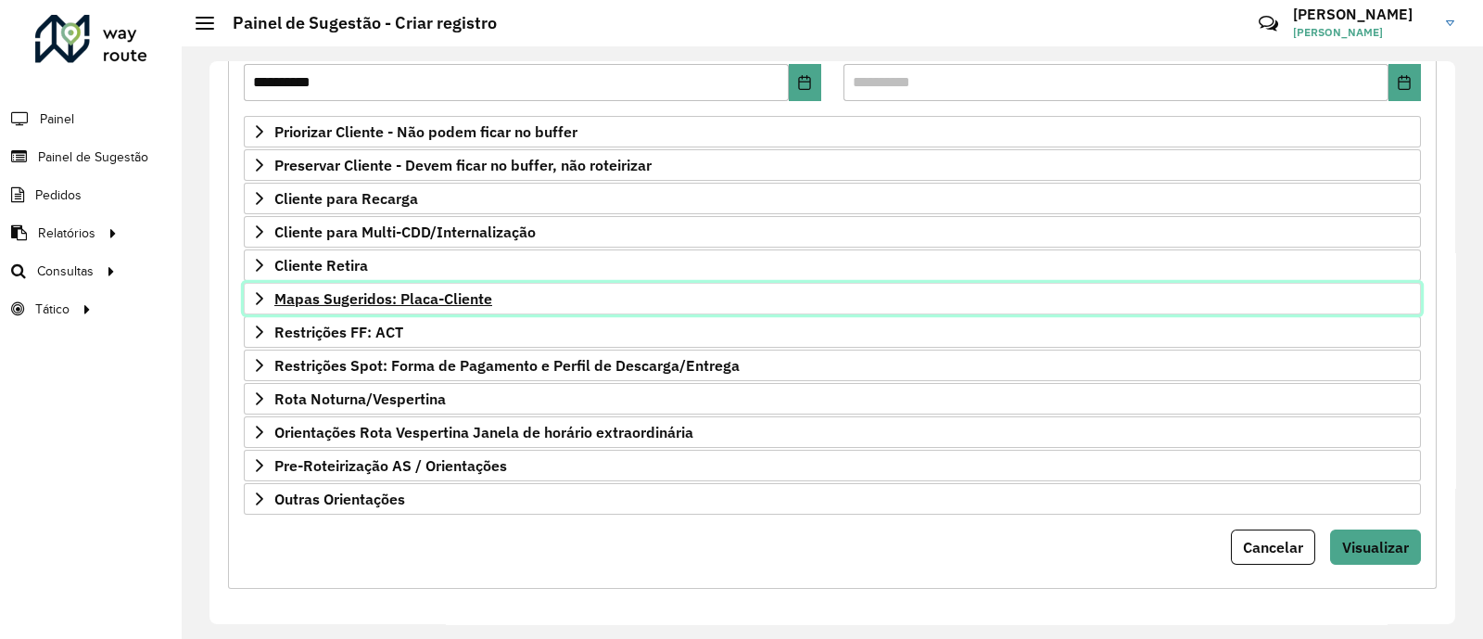
click at [480, 296] on span "Mapas Sugeridos: Placa-Cliente" at bounding box center [383, 298] width 218 height 15
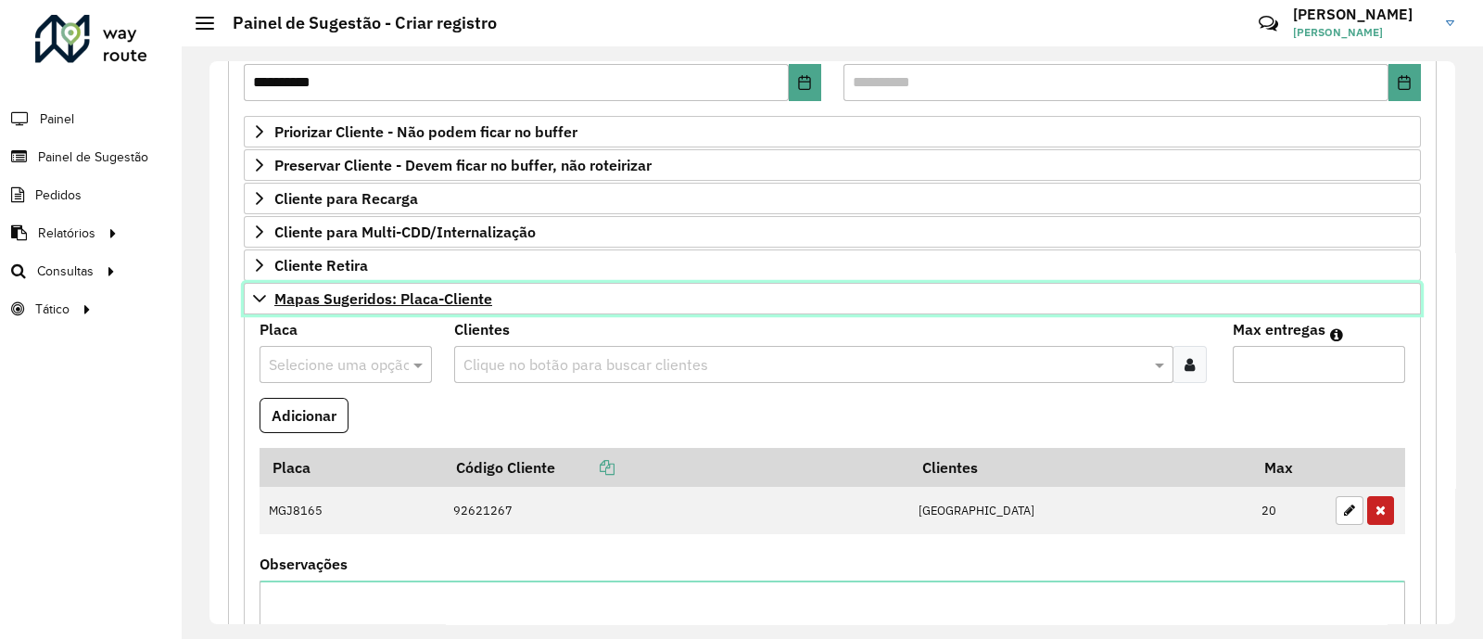
click at [550, 298] on link "Mapas Sugeridos: Placa-Cliente" at bounding box center [832, 299] width 1177 height 32
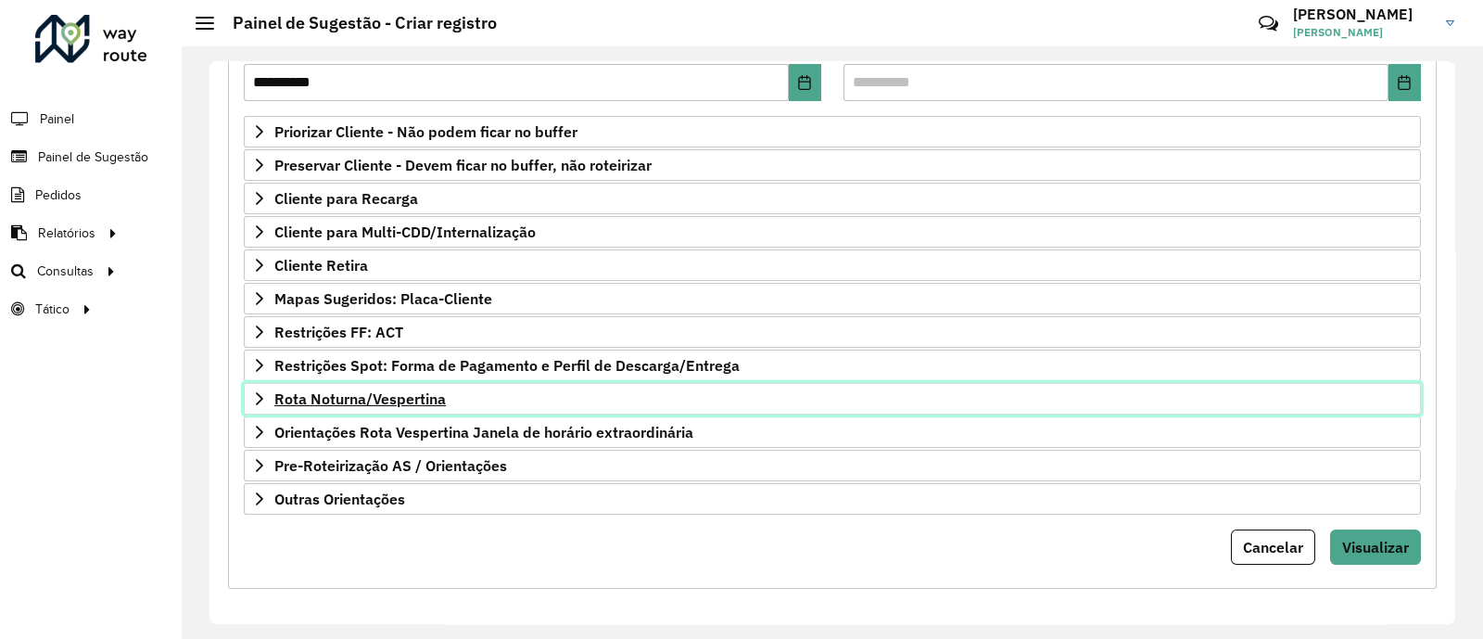
click at [538, 398] on link "Rota Noturna/Vespertina" at bounding box center [832, 399] width 1177 height 32
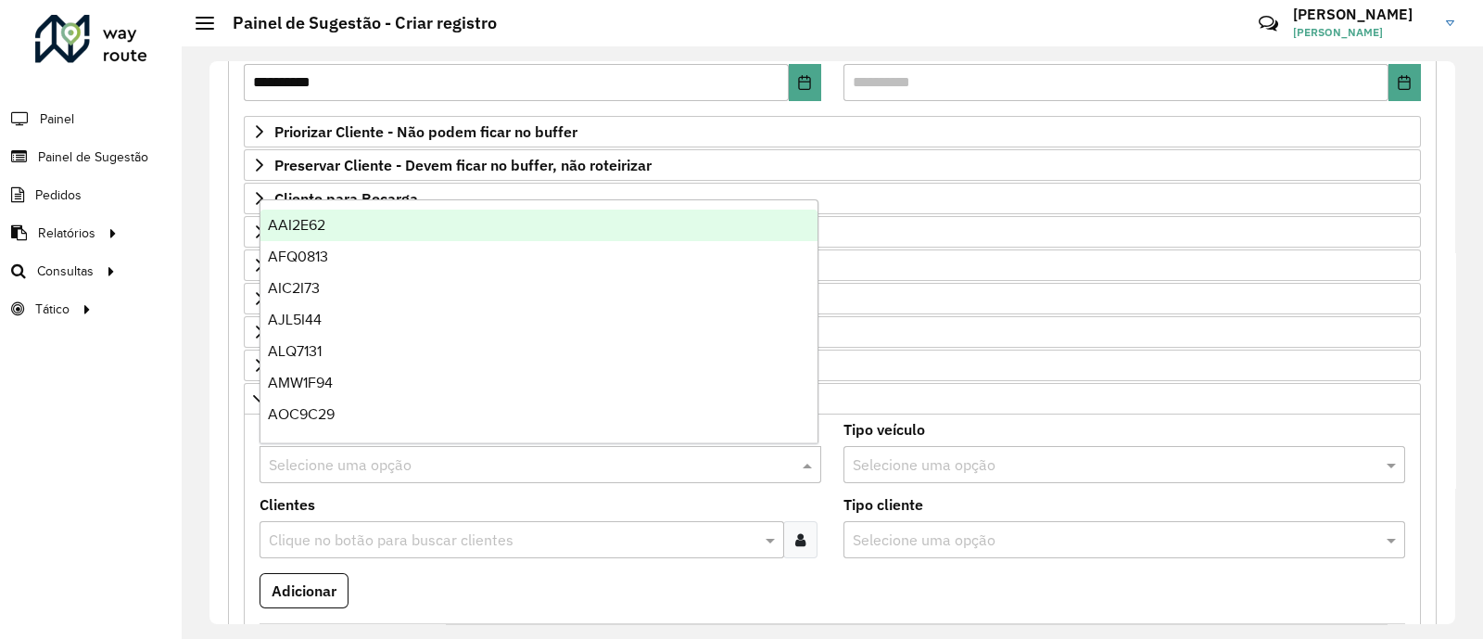
click at [365, 459] on input "text" at bounding box center [522, 465] width 506 height 22
type input "***"
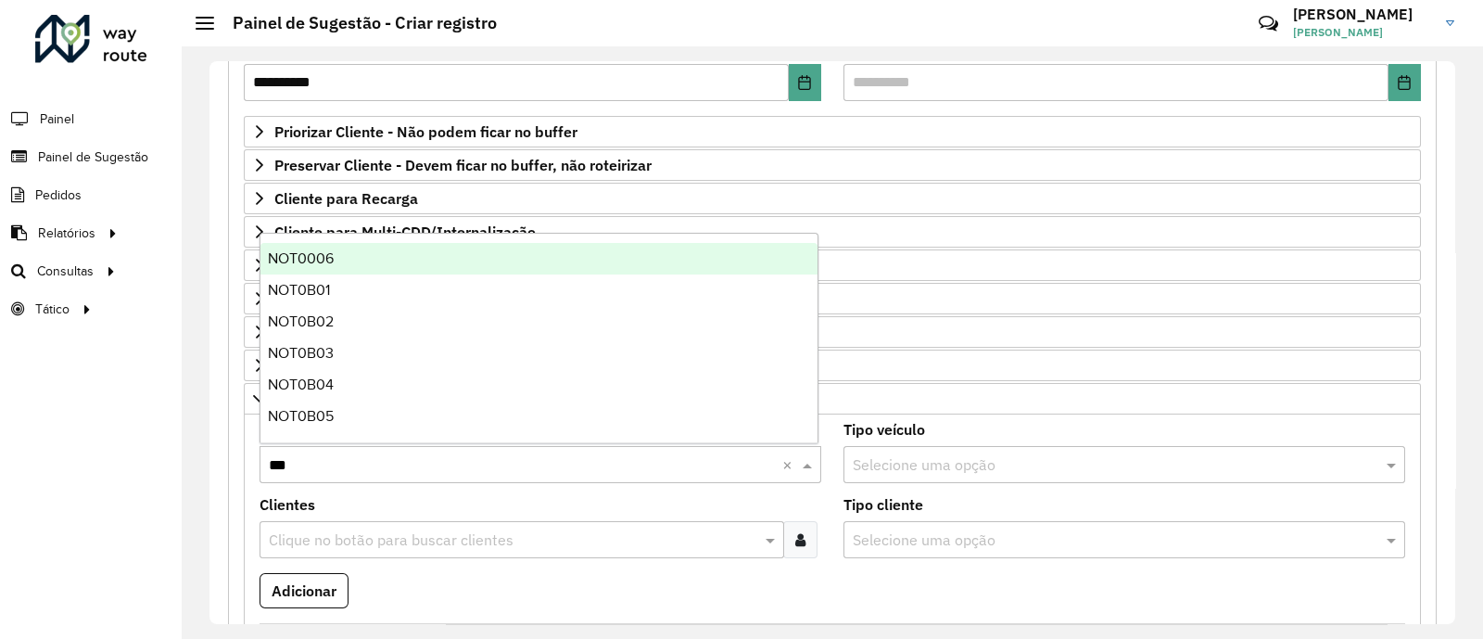
click at [375, 259] on div "NOT0006" at bounding box center [538, 259] width 557 height 32
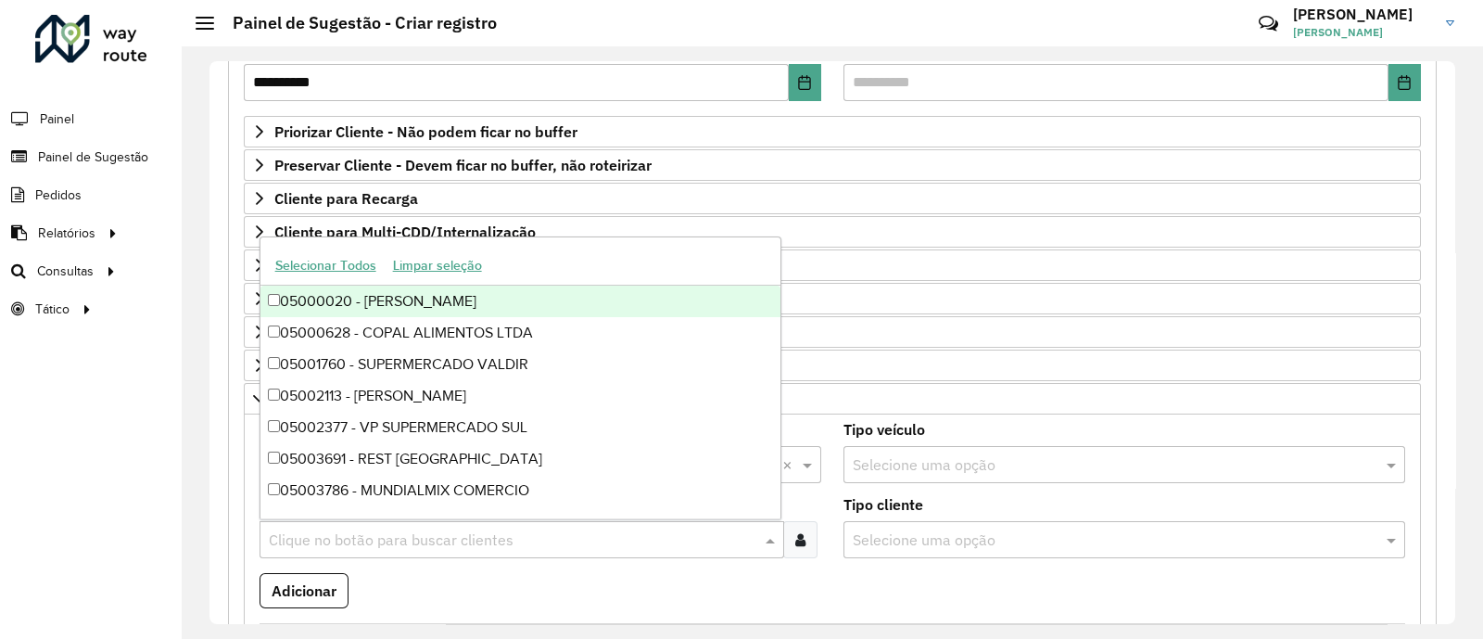
click at [391, 539] on input "text" at bounding box center [512, 540] width 497 height 22
paste input "*****"
type input "*****"
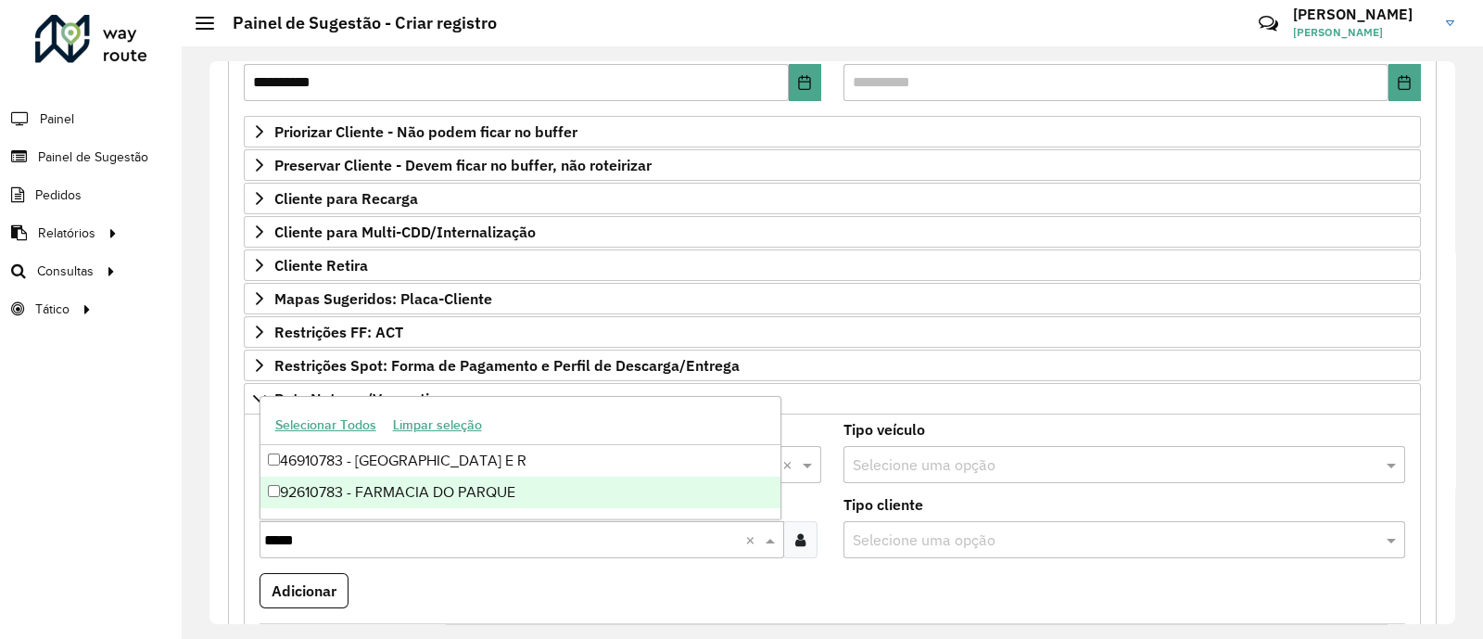
click at [389, 495] on div "92610783 - FARMACIA DO PARQUE" at bounding box center [520, 492] width 520 height 32
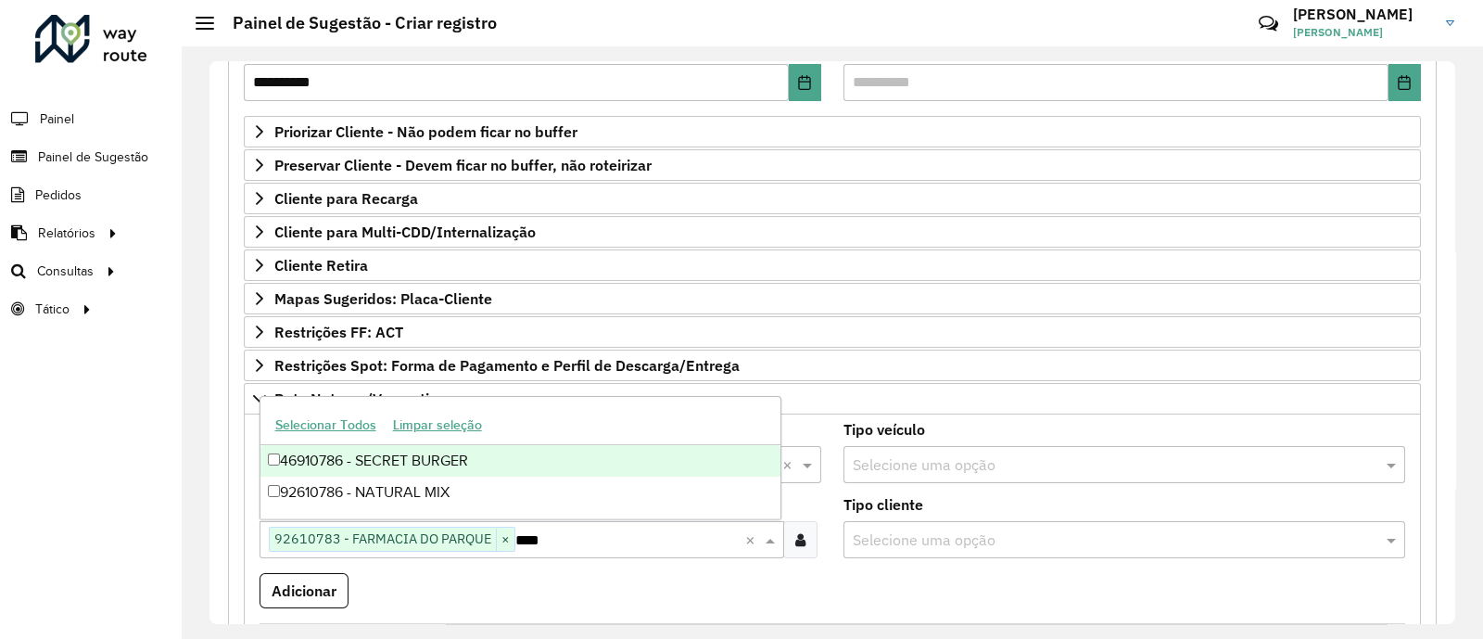
type input "*****"
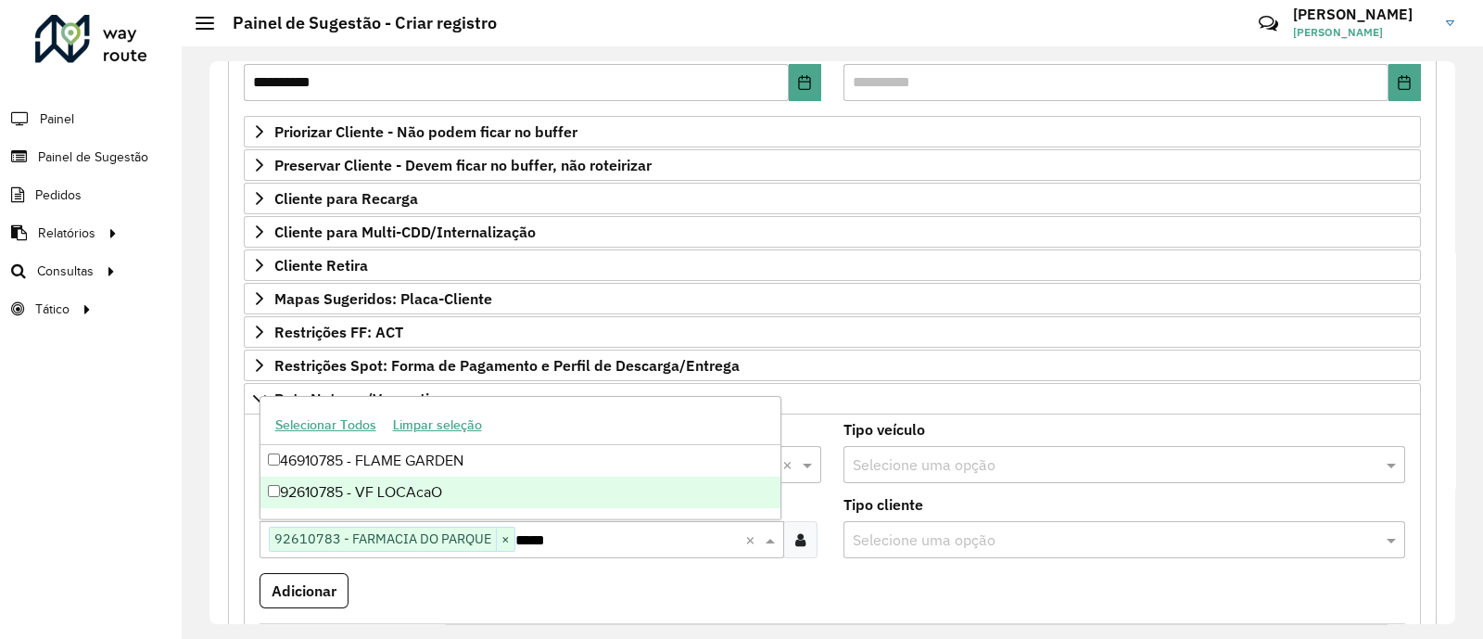
click at [454, 488] on div "92610785 - VF LOCAcaO" at bounding box center [520, 492] width 520 height 32
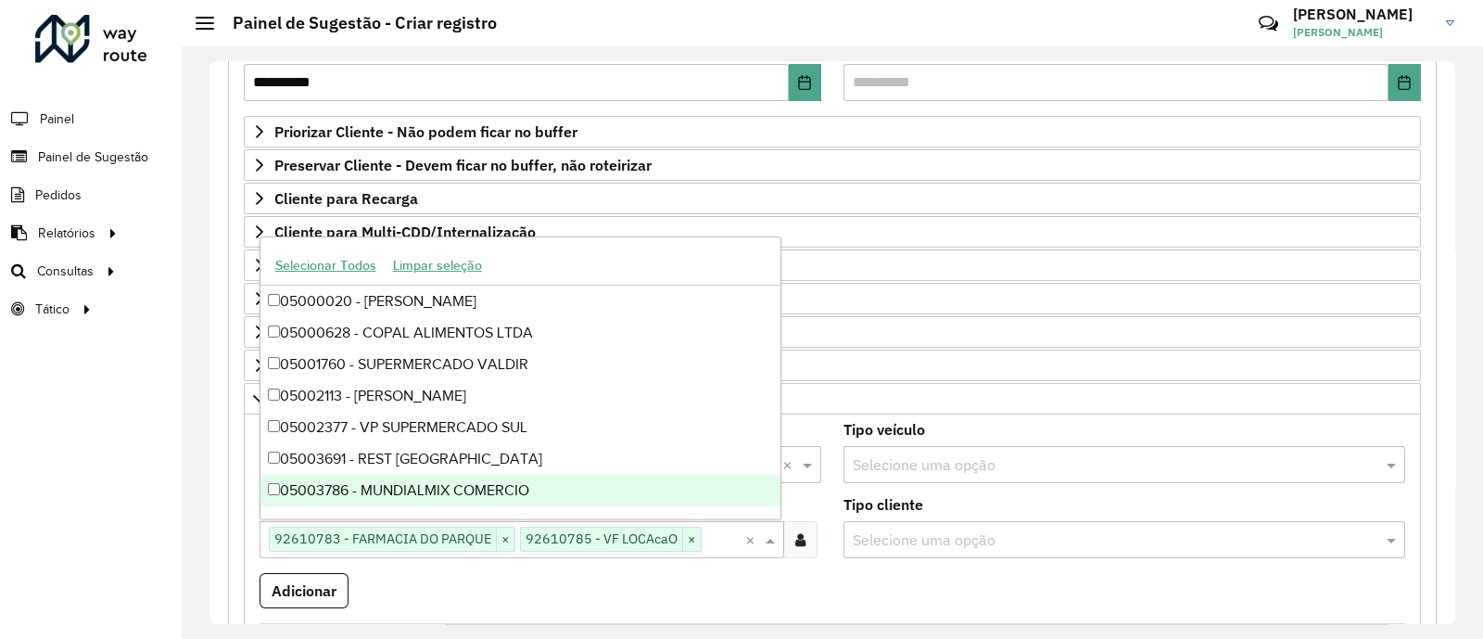
click at [705, 582] on formly-field "Adicionar" at bounding box center [832, 598] width 1168 height 50
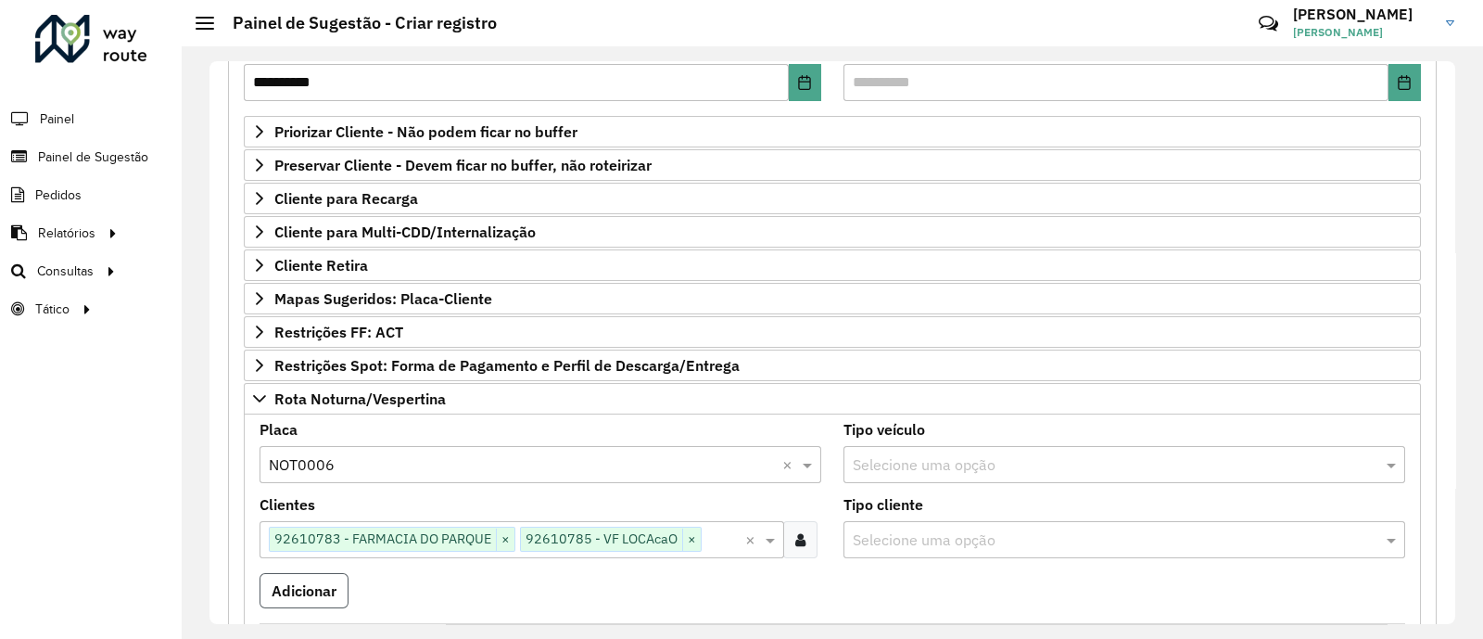
click at [323, 585] on button "Adicionar" at bounding box center [303, 590] width 89 height 35
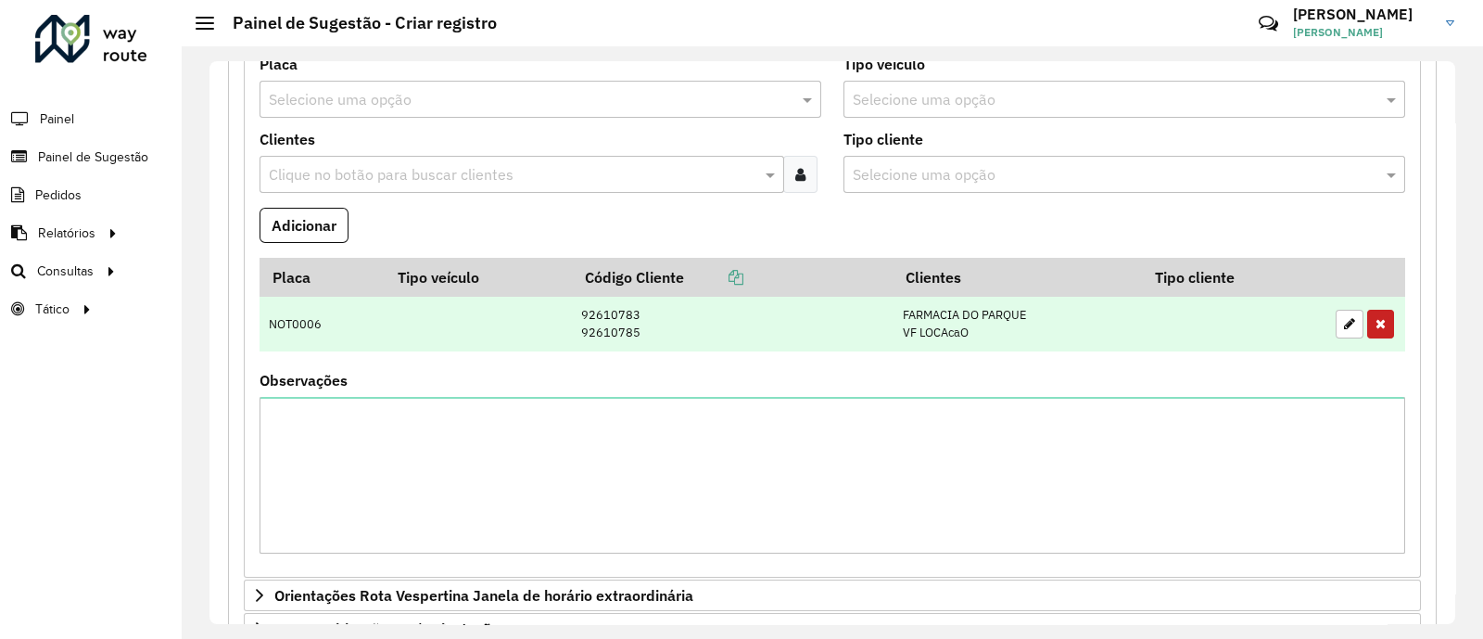
scroll to position [512, 0]
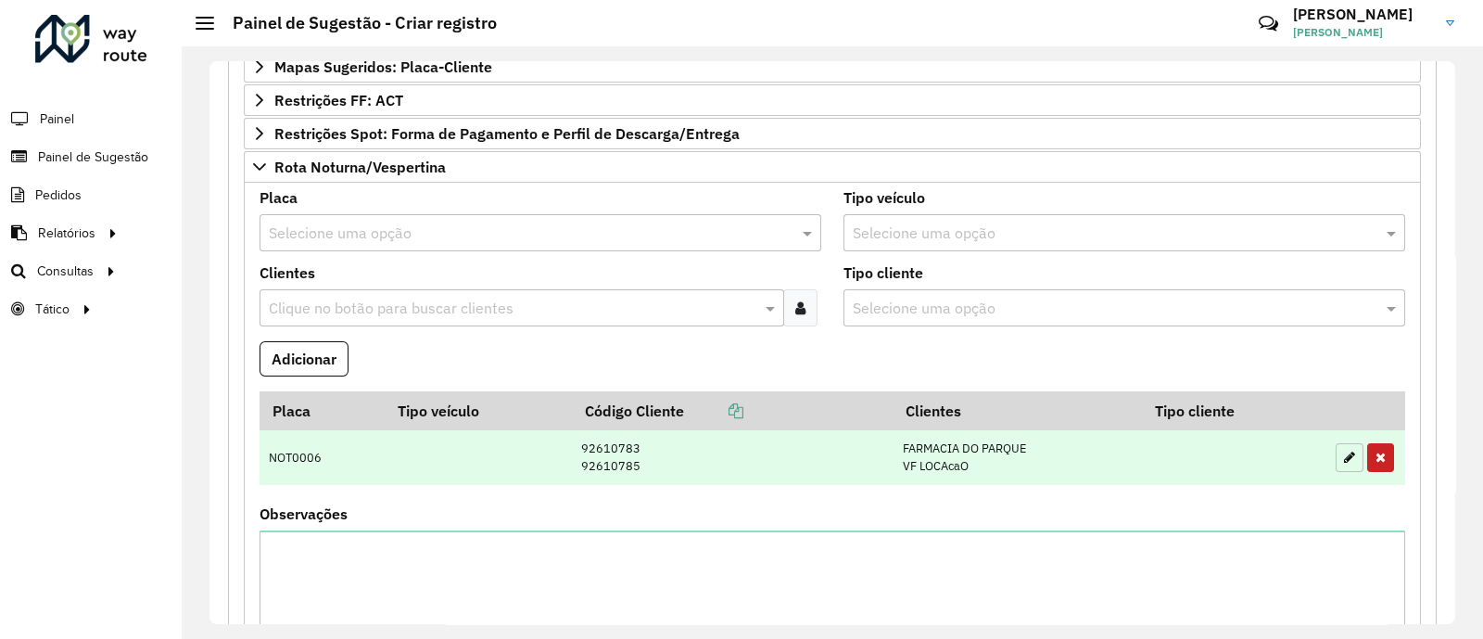
click at [1344, 455] on icon "button" at bounding box center [1349, 456] width 11 height 13
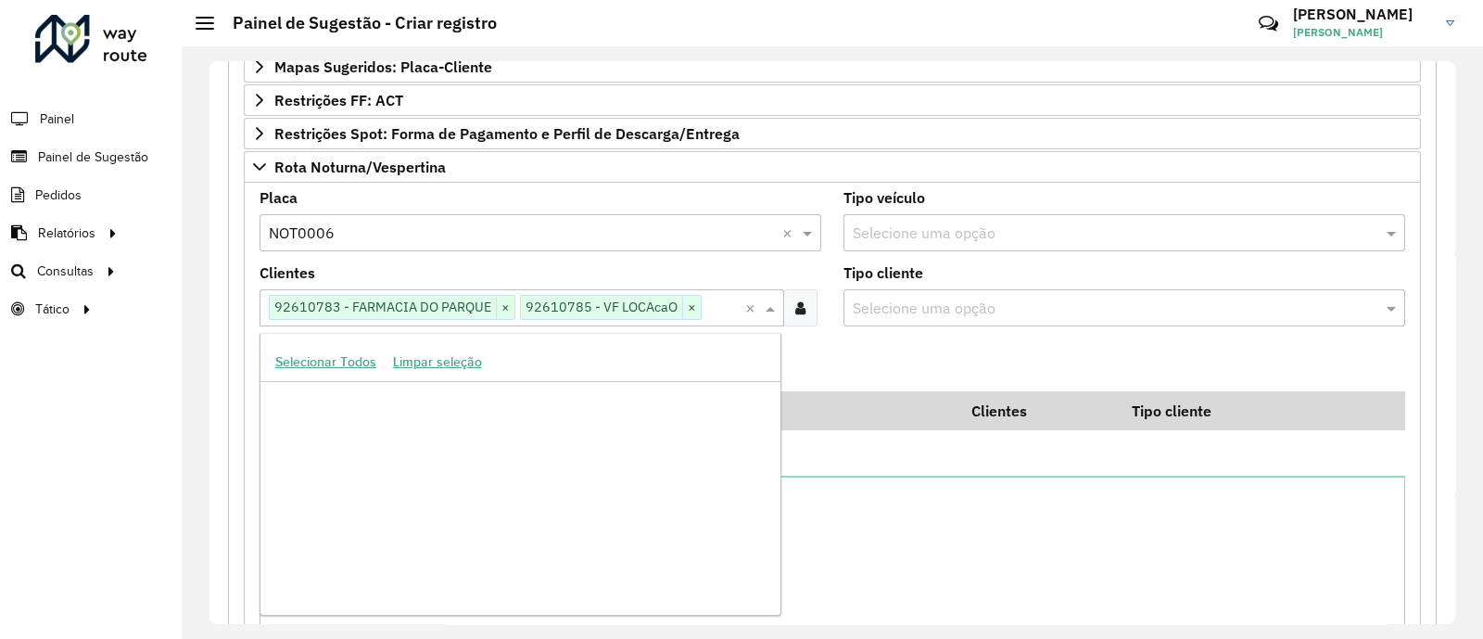
click at [715, 306] on input "text" at bounding box center [724, 308] width 44 height 22
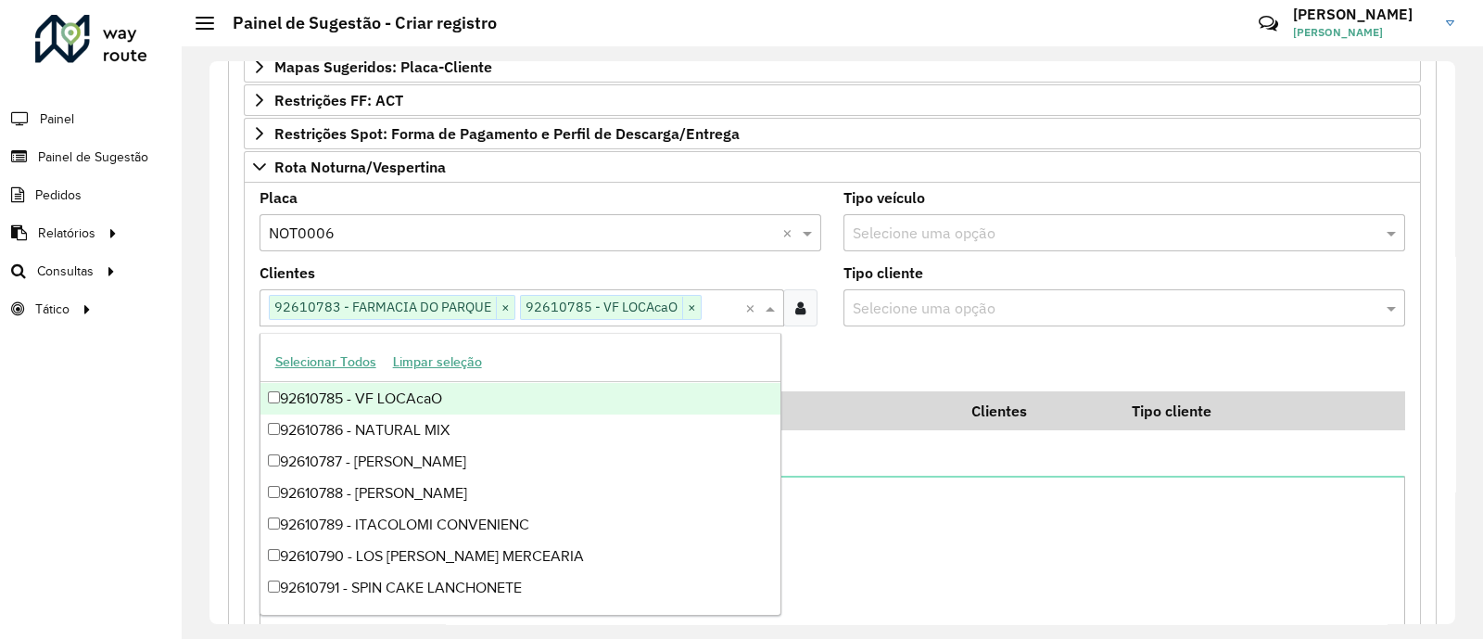
paste input "*****"
type input "*****"
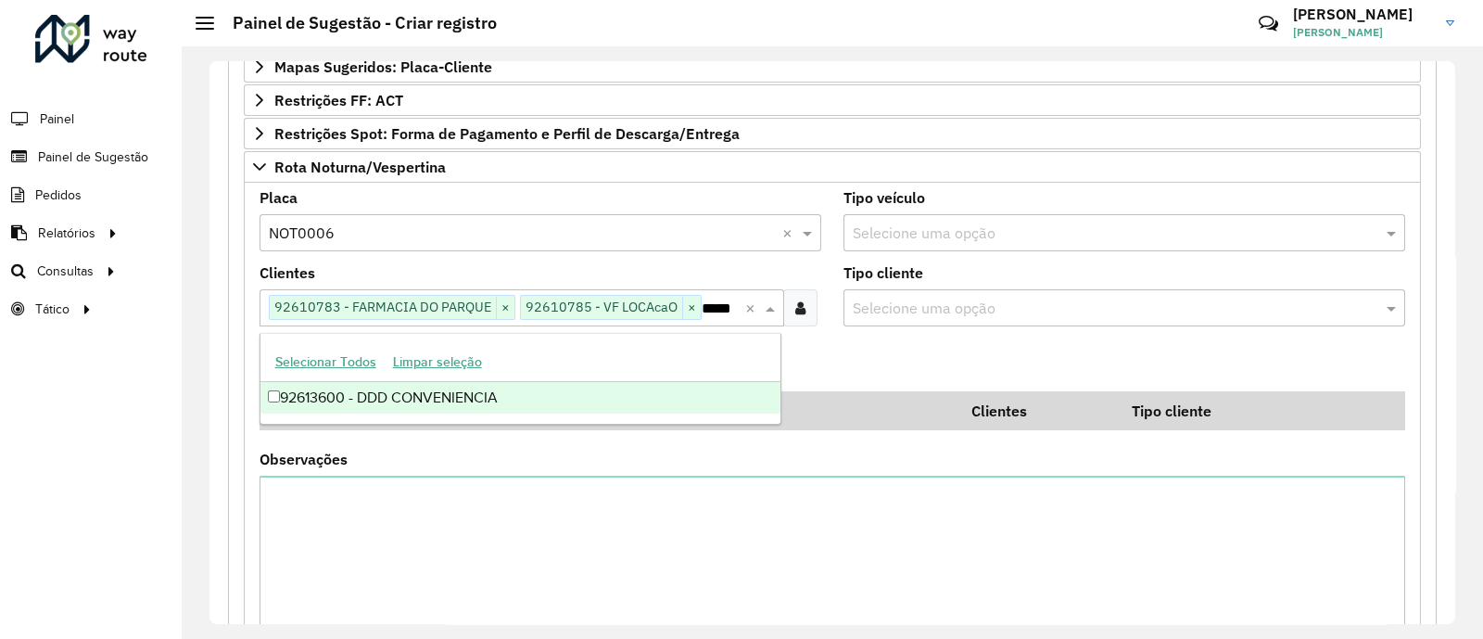
click at [510, 386] on div "92613600 - DDD CONVENIENCIA" at bounding box center [520, 398] width 520 height 32
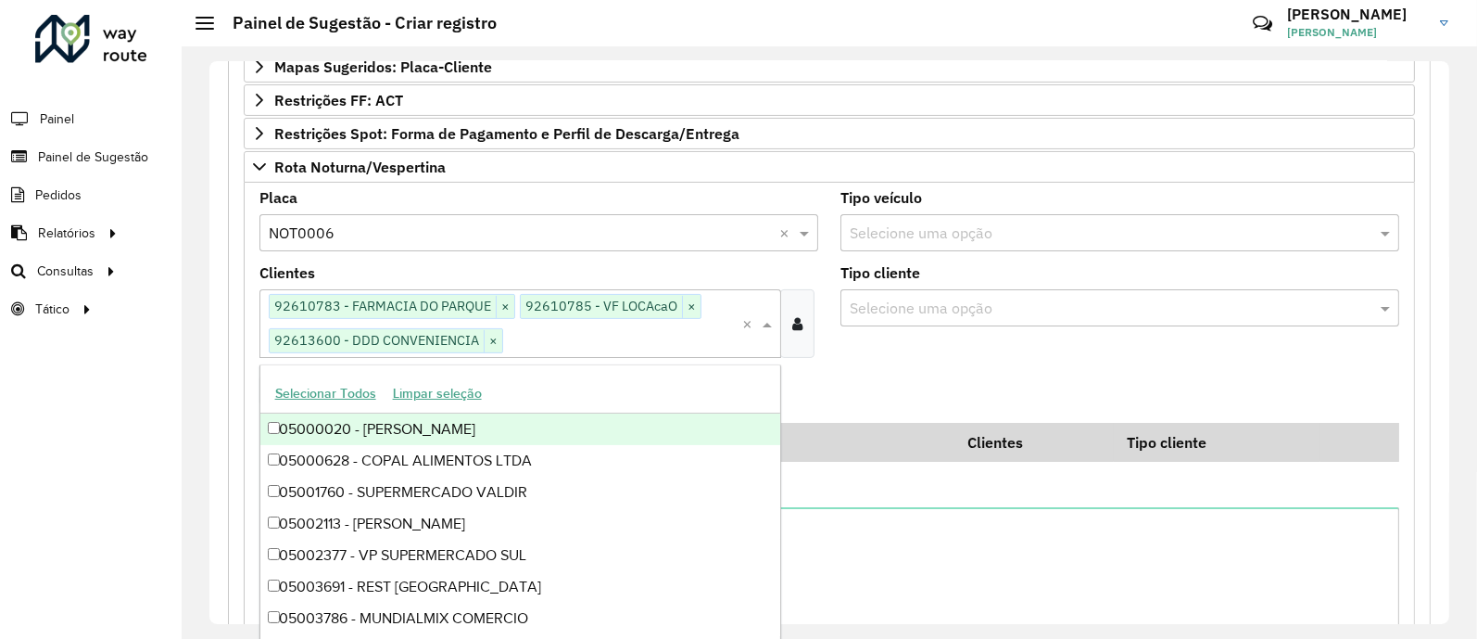
click at [908, 379] on formly-field "Adicionar" at bounding box center [829, 398] width 1162 height 50
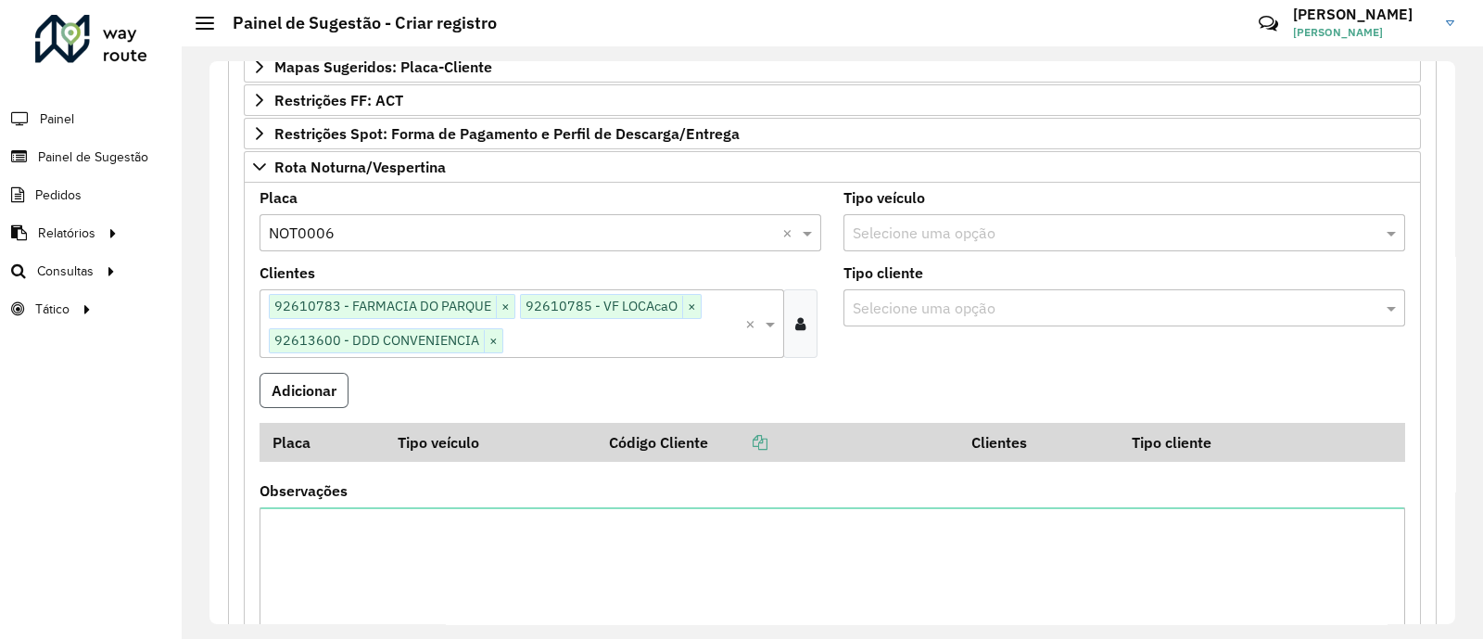
click at [285, 389] on button "Adicionar" at bounding box center [303, 390] width 89 height 35
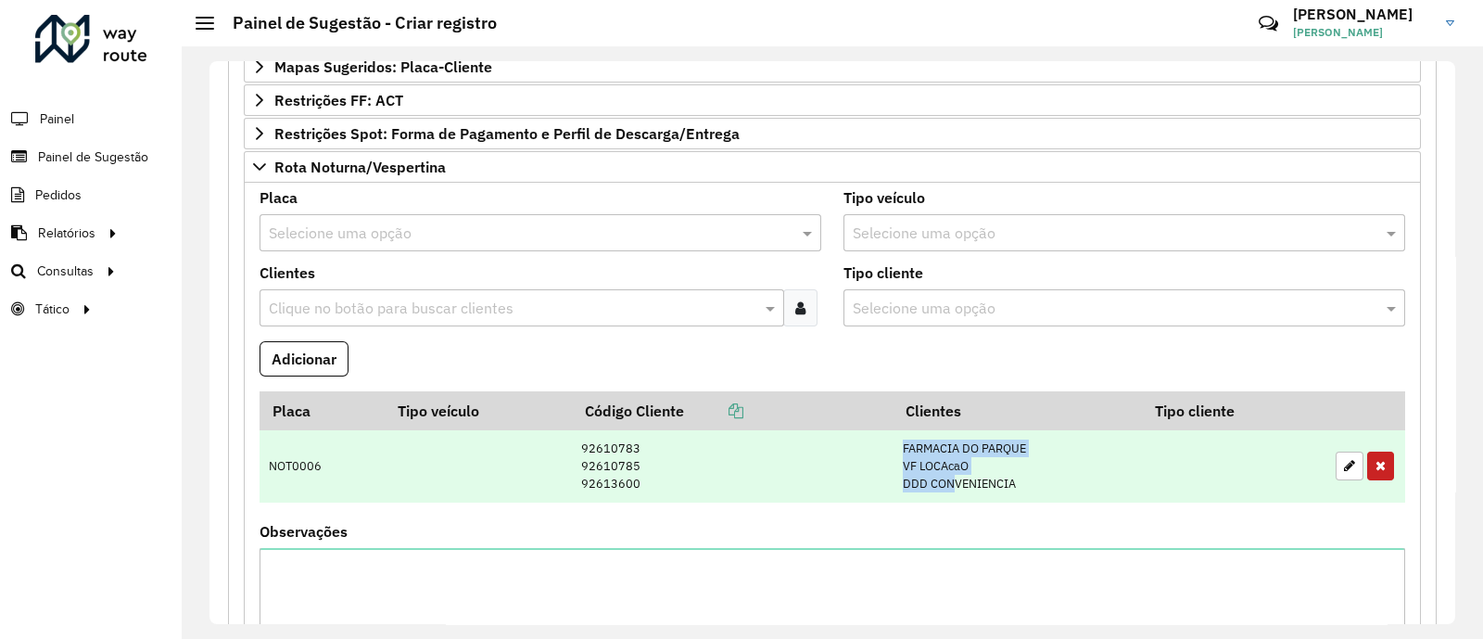
drag, startPoint x: 885, startPoint y: 477, endPoint x: 596, endPoint y: 452, distance: 290.2
click at [955, 477] on tr "NOT0006 92610783 92610785 92613600 FARMACIA DO PARQUE VF LOCAcaO DDD CONVENIENC…" at bounding box center [831, 466] width 1145 height 72
drag, startPoint x: 589, startPoint y: 480, endPoint x: 677, endPoint y: 481, distance: 87.1
click at [677, 481] on td "92610783 92610785 92613600" at bounding box center [733, 466] width 322 height 72
click at [588, 476] on td "92610783 92610785 92613600" at bounding box center [733, 466] width 322 height 72
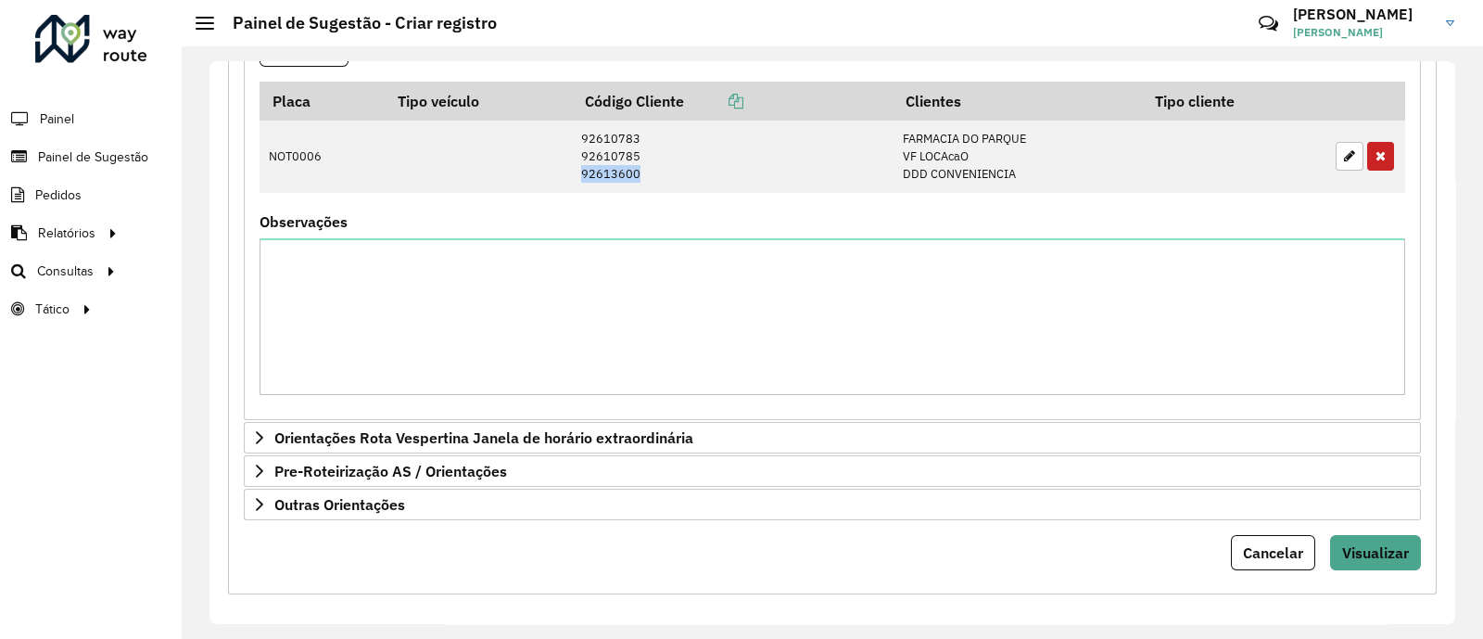
scroll to position [828, 0]
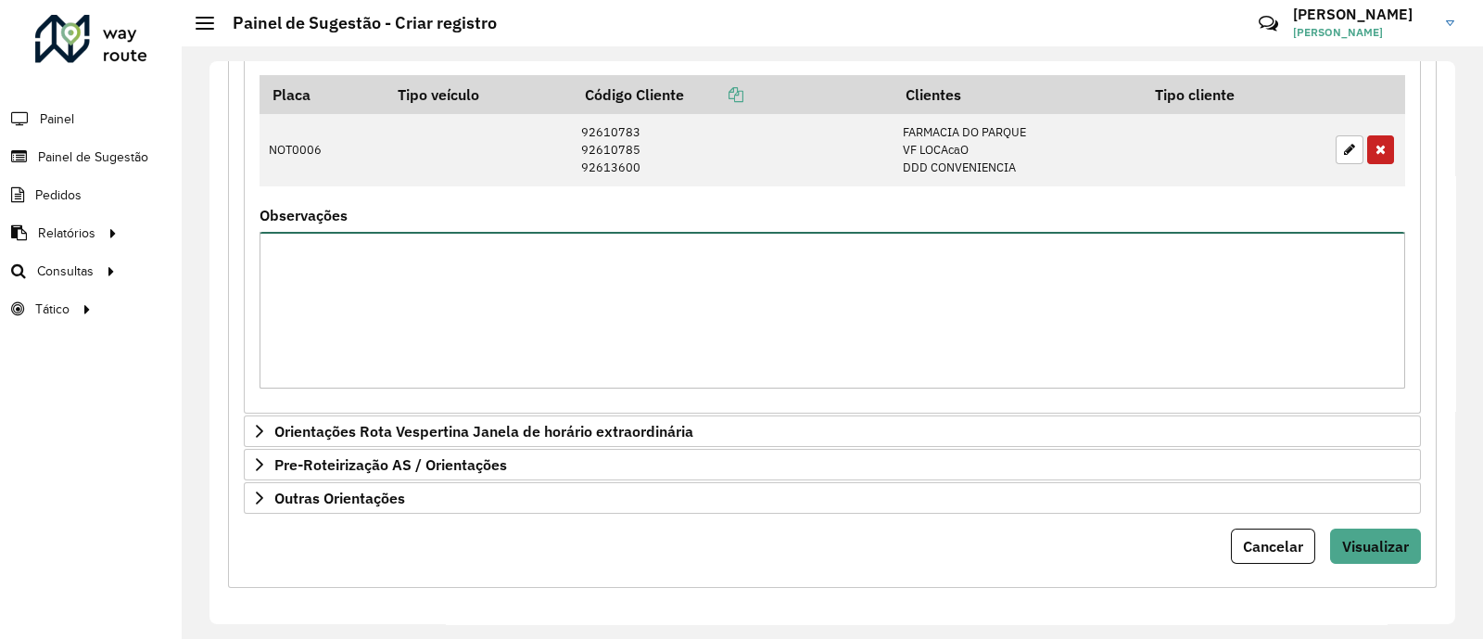
click at [885, 268] on textarea "Observações" at bounding box center [831, 310] width 1145 height 157
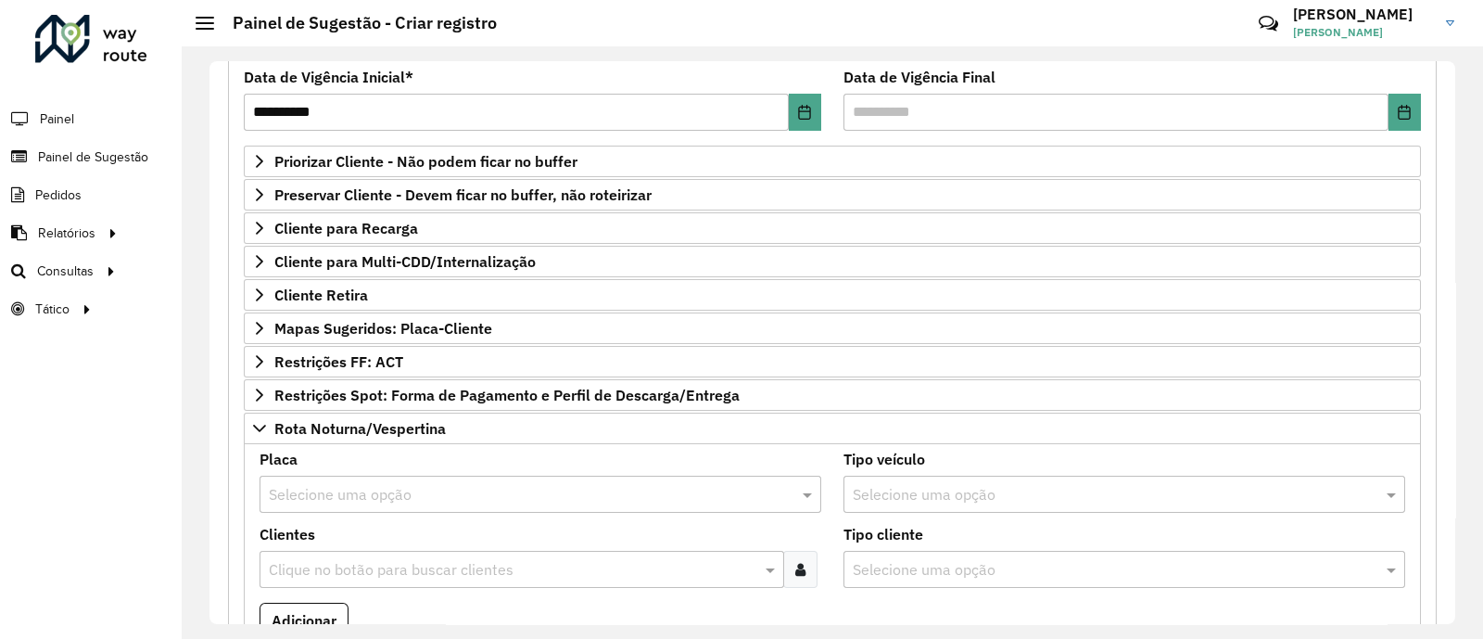
scroll to position [248, 0]
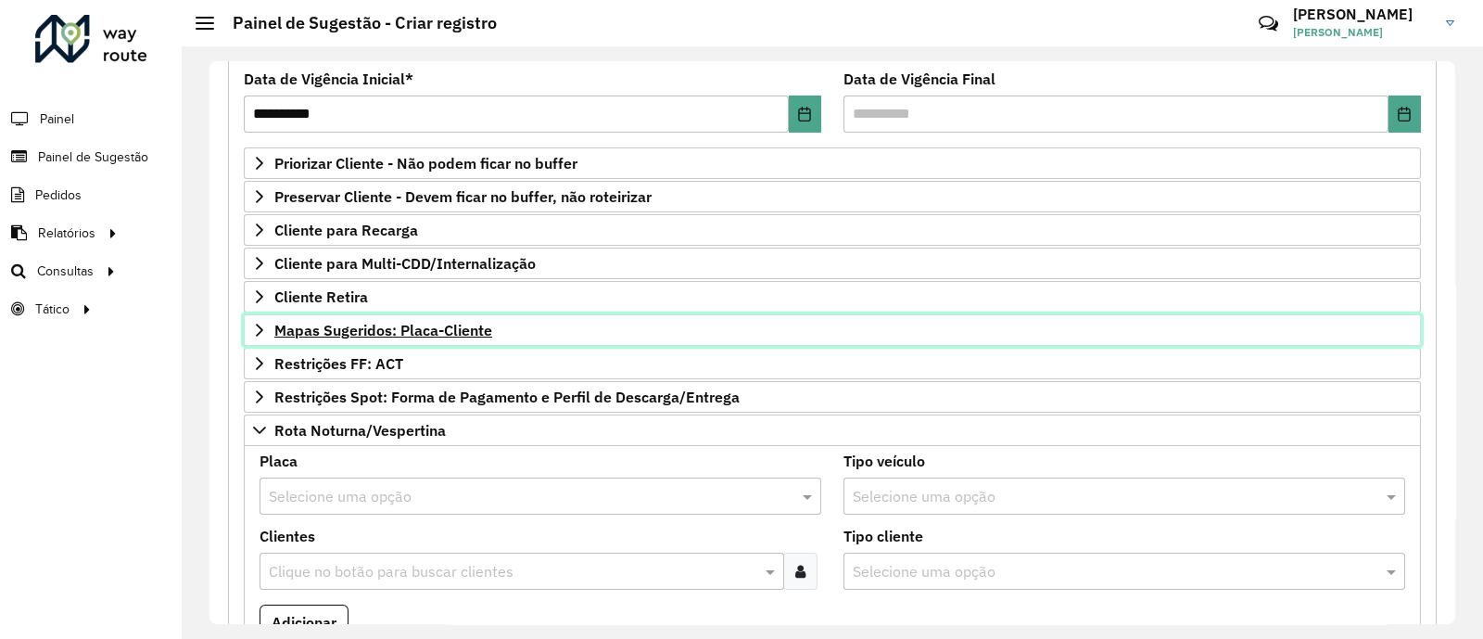
click at [639, 326] on link "Mapas Sugeridos: Placa-Cliente" at bounding box center [832, 330] width 1177 height 32
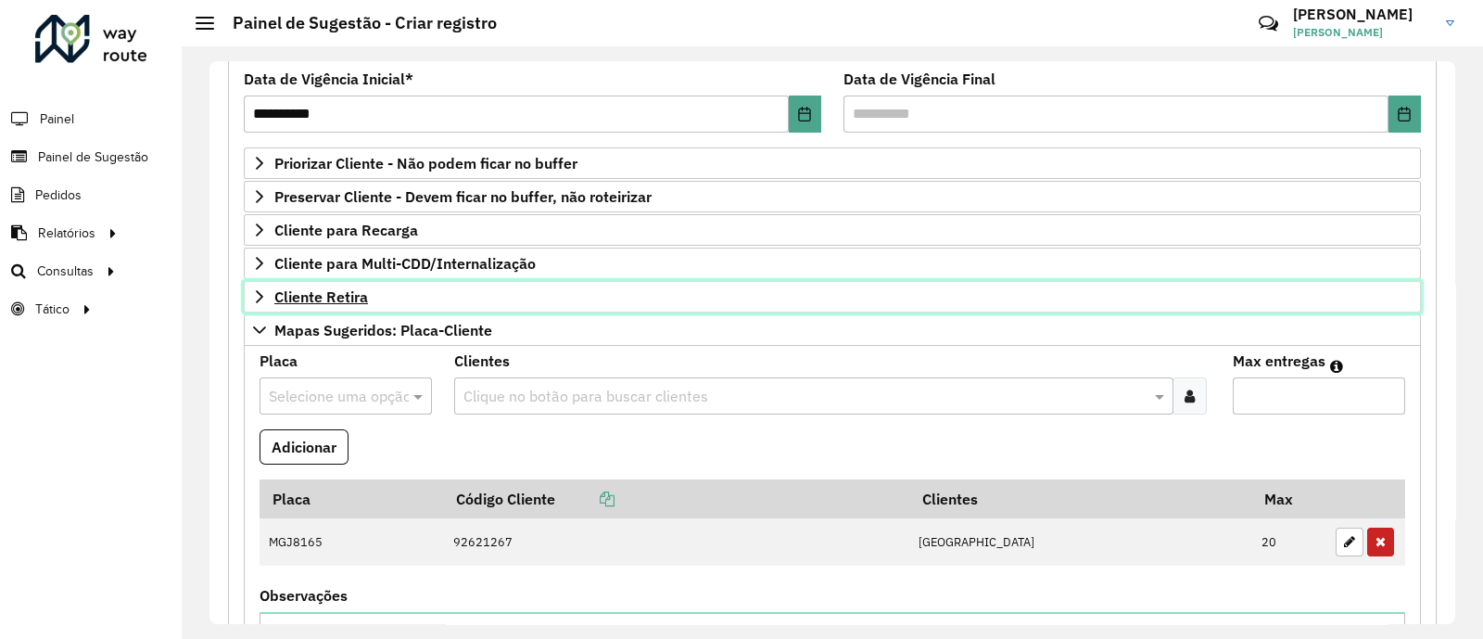
click at [636, 309] on link "Cliente Retira" at bounding box center [832, 297] width 1177 height 32
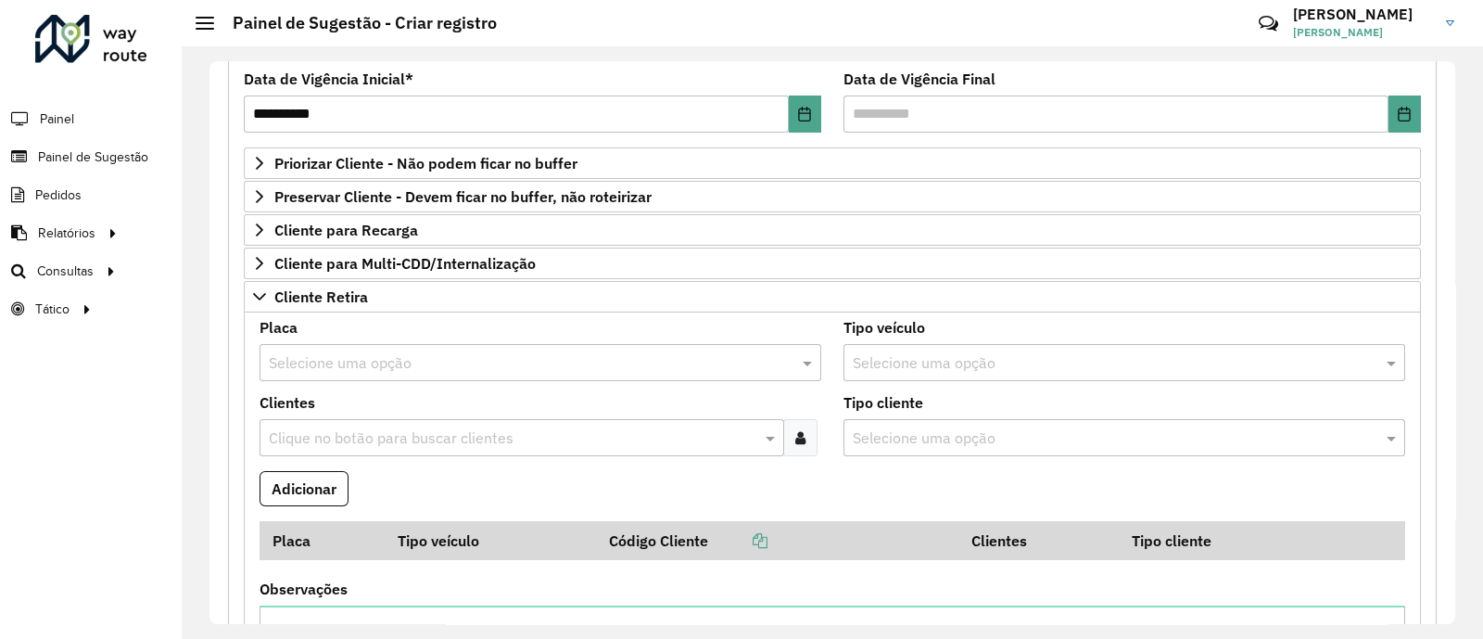
click at [623, 312] on div "Placa Selecione uma opção Tipo veículo Selecione uma opção Clientes Clique no b…" at bounding box center [832, 549] width 1177 height 475
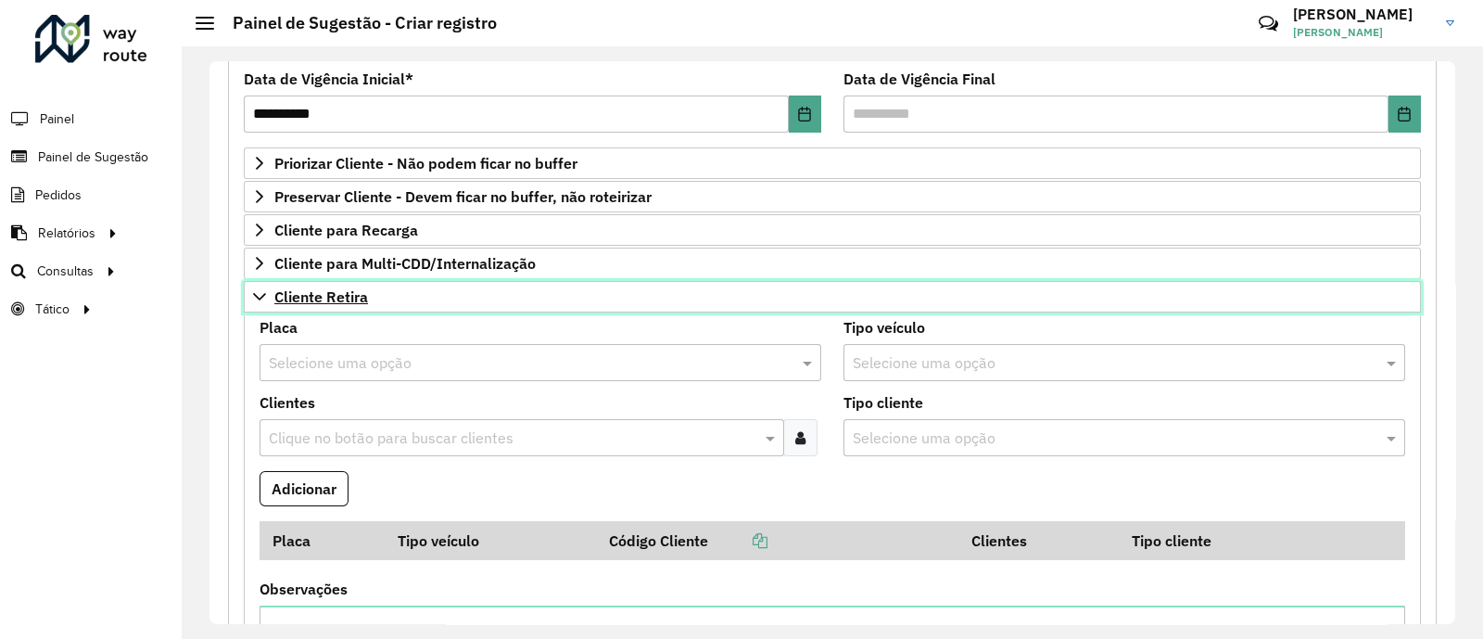
click at [579, 293] on link "Cliente Retira" at bounding box center [832, 297] width 1177 height 32
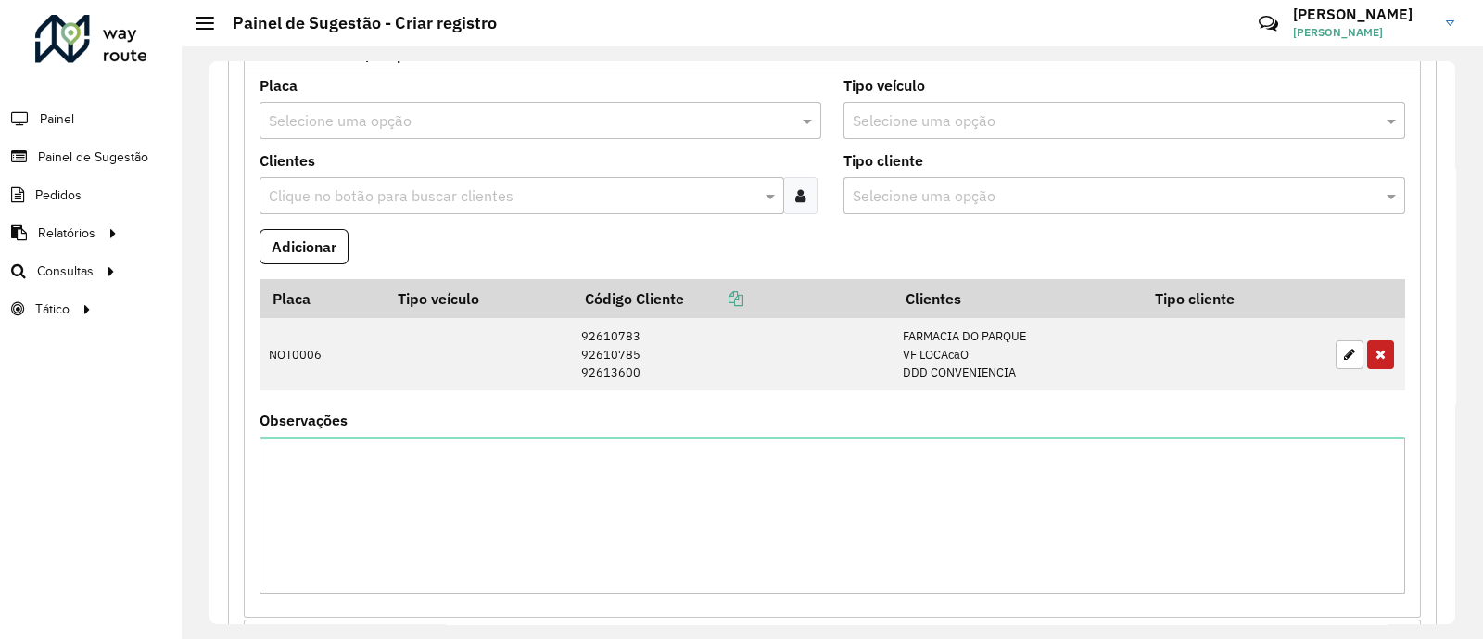
scroll to position [1274, 0]
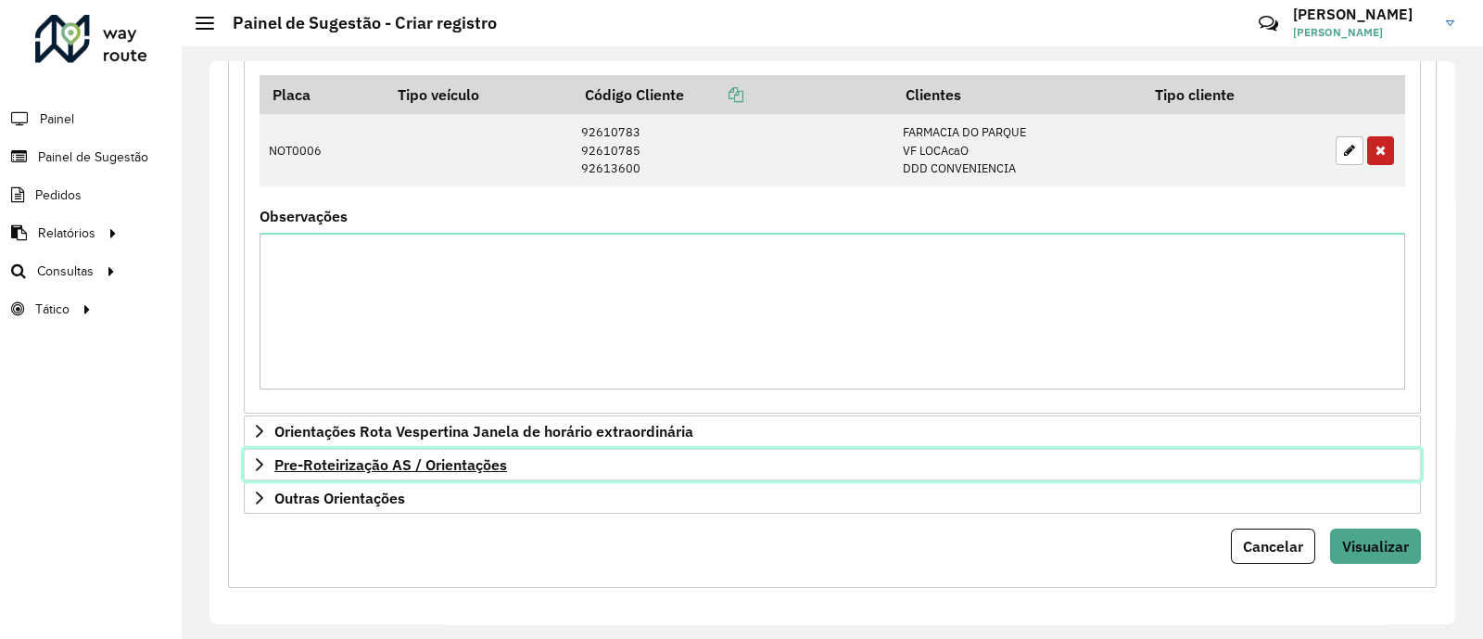
click at [652, 462] on link "Pre-Roteirização AS / Orientações" at bounding box center [832, 465] width 1177 height 32
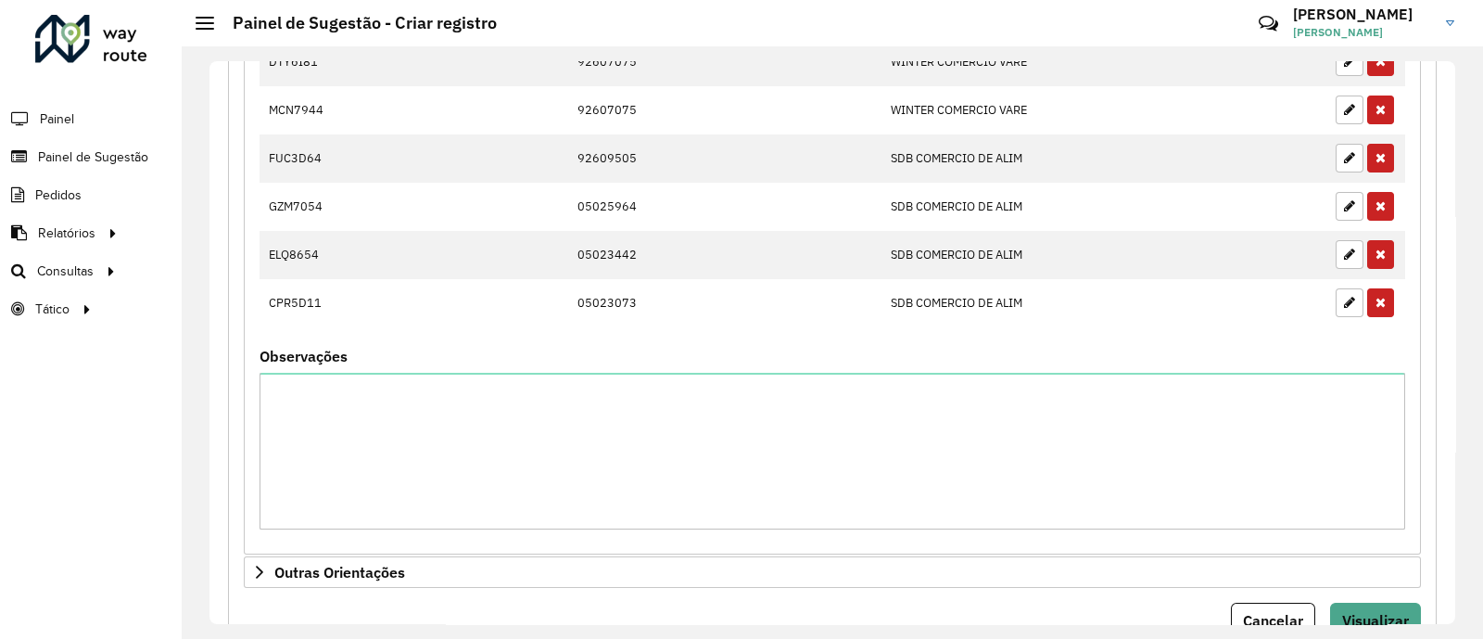
scroll to position [2035, 0]
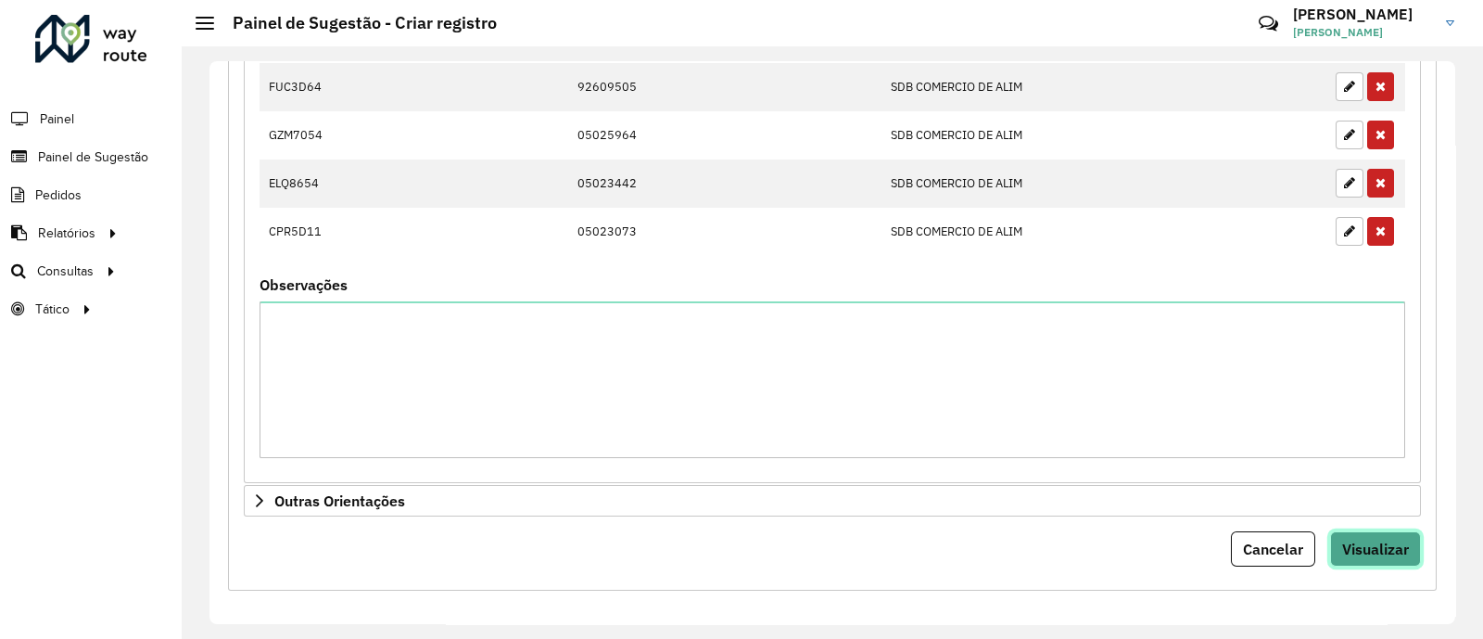
click at [1358, 539] on span "Visualizar" at bounding box center [1375, 548] width 67 height 19
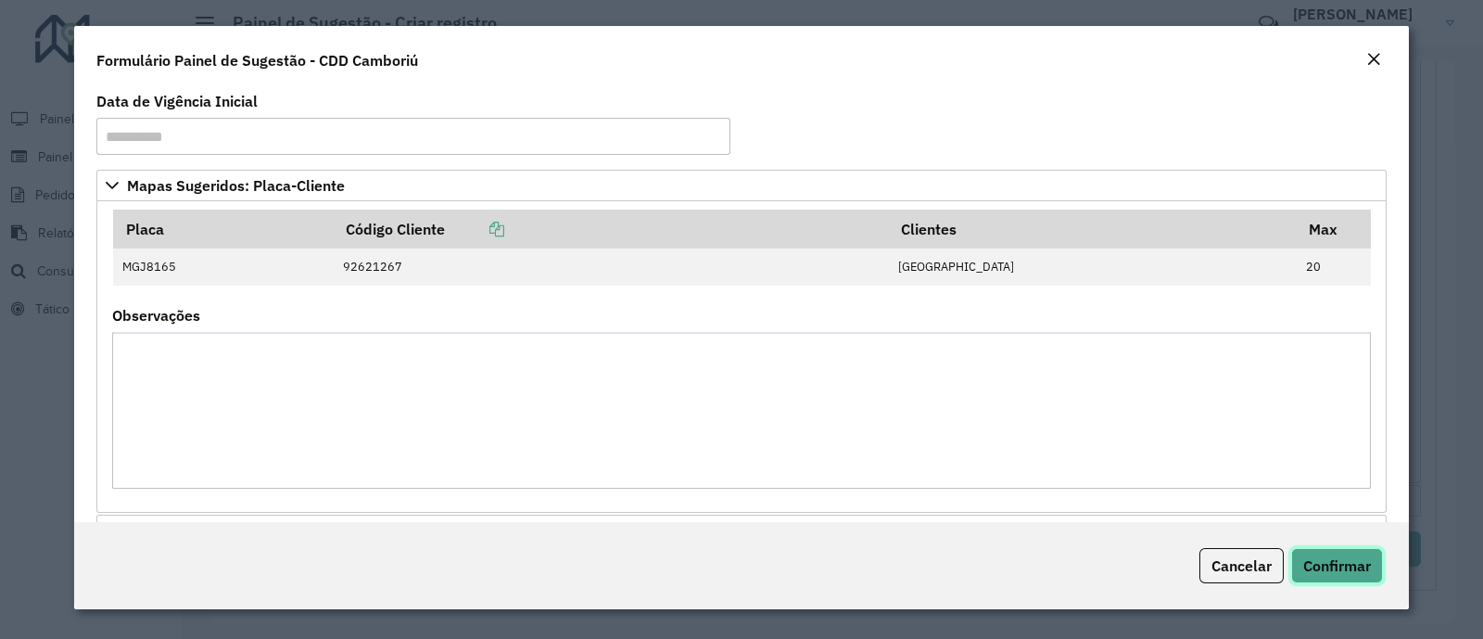
click at [1349, 567] on span "Confirmar" at bounding box center [1337, 565] width 68 height 19
